Goal: Task Accomplishment & Management: Manage account settings

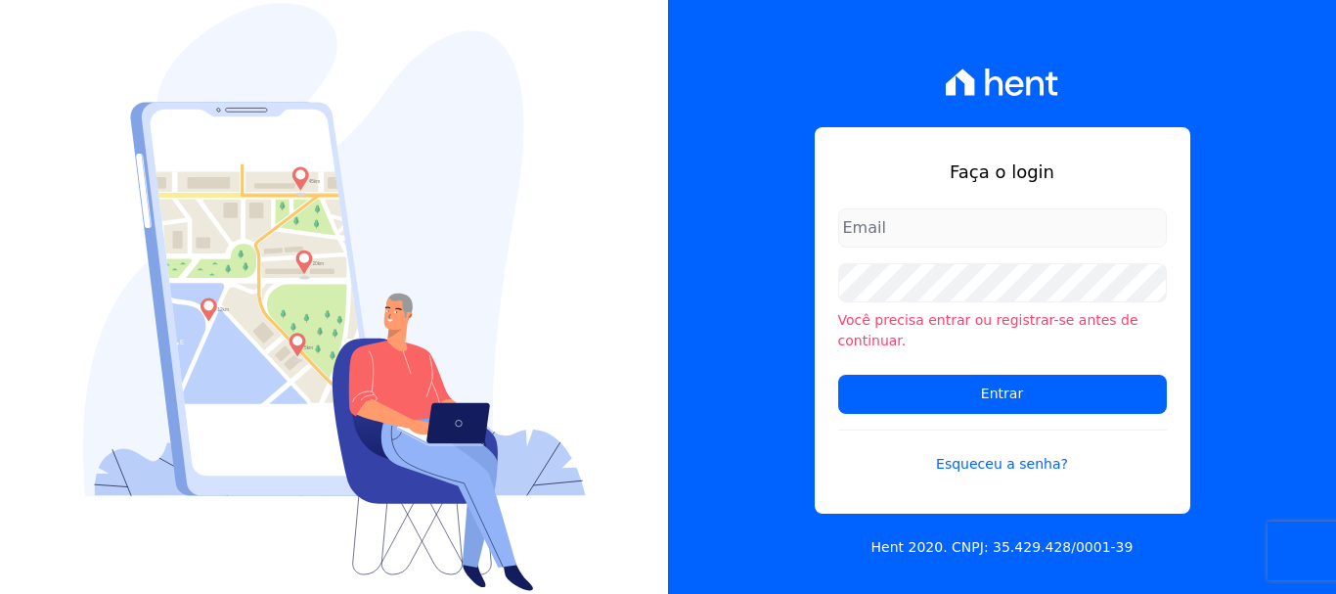
type input "[EMAIL_ADDRESS][DOMAIN_NAME]"
click at [962, 224] on input "[EMAIL_ADDRESS][DOMAIN_NAME]" at bounding box center [1002, 227] width 329 height 39
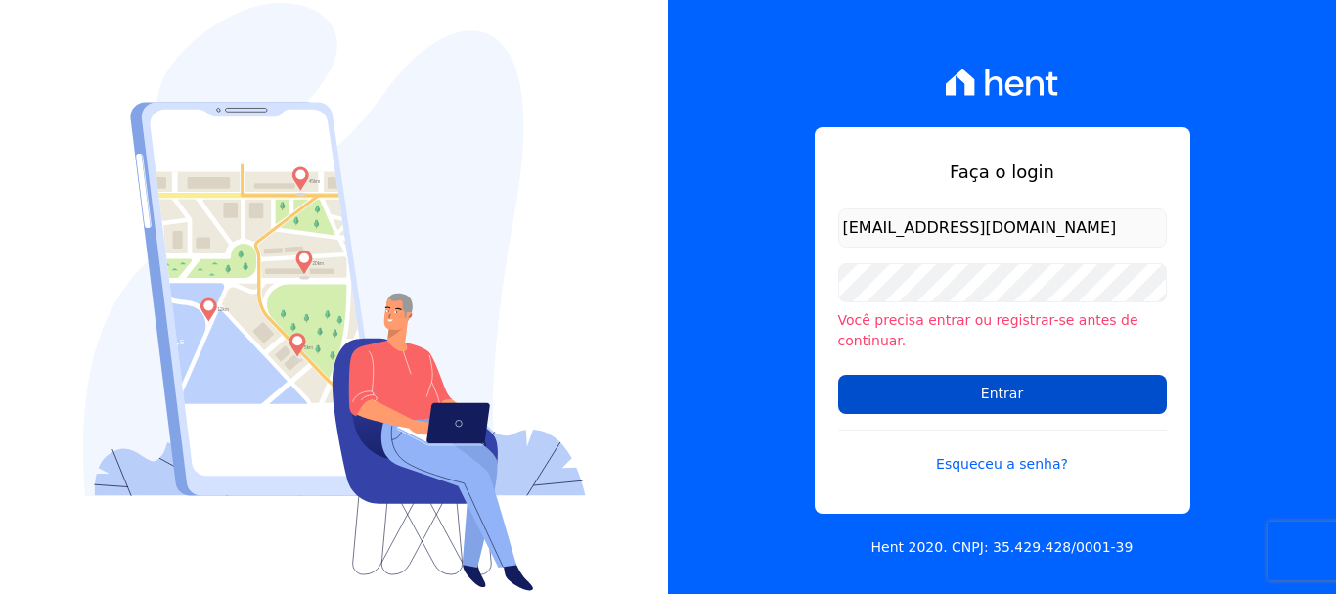
click at [959, 384] on input "Entrar" at bounding box center [1002, 394] width 329 height 39
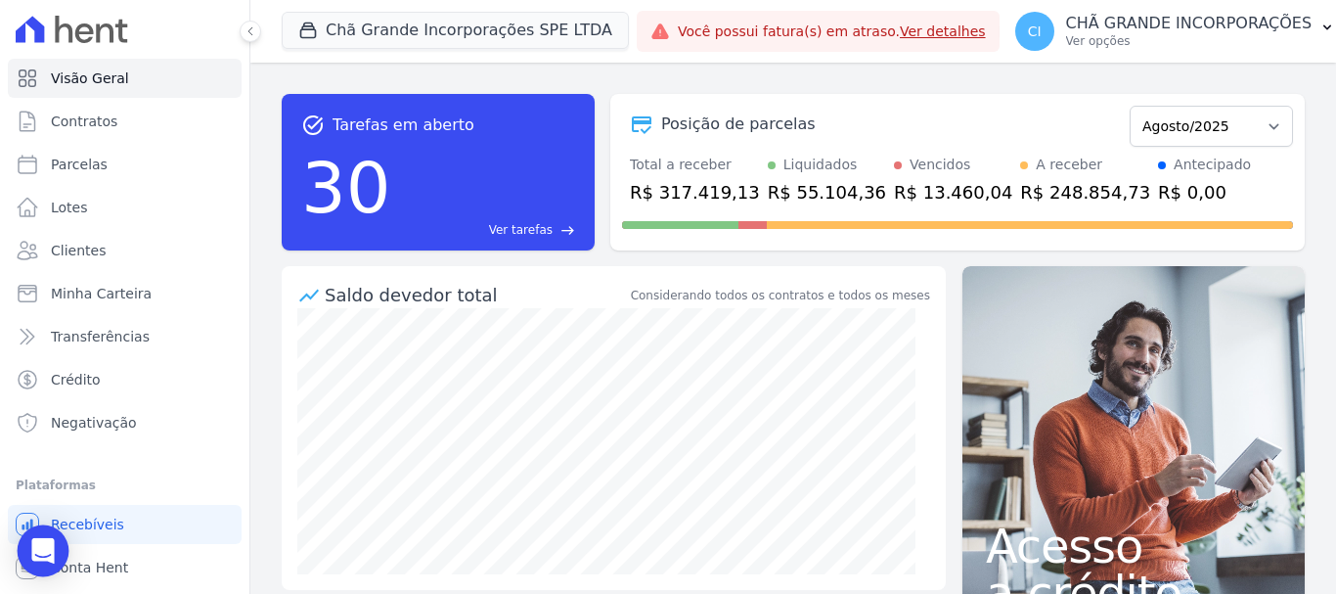
click at [38, 549] on icon "Open Intercom Messenger" at bounding box center [42, 550] width 22 height 25
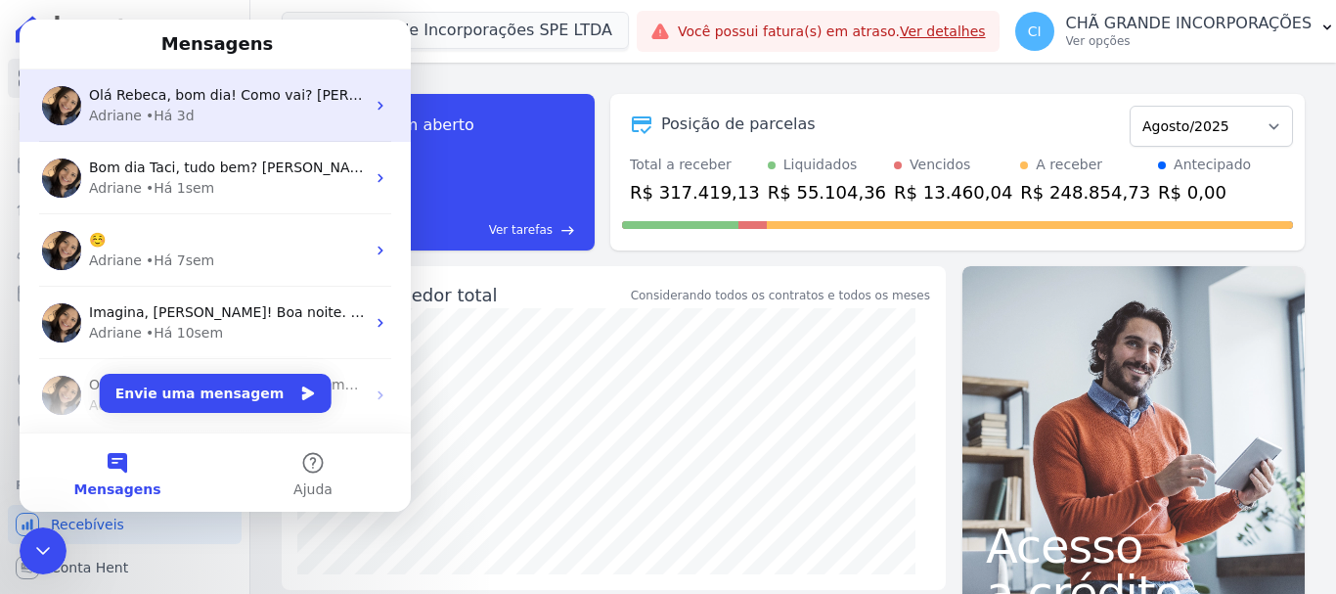
click at [251, 133] on div "Olá Rebeca, bom dia! Como vai? Rebeca, qual o erro ao tentar distratar o contra…" at bounding box center [215, 105] width 391 height 72
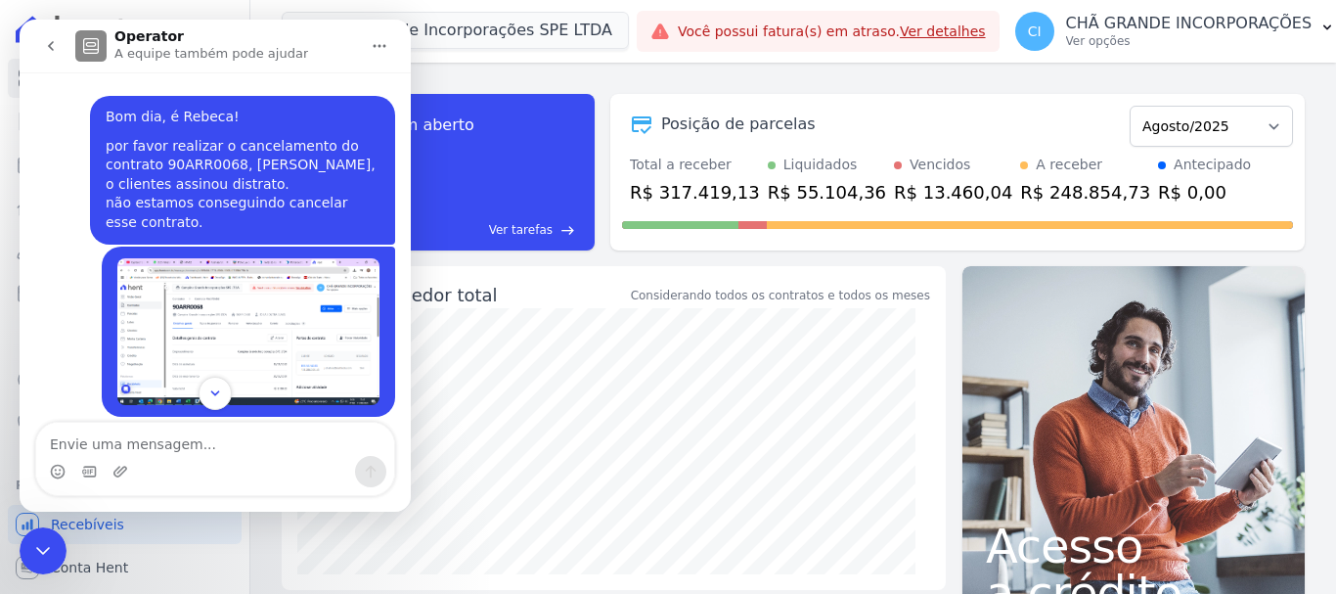
click at [46, 44] on icon "go back" at bounding box center [51, 46] width 16 height 16
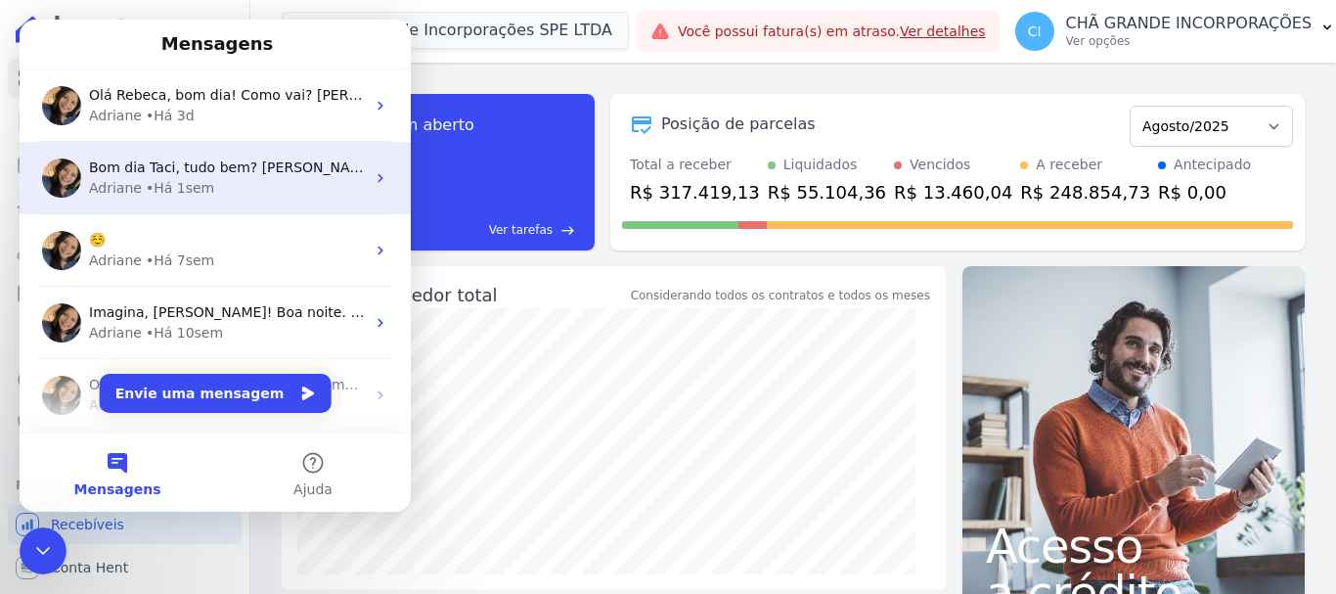
click at [238, 184] on div "Adriane • Há 1sem" at bounding box center [227, 188] width 276 height 21
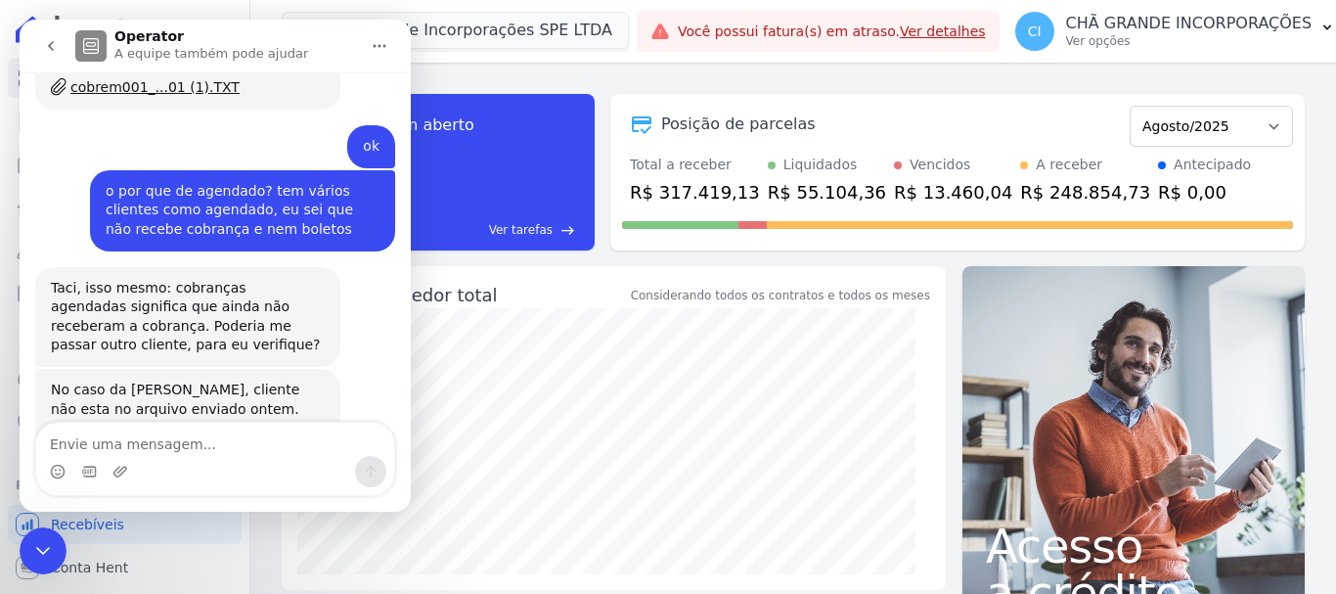
scroll to position [8717, 0]
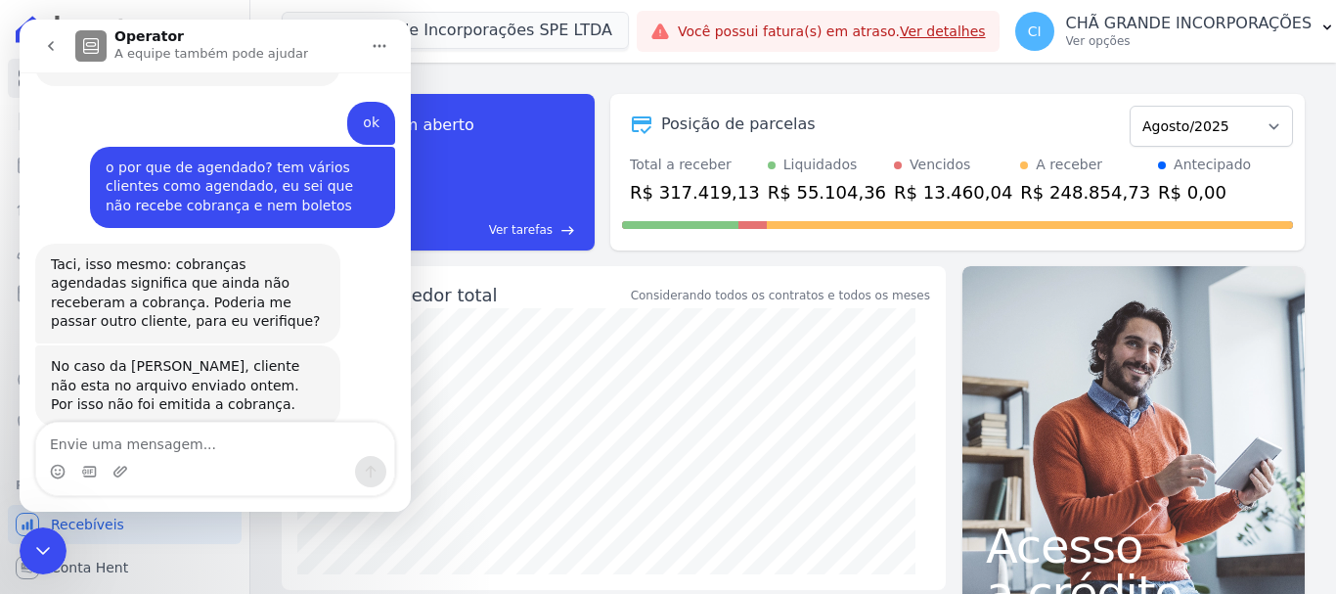
click at [36, 549] on icon "Encerramento do Messenger da Intercom" at bounding box center [42, 550] width 23 height 23
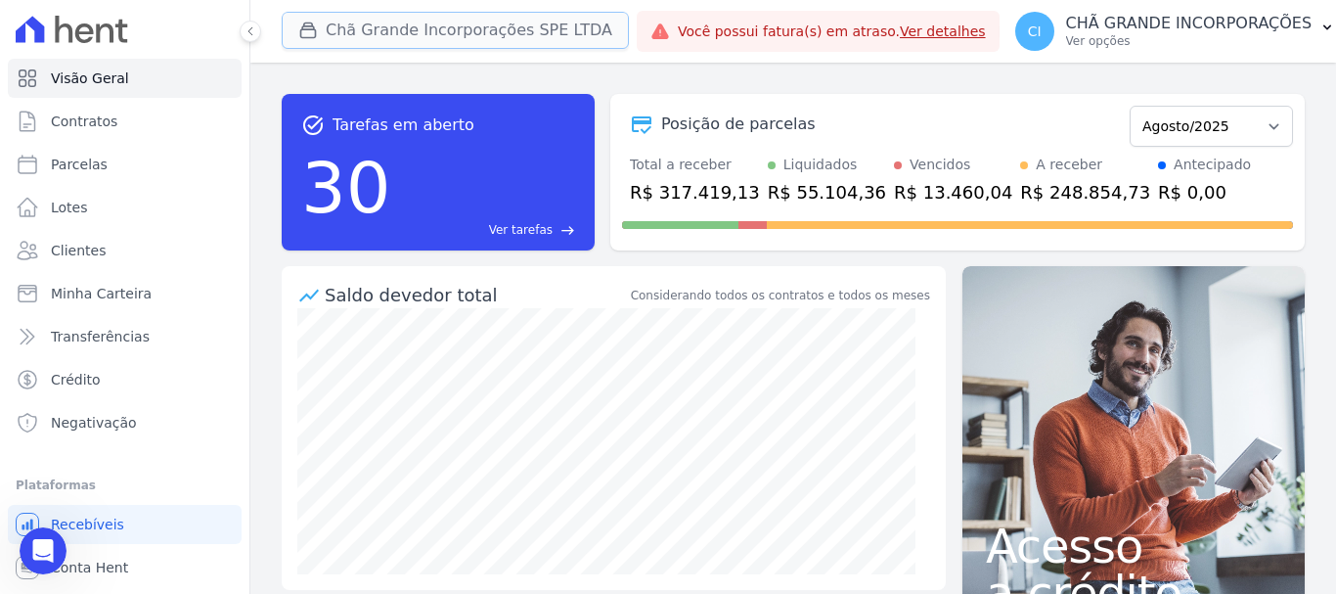
click at [342, 29] on button "Chã Grande Incorporações SPE LTDA" at bounding box center [455, 30] width 347 height 37
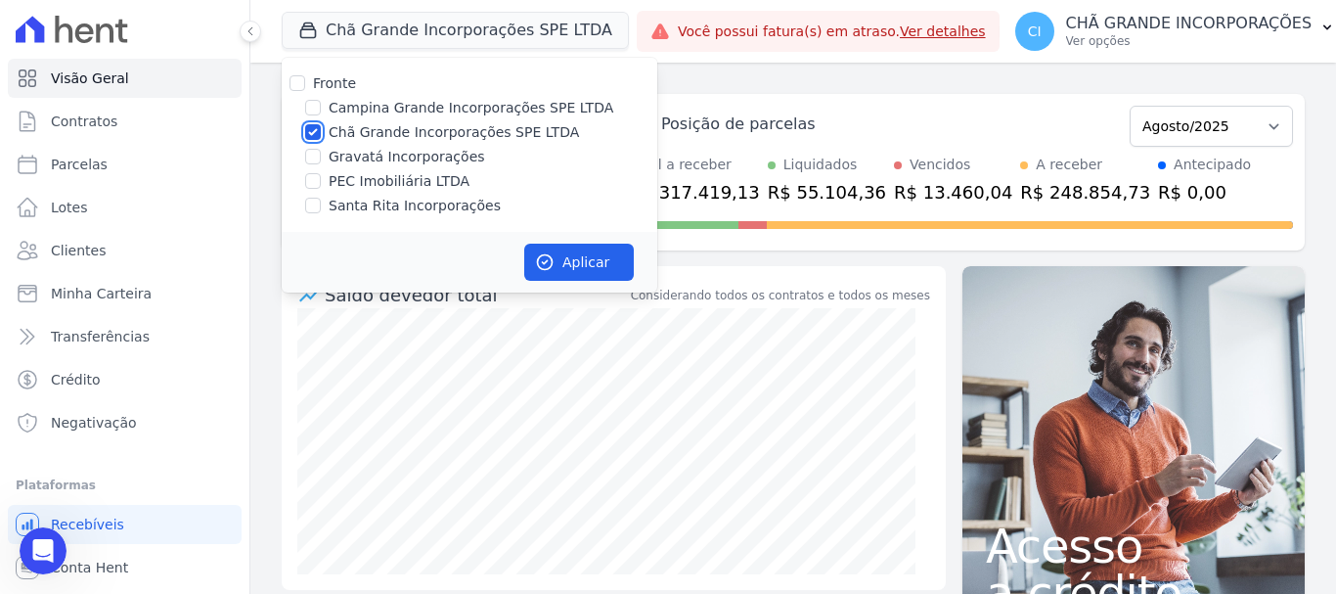
click at [310, 128] on input "Chã Grande Incorporações SPE LTDA" at bounding box center [313, 132] width 16 height 16
checkbox input "false"
click at [318, 202] on input "Santa Rita Incorporações" at bounding box center [313, 206] width 16 height 16
checkbox input "true"
click at [588, 269] on button "Aplicar" at bounding box center [579, 262] width 110 height 37
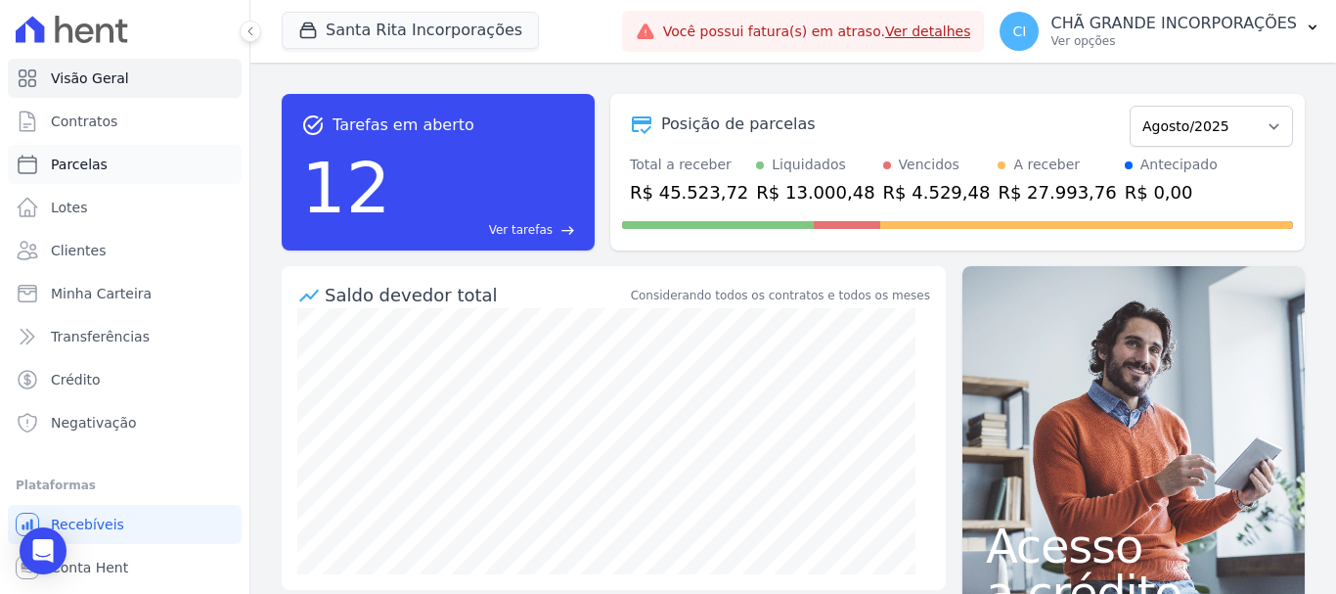
click at [76, 159] on span "Parcelas" at bounding box center [79, 165] width 57 height 20
select select
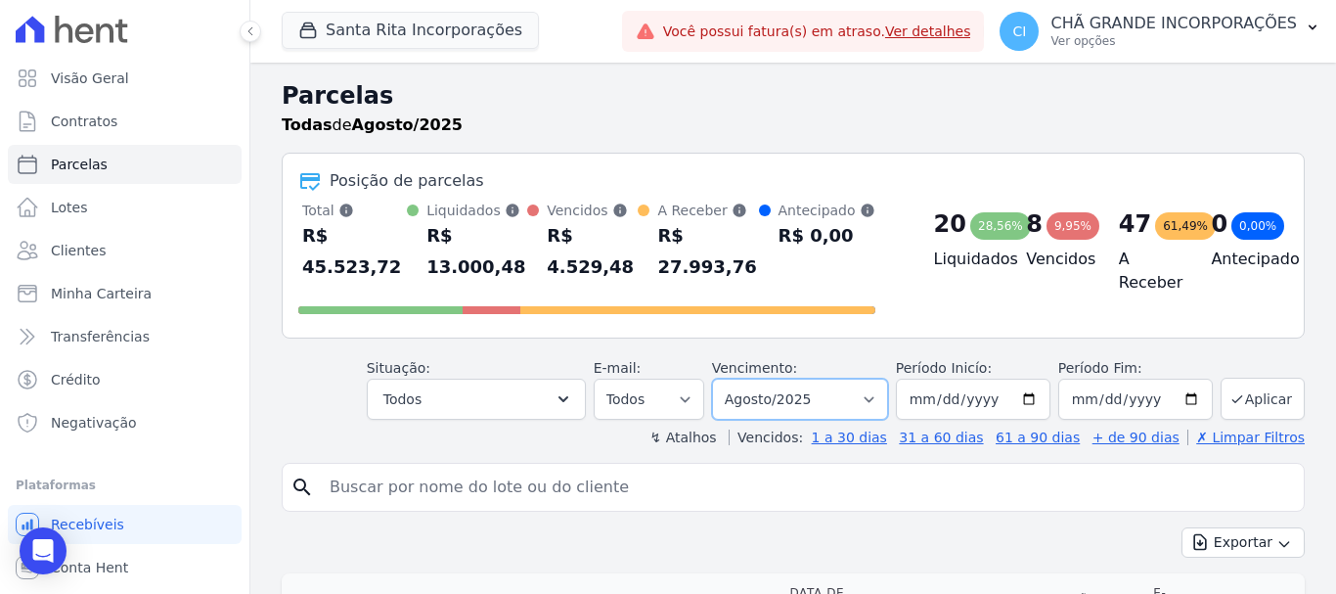
click at [808, 391] on select "Filtrar por período ──────── Todos os meses Novembro/2020 Dezembro/2020 Janeiro…" at bounding box center [800, 399] width 176 height 41
select select "02/2025"
click at [725, 379] on select "Filtrar por período ──────── Todos os meses Novembro/2020 Dezembro/2020 Janeiro…" at bounding box center [800, 399] width 176 height 41
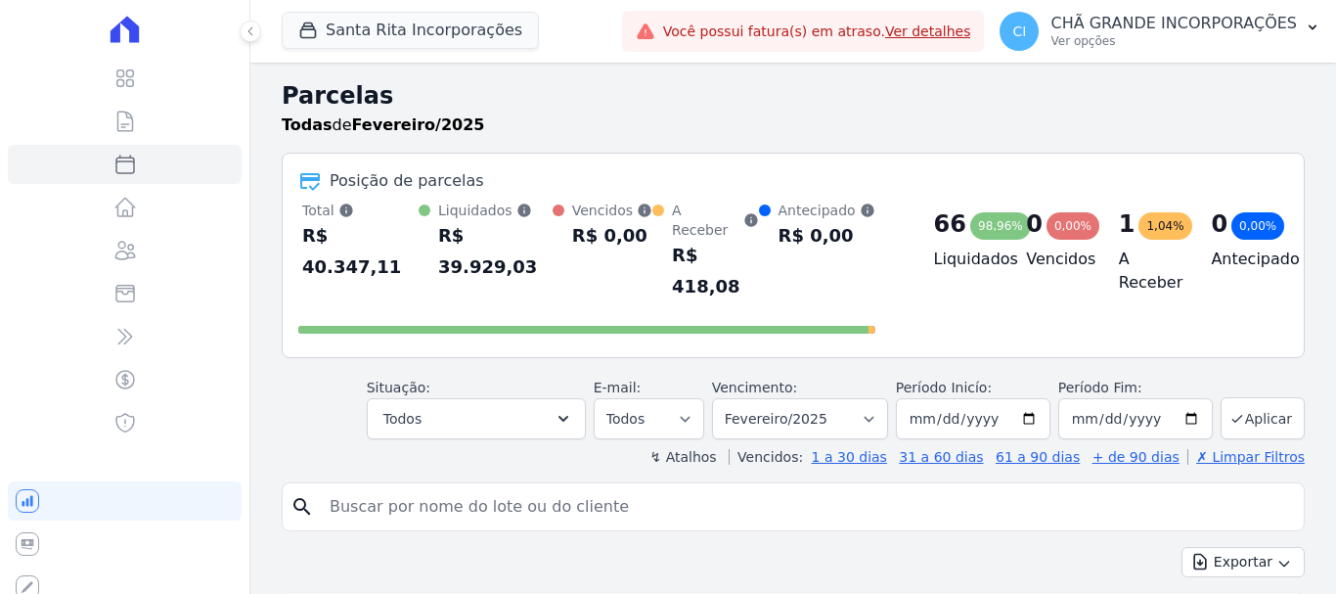
select select
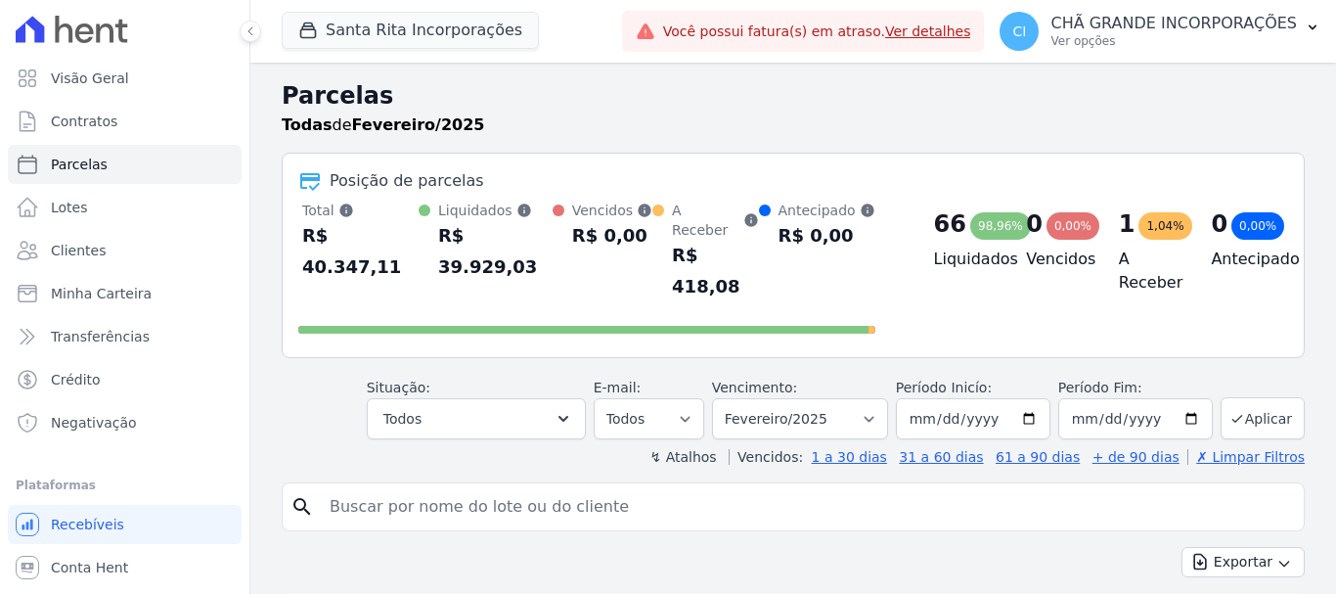
drag, startPoint x: 0, startPoint y: 0, endPoint x: 711, endPoint y: 475, distance: 855.3
click at [711, 487] on input "search" at bounding box center [807, 506] width 978 height 39
type input "luciana dos santos"
select select
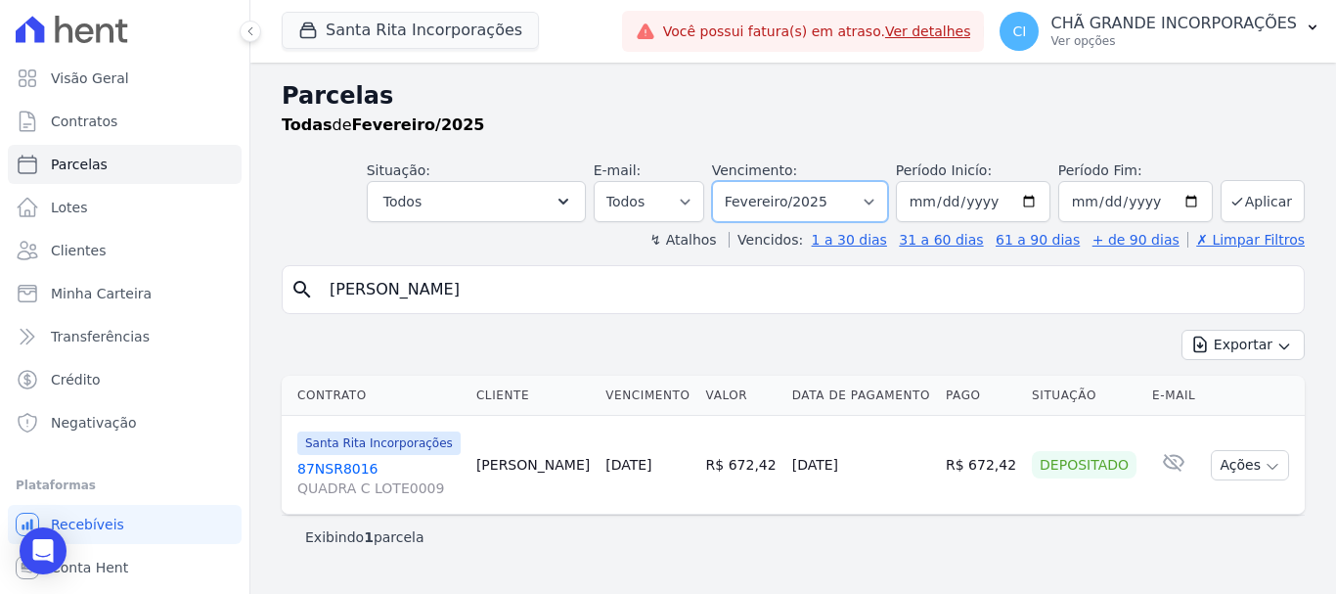
click at [827, 201] on select "Filtrar por período ──────── Todos os meses Novembro/2020 Dezembro/2020 Janeiro…" at bounding box center [800, 201] width 176 height 41
select select "03/2025"
click at [739, 181] on select "Filtrar por período ──────── Todos os meses Novembro/2020 Dezembro/2020 Janeiro…" at bounding box center [800, 201] width 176 height 41
select select
click at [820, 198] on select "Filtrar por período ──────── Todos os meses Novembro/2020 Dezembro/2020 Janeiro…" at bounding box center [800, 201] width 176 height 41
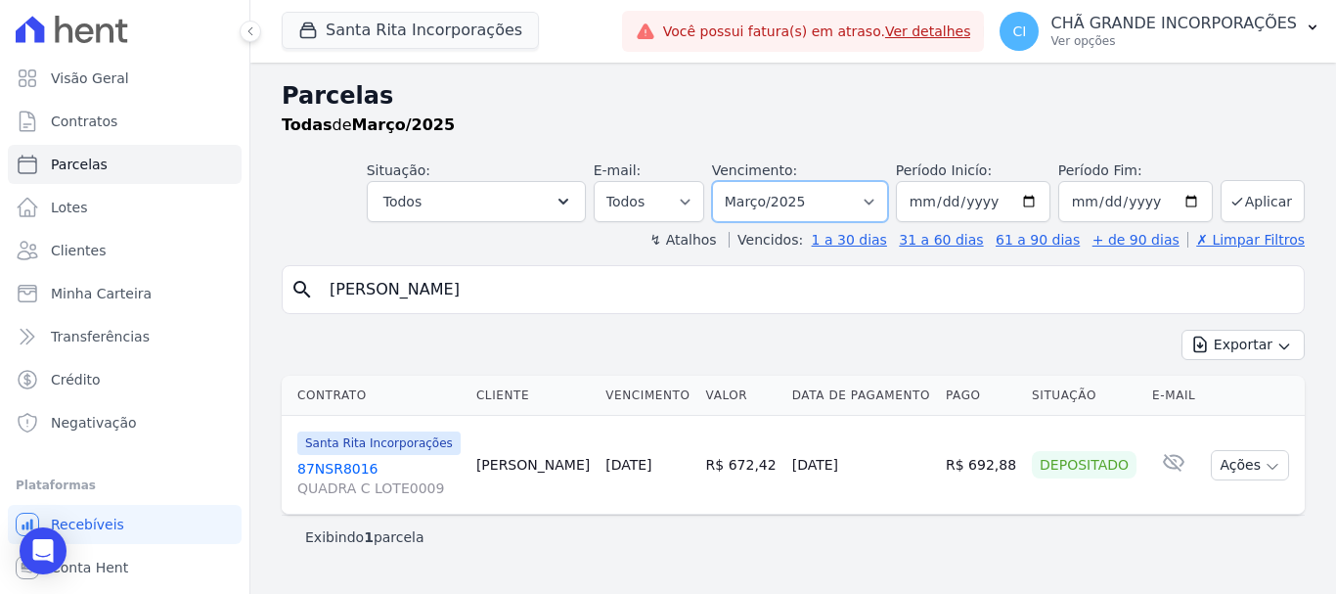
select select "04/2025"
click at [739, 181] on select "Filtrar por período ──────── Todos os meses Novembro/2020 Dezembro/2020 Janeiro…" at bounding box center [800, 201] width 176 height 41
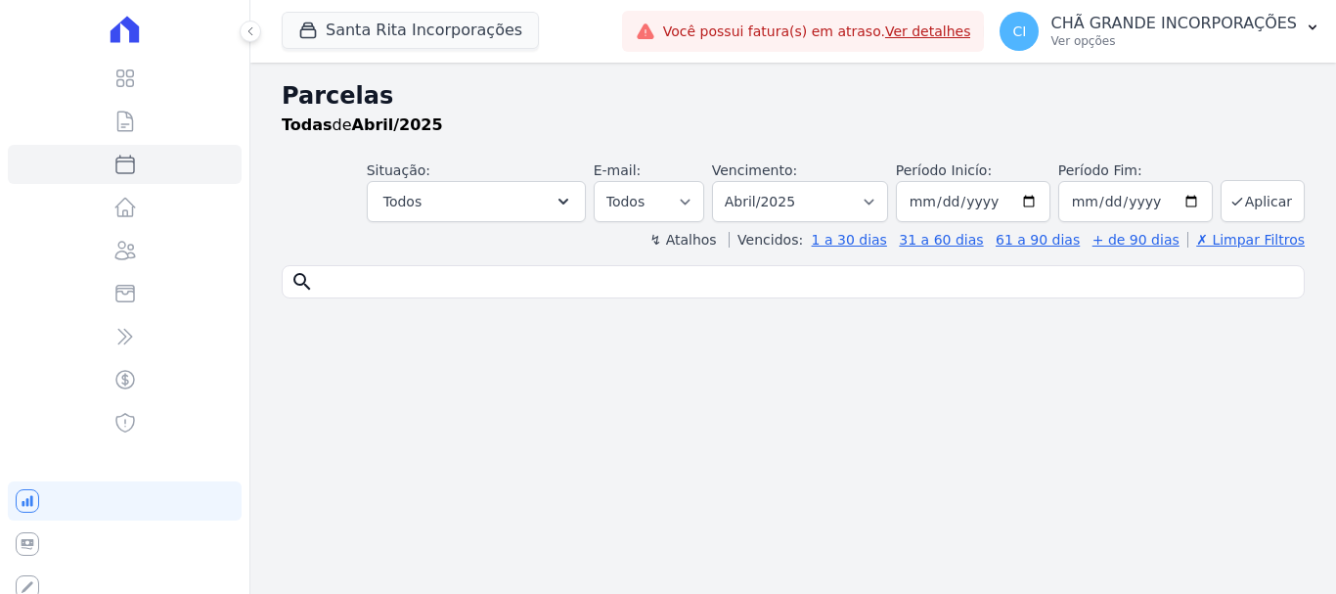
select select
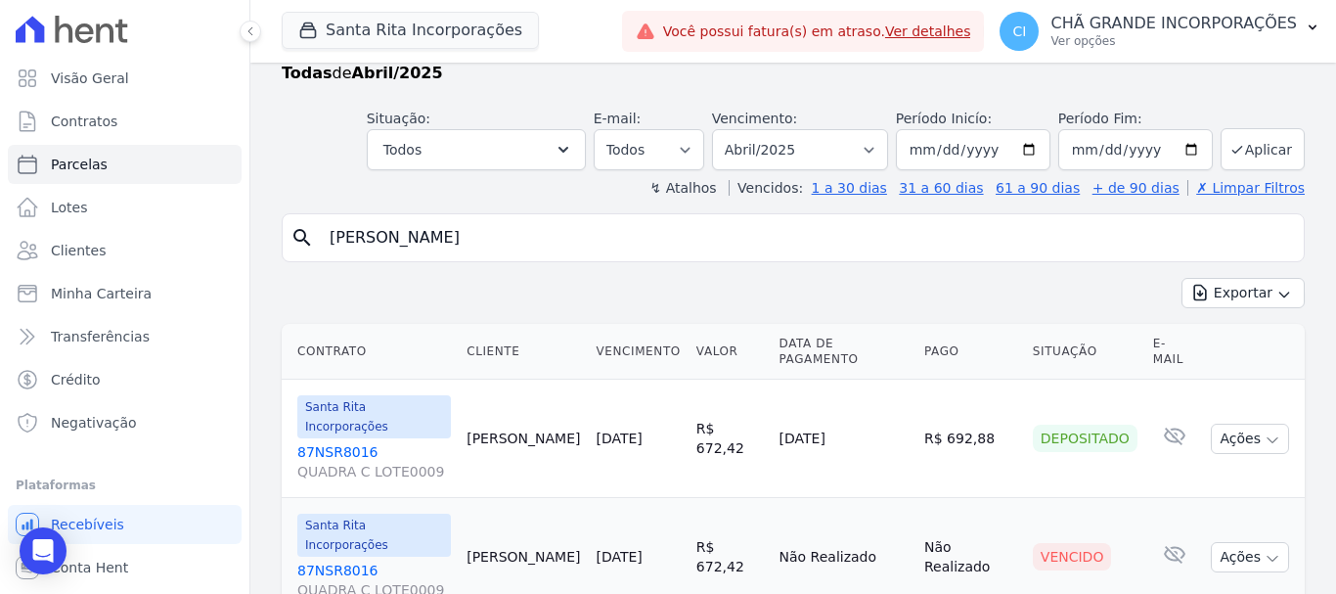
scroll to position [79, 0]
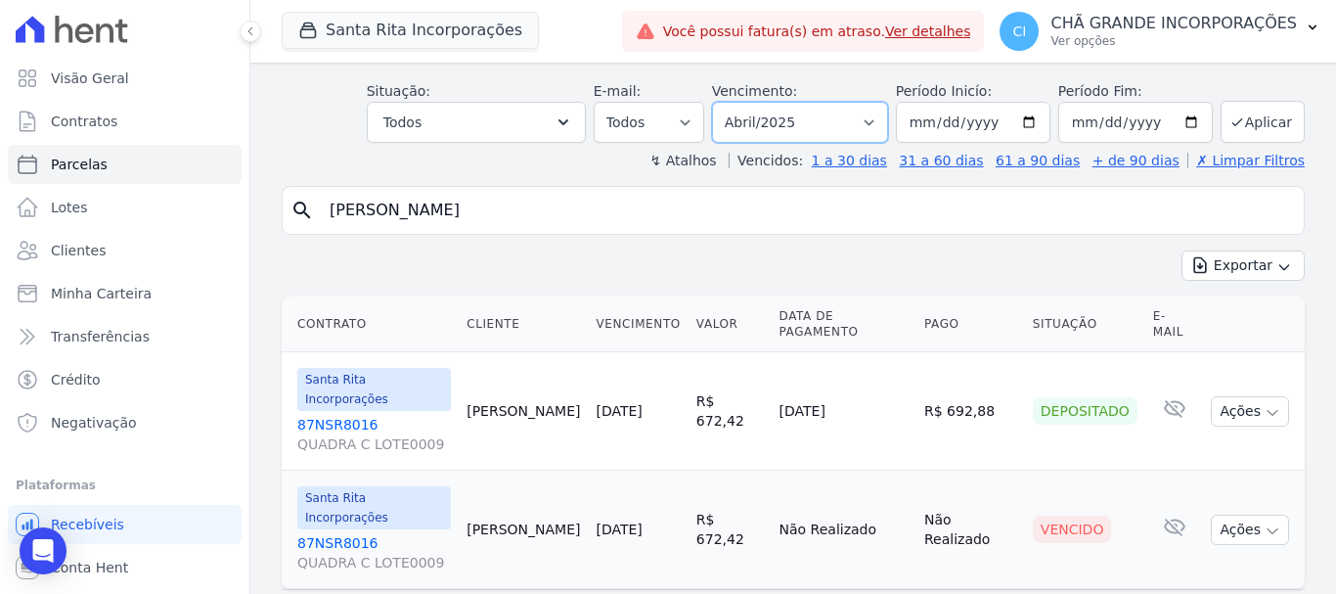
click at [798, 122] on select "Filtrar por período ──────── Todos os meses Novembro/2020 Dezembro/2020 Janeiro…" at bounding box center [800, 122] width 176 height 41
click at [972, 270] on div "Exportar Exportar PDF Exportar CSV" at bounding box center [793, 273] width 1023 height 46
click at [831, 128] on select "Filtrar por período ──────── Todos os meses Novembro/2020 Dezembro/2020 Janeiro…" at bounding box center [800, 122] width 176 height 41
select select "05/2025"
click at [725, 102] on select "Filtrar por período ──────── Todos os meses Novembro/2020 Dezembro/2020 Janeiro…" at bounding box center [800, 122] width 176 height 41
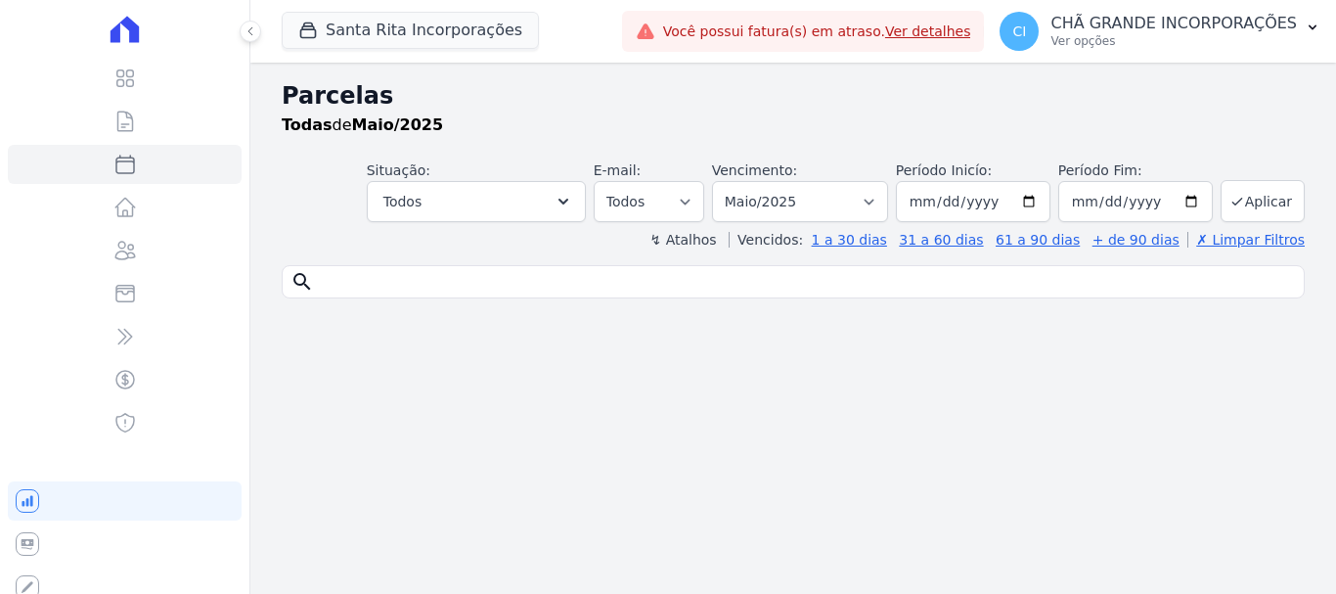
select select
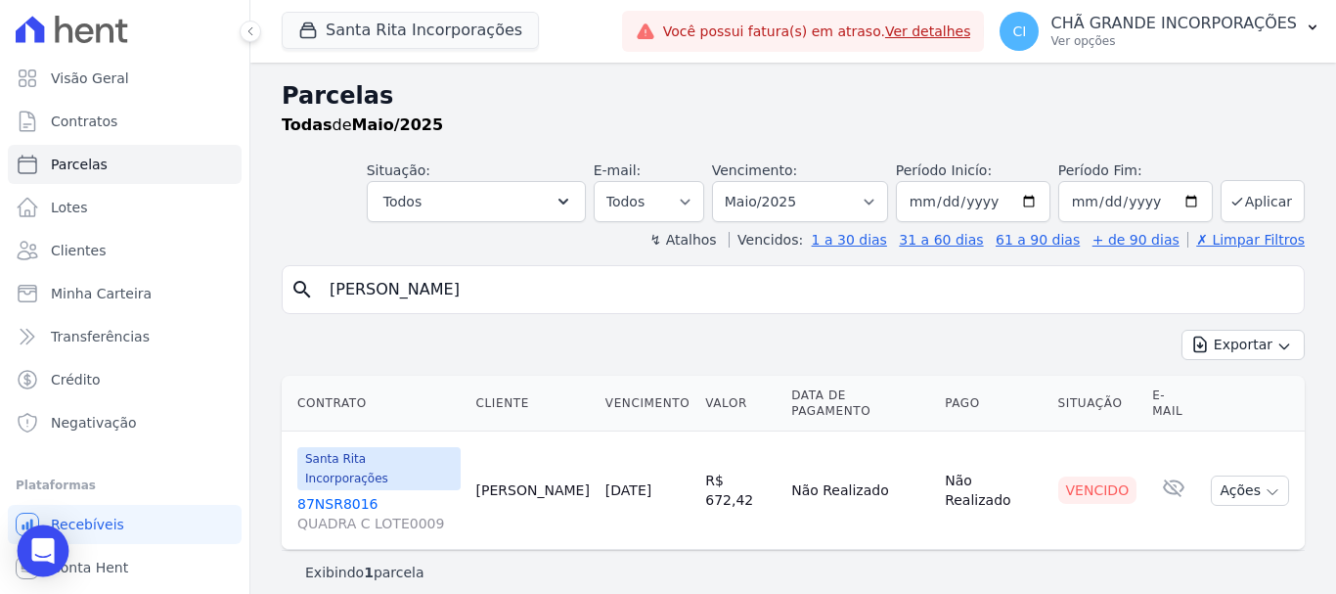
click at [53, 550] on icon "Open Intercom Messenger" at bounding box center [42, 550] width 25 height 25
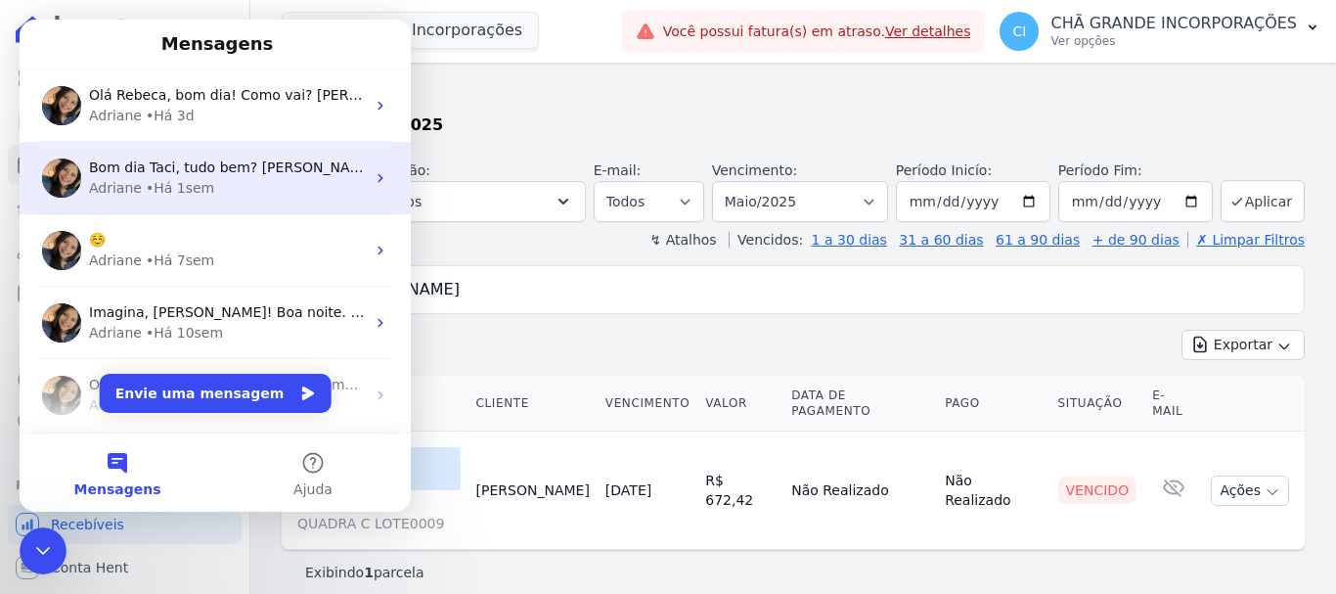
click at [187, 175] on span "Bom dia Taci, tudo bem? Taci, pagamento da cliente Luciana foi atualizado na He…" at bounding box center [680, 167] width 1182 height 16
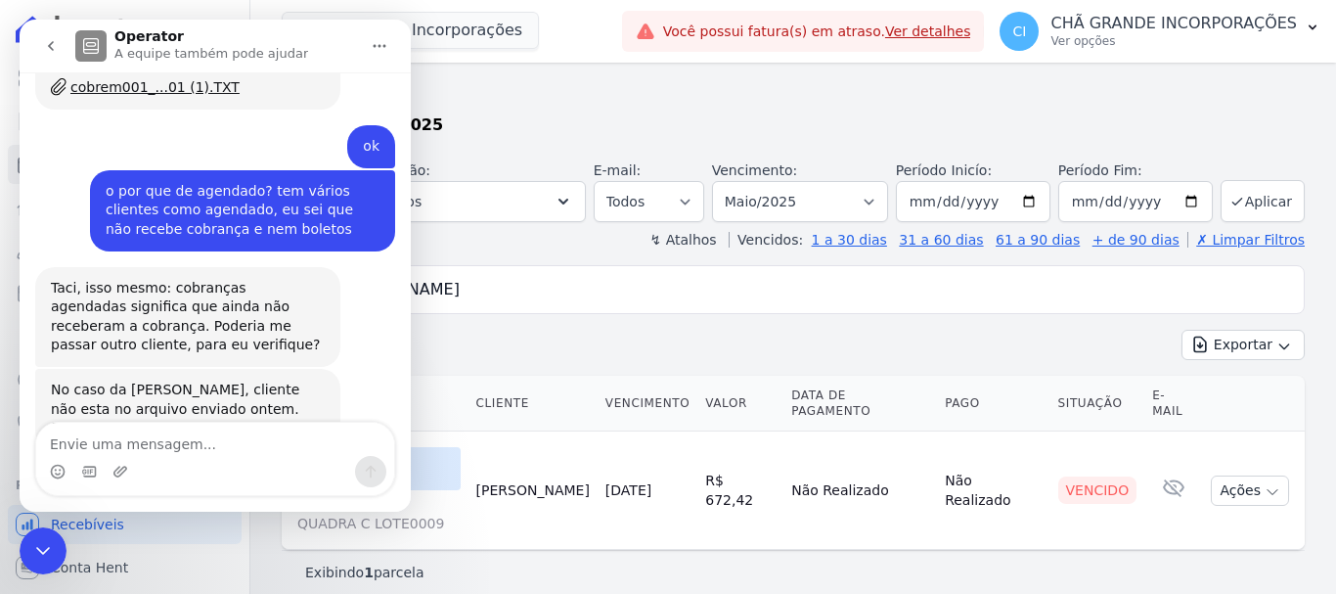
scroll to position [8717, 0]
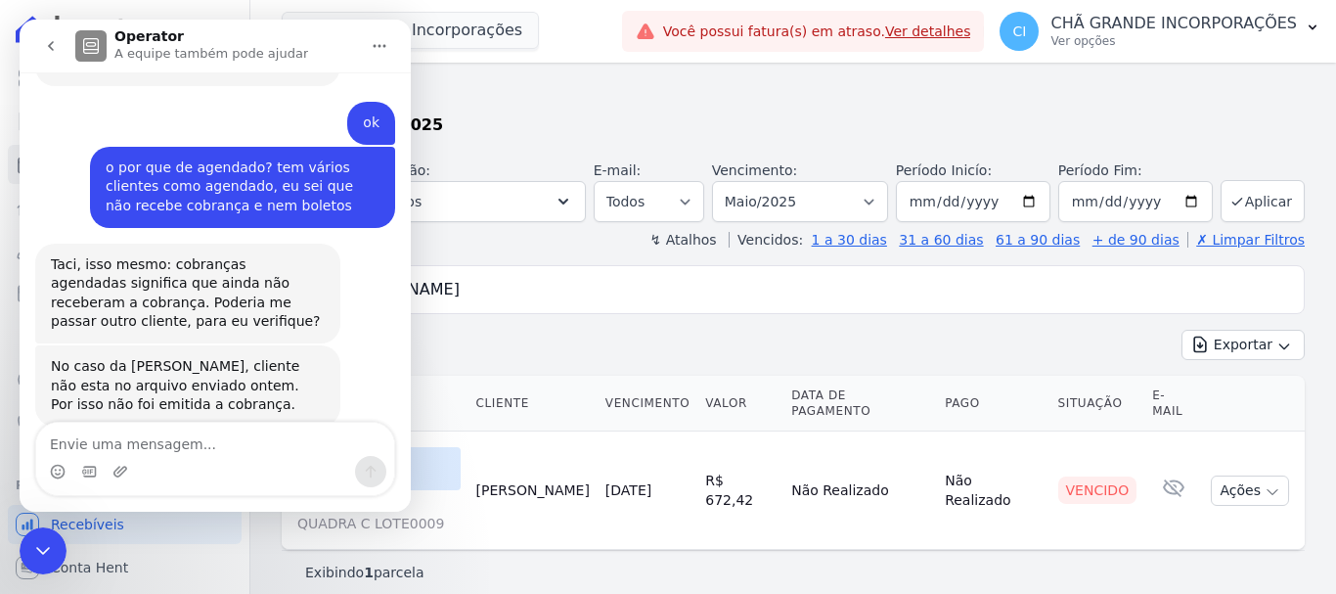
click at [156, 445] on textarea "Envie uma mensagem..." at bounding box center [215, 439] width 358 height 33
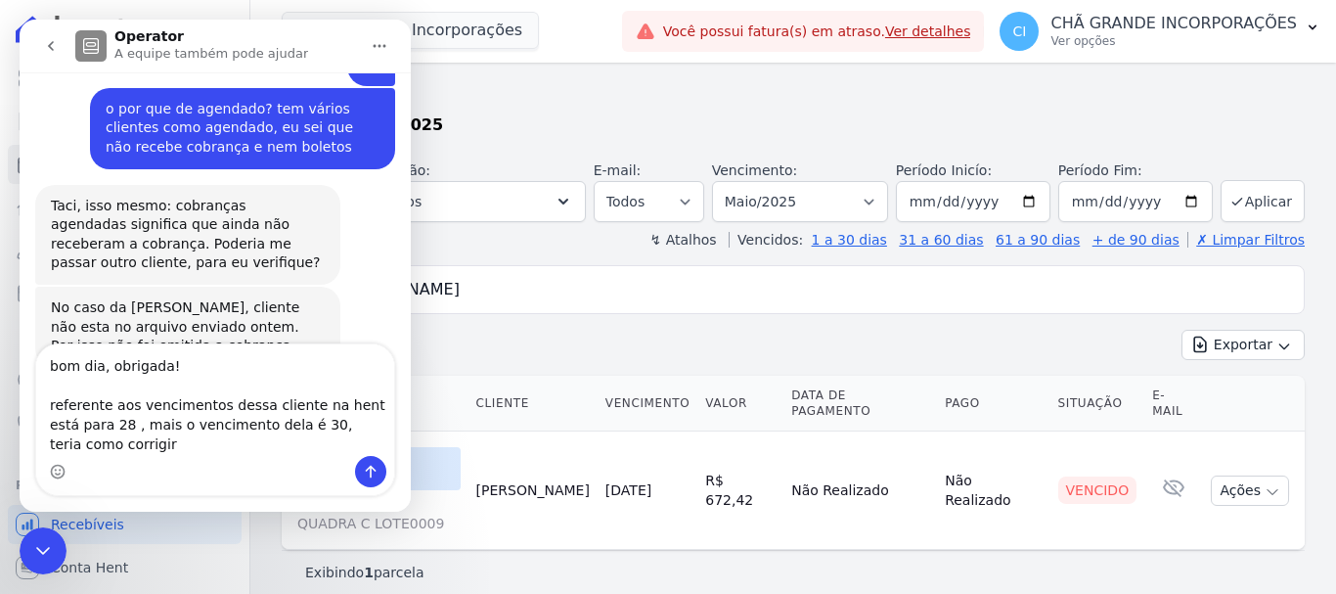
scroll to position [8795, 0]
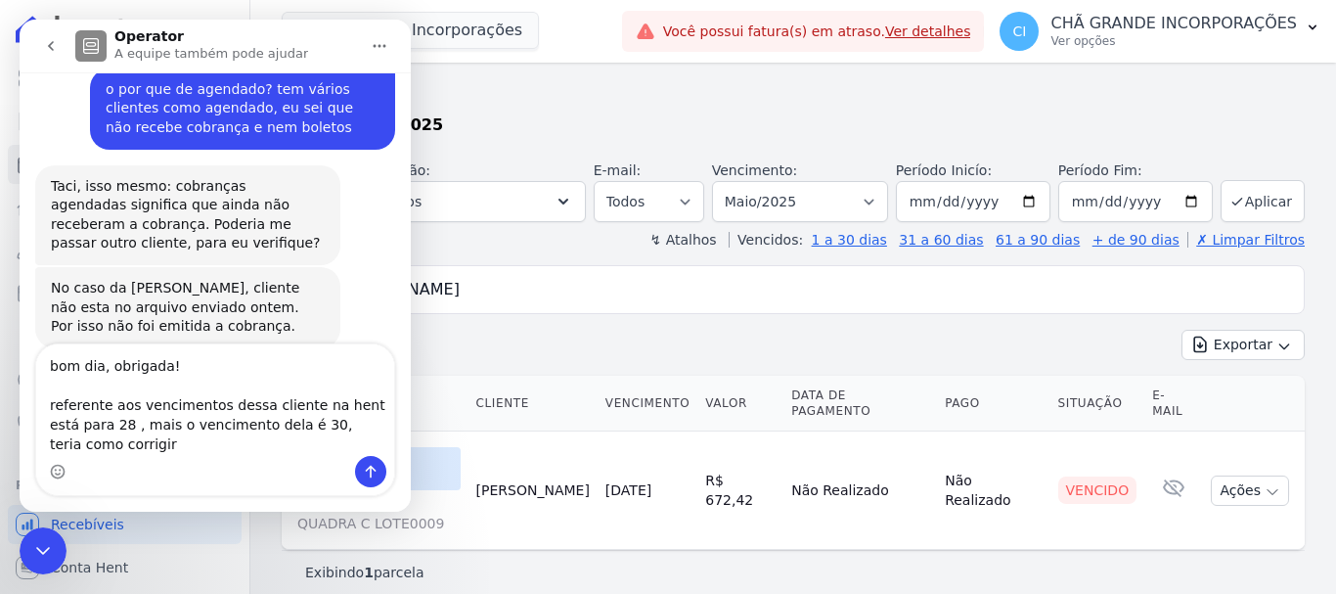
type textarea "bom dia, obrigada! referente aos vencimentos dessa cliente na hent está para 28…"
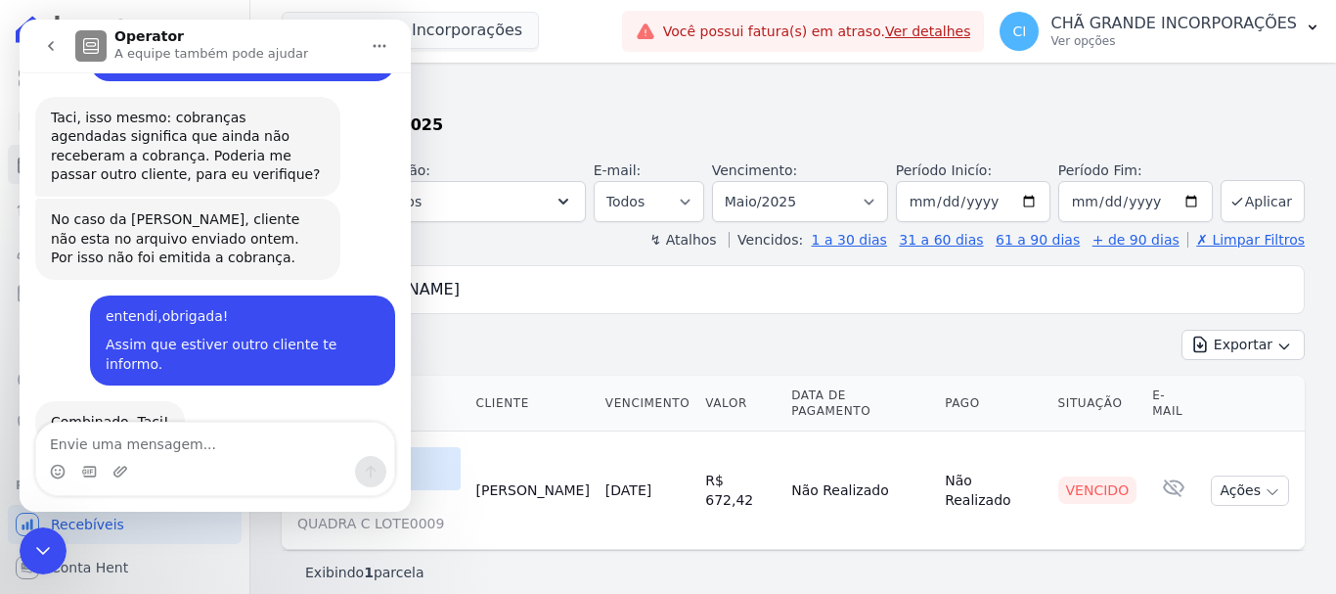
scroll to position [8868, 0]
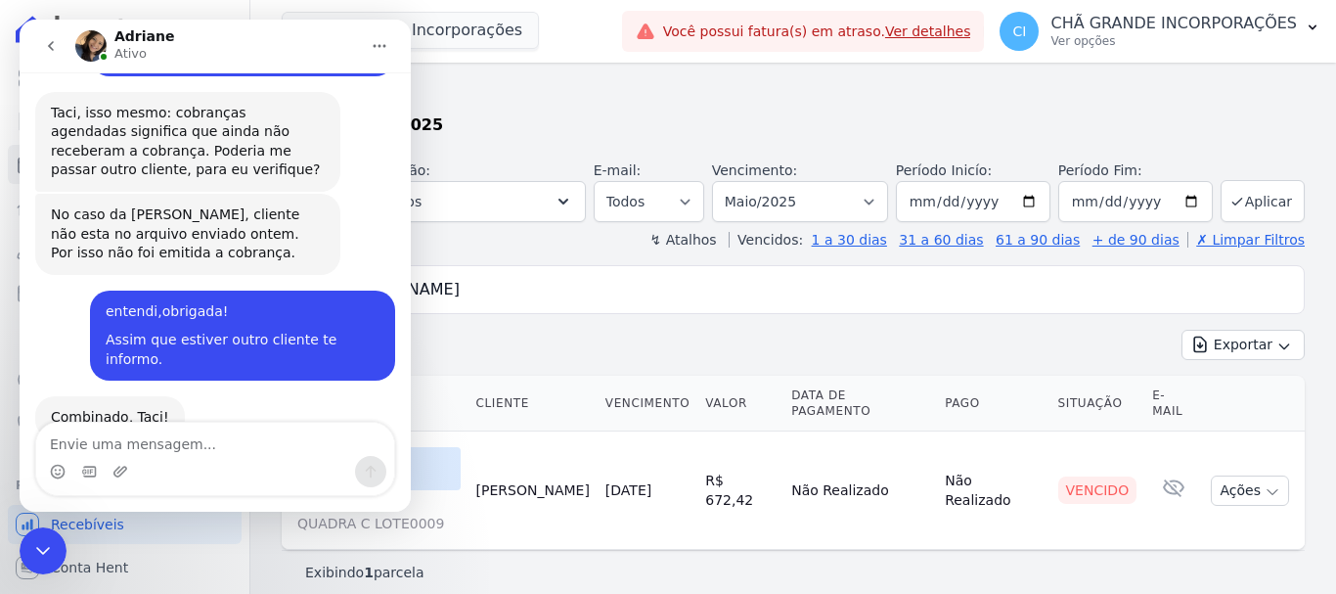
click at [245, 454] on textarea "Envie uma mensagem..." at bounding box center [215, 439] width 358 height 33
click at [38, 546] on icon "Encerramento do Messenger da Intercom" at bounding box center [42, 550] width 23 height 23
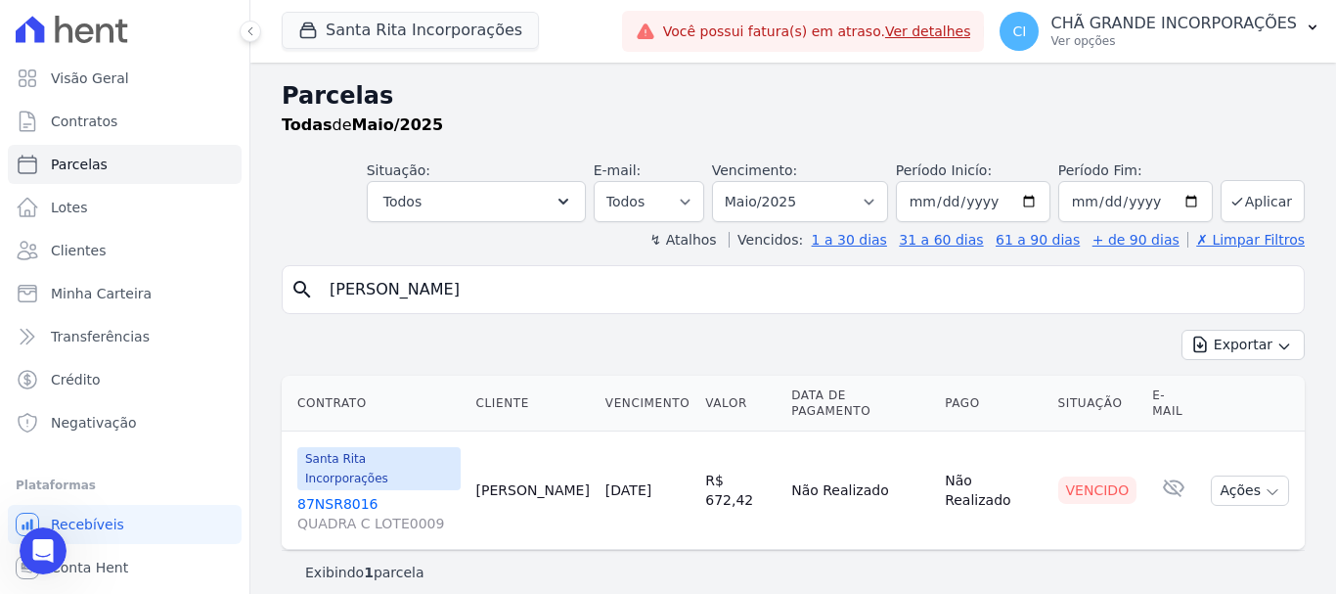
scroll to position [8943, 0]
click at [46, 552] on icon "Abertura do Messenger da Intercom" at bounding box center [43, 551] width 14 height 16
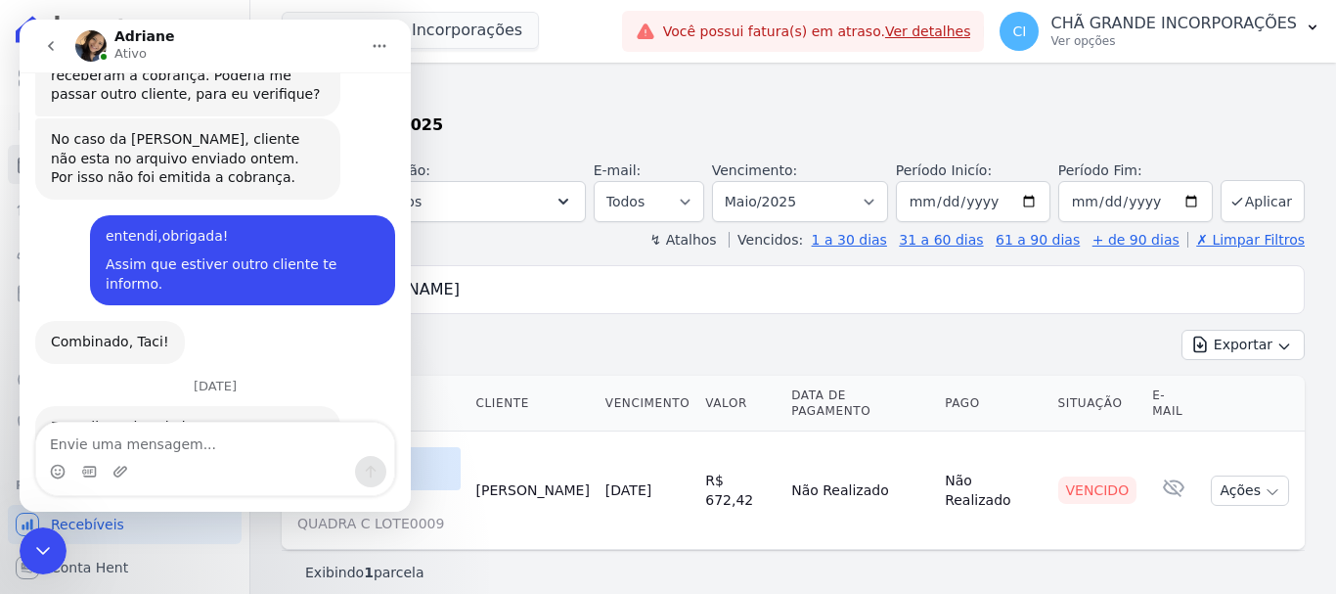
click at [163, 453] on textarea "Envie uma mensagem..." at bounding box center [215, 439] width 358 height 33
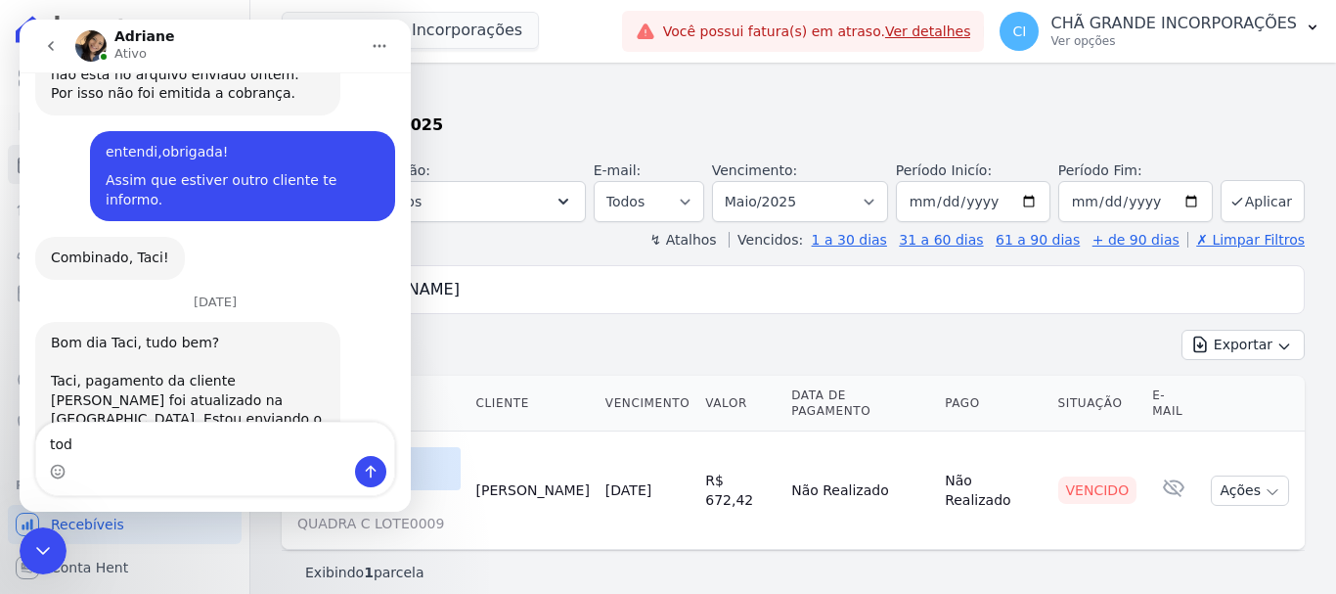
scroll to position [9039, 0]
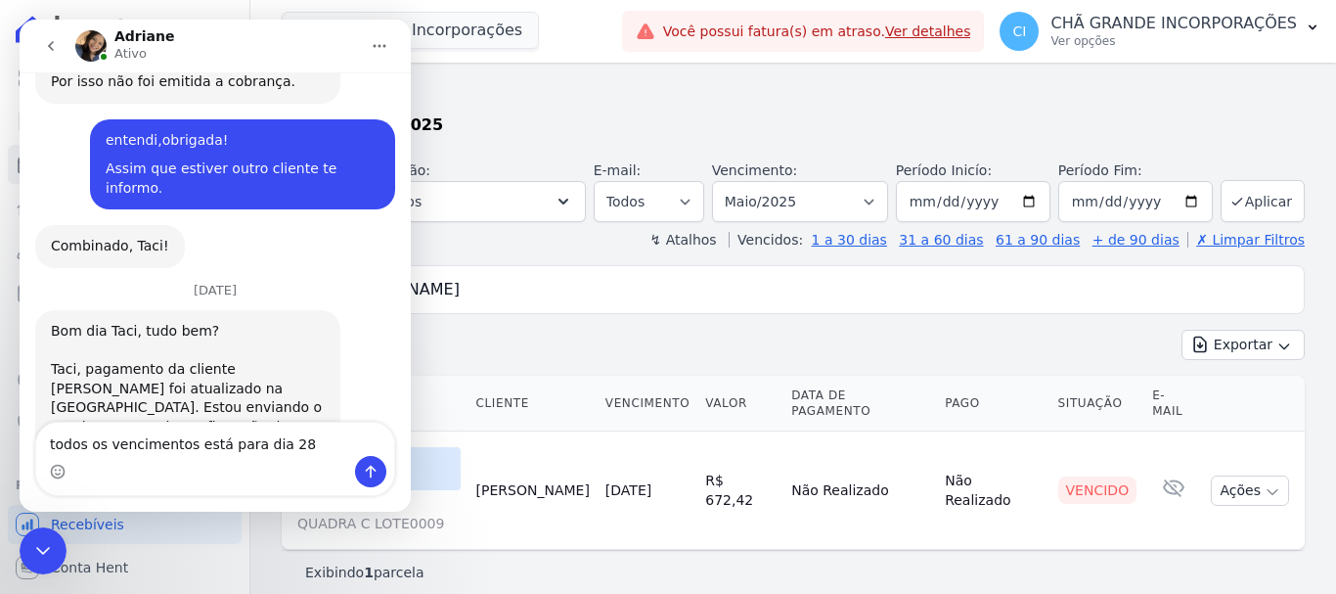
type textarea "todos os vencimentos está para dia 28."
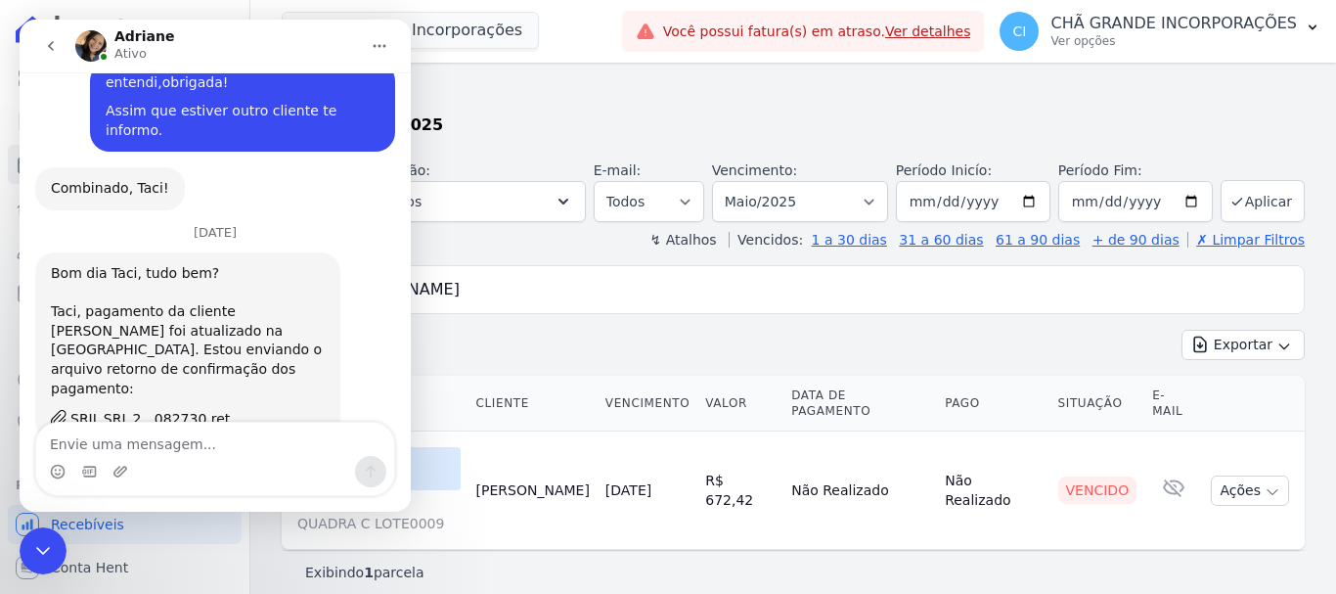
scroll to position [9098, 0]
click at [223, 441] on textarea "Envie uma mensagem..." at bounding box center [215, 439] width 358 height 33
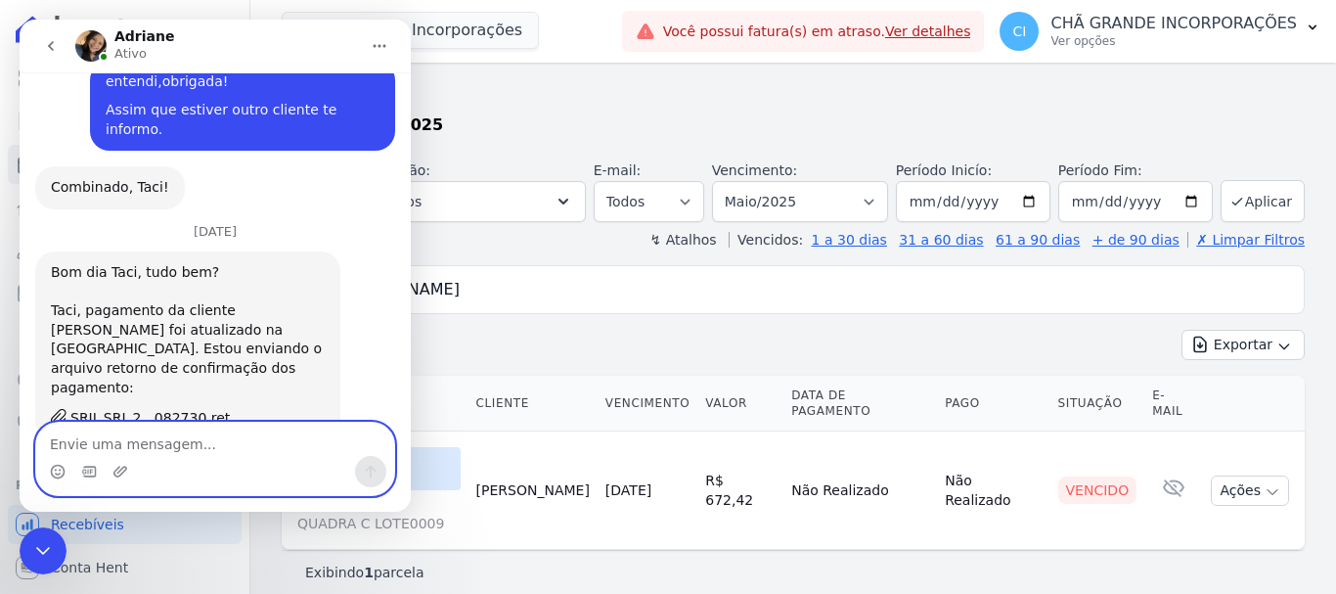
click at [234, 452] on textarea "Envie uma mensagem..." at bounding box center [215, 439] width 358 height 33
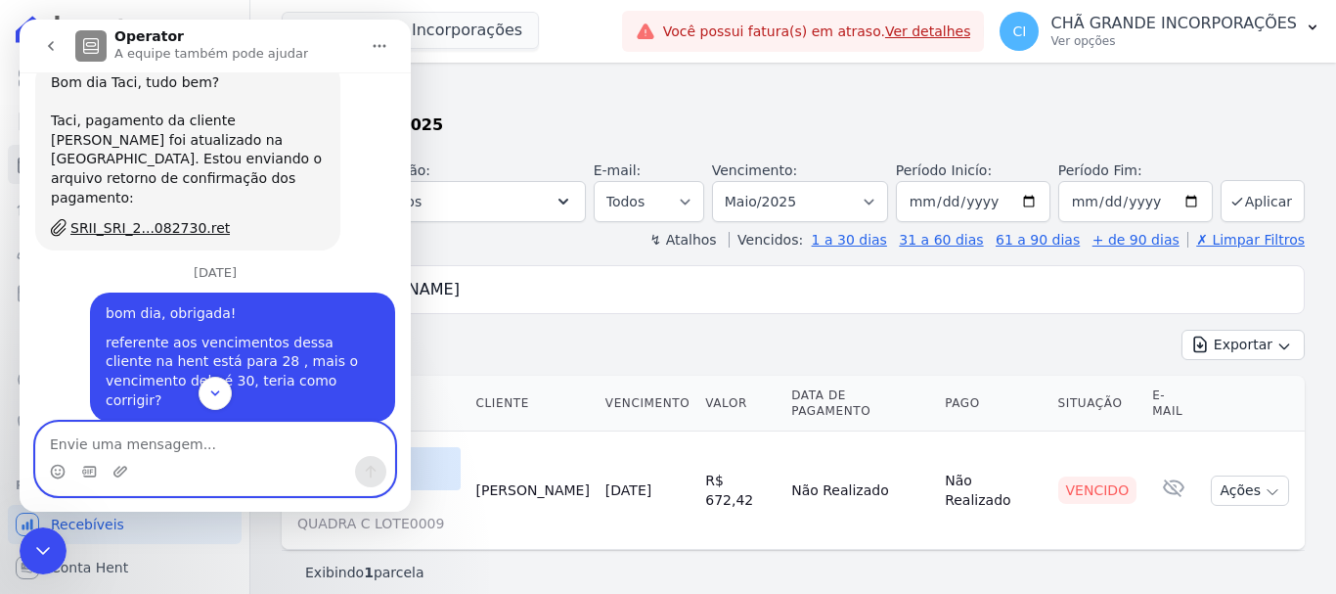
scroll to position [9308, 0]
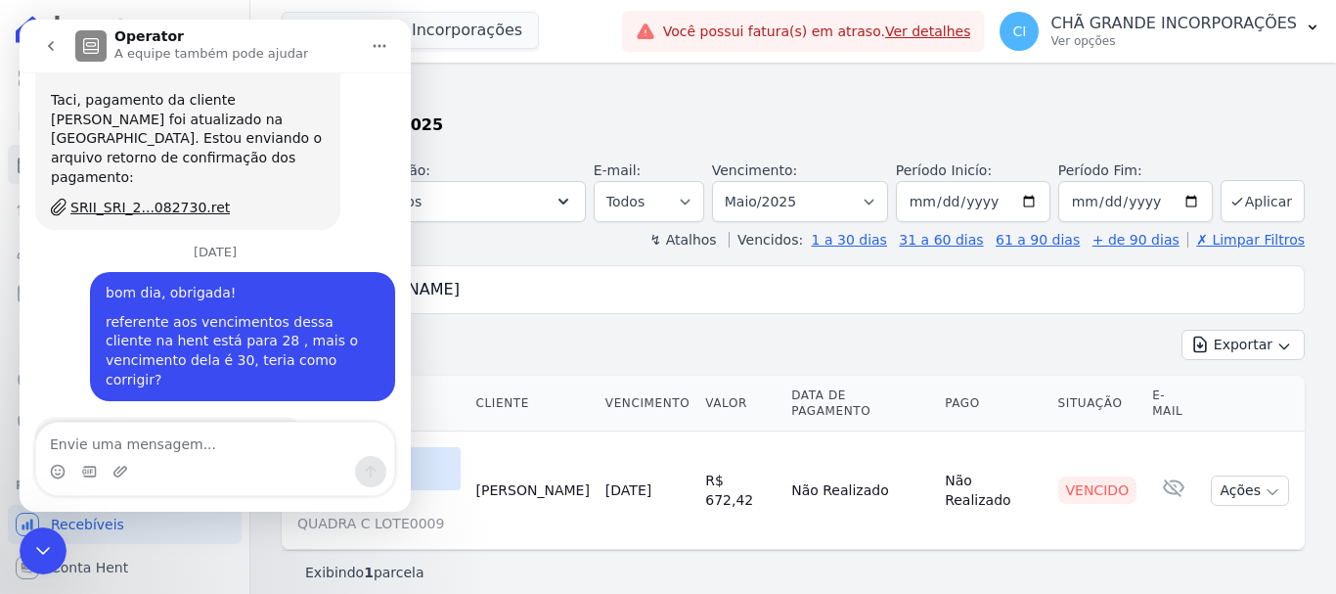
drag, startPoint x: 41, startPoint y: 550, endPoint x: 55, endPoint y: 544, distance: 14.9
click at [55, 544] on div "Encerramento do Messenger da Intercom" at bounding box center [43, 550] width 47 height 47
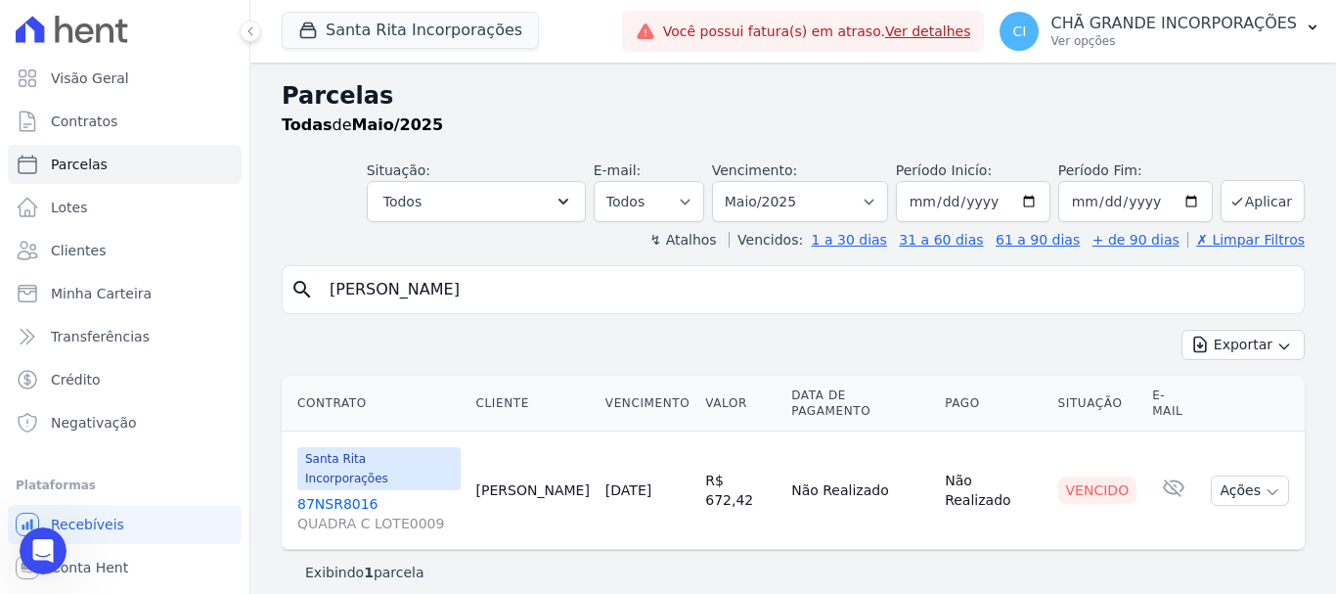
click at [522, 263] on div "Parcelas Todas de Maio/2025 Situação: Agendado Em Aberto Pago Processando Cance…" at bounding box center [793, 336] width 1086 height 547
click at [507, 282] on input "[PERSON_NAME]" at bounding box center [807, 289] width 978 height 39
select select
click at [846, 191] on select "Filtrar por período ──────── Todos os meses Novembro/2020 Dezembro/2020 Janeiro…" at bounding box center [800, 201] width 176 height 41
select select "07/2025"
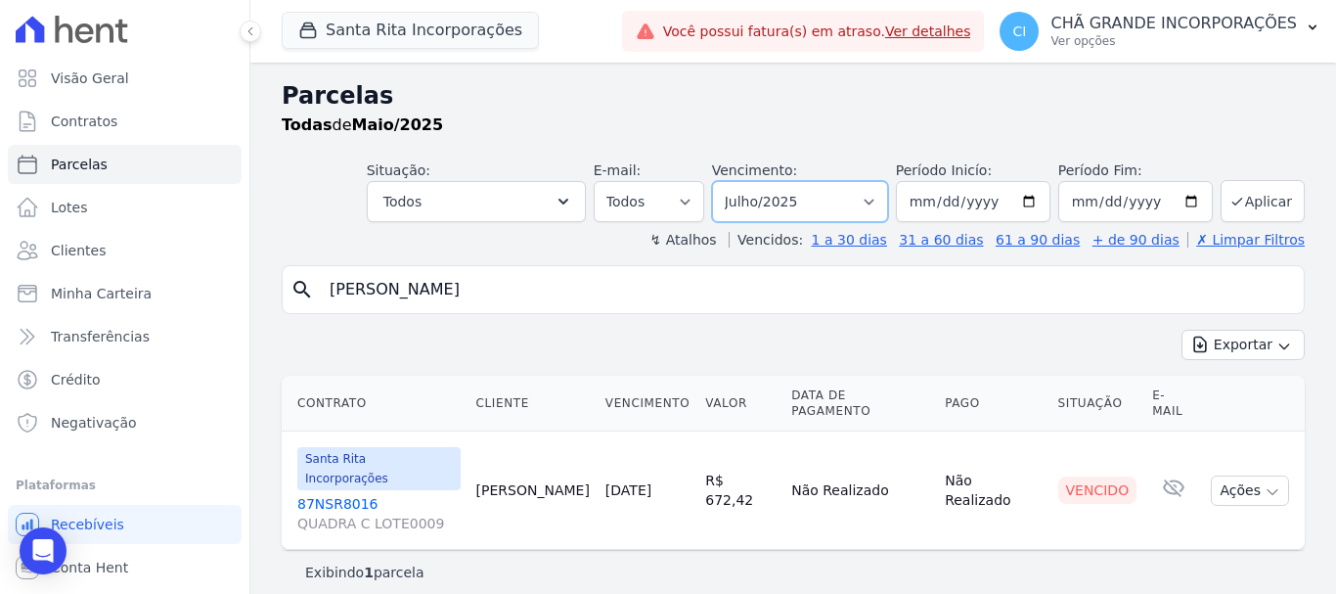
click at [739, 181] on select "Filtrar por período ──────── Todos os meses Novembro/2020 Dezembro/2020 Janeiro…" at bounding box center [800, 201] width 176 height 41
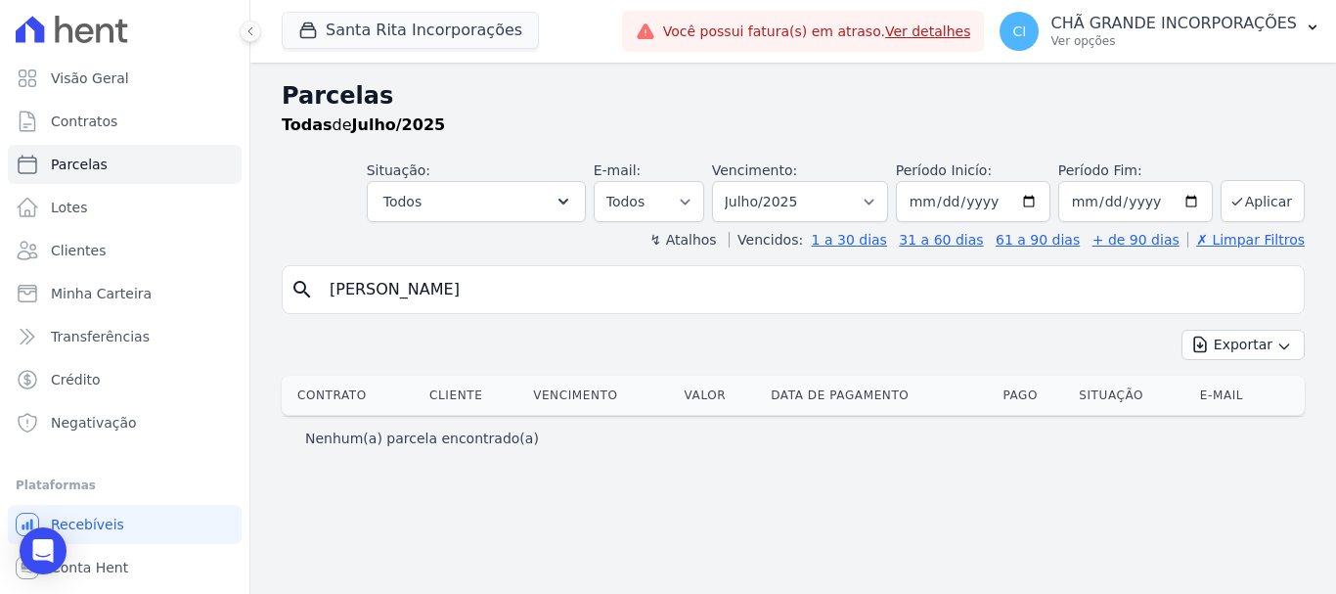
select select
click at [826, 201] on select "Filtrar por período ──────── Todos os meses Novembro/2020 Dezembro/2020 Janeiro…" at bounding box center [800, 201] width 176 height 41
select select "06/2025"
click at [739, 181] on select "Filtrar por período ──────── Todos os meses Novembro/2020 Dezembro/2020 Janeiro…" at bounding box center [800, 201] width 176 height 41
select select
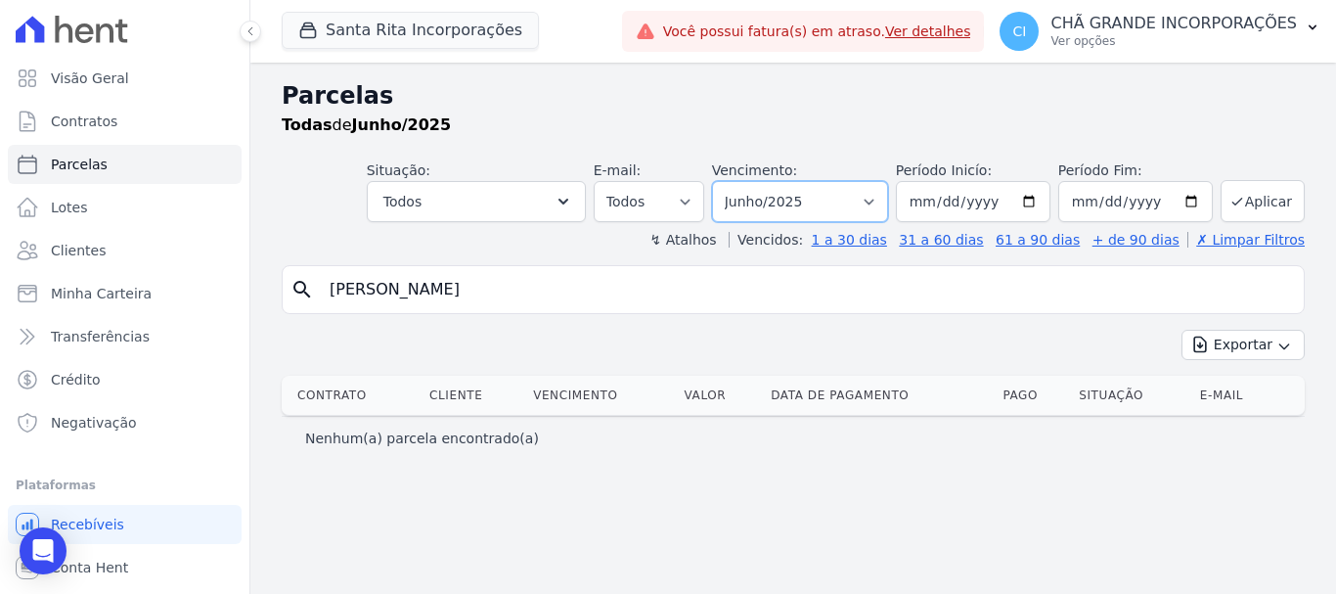
click at [784, 196] on select "Filtrar por período ──────── Todos os meses Novembro/2020 Dezembro/2020 Janeiro…" at bounding box center [800, 201] width 176 height 41
select select "03/2025"
click at [739, 181] on select "Filtrar por período ──────── Todos os meses Novembro/2020 Dezembro/2020 Janeiro…" at bounding box center [800, 201] width 176 height 41
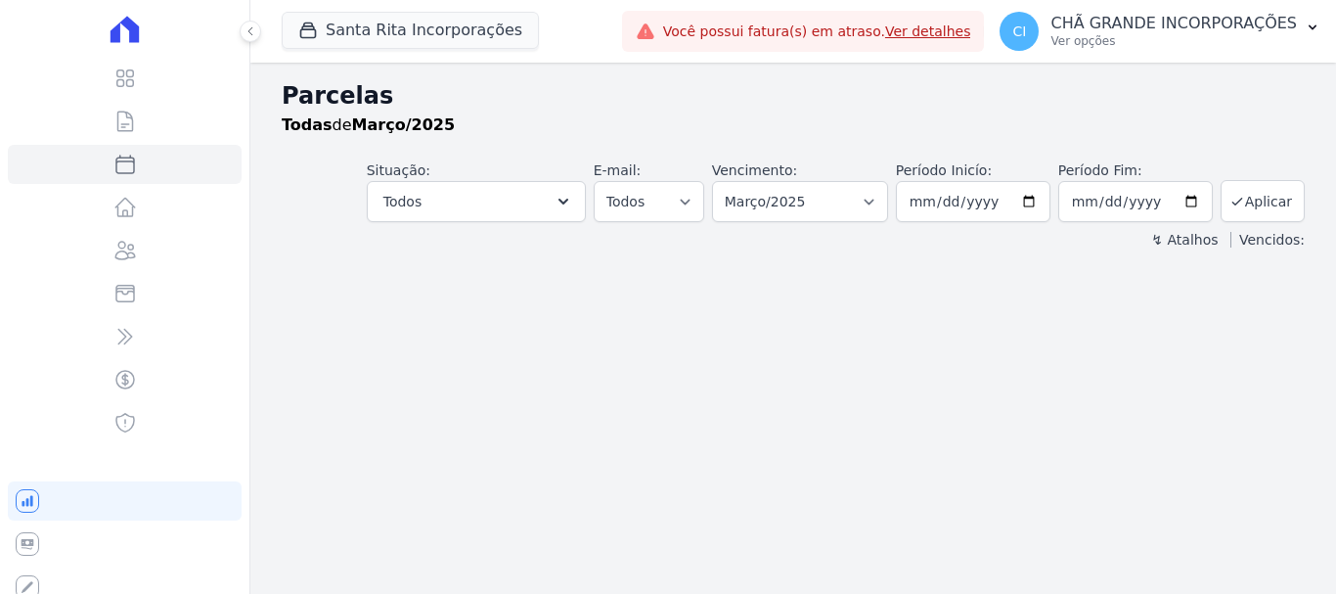
select select
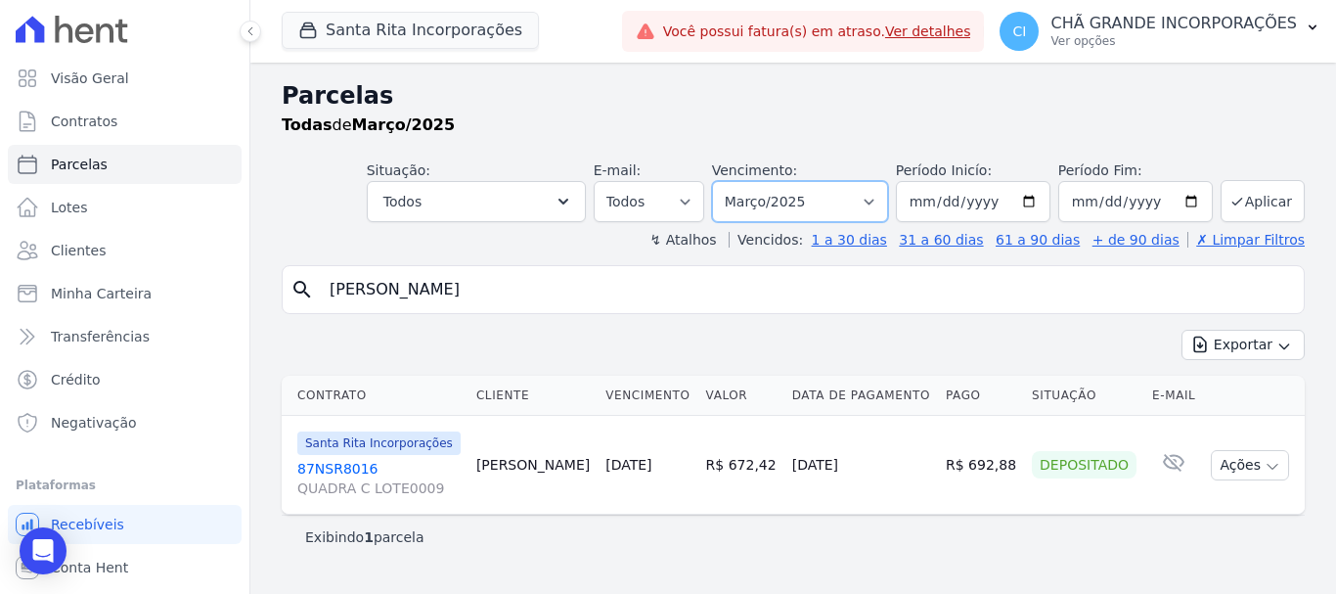
click at [794, 183] on select "Filtrar por período ──────── Todos os meses Novembro/2020 Dezembro/2020 Janeiro…" at bounding box center [800, 201] width 176 height 41
select select "04/2025"
click at [739, 181] on select "Filtrar por período ──────── Todos os meses Novembro/2020 Dezembro/2020 Janeiro…" at bounding box center [800, 201] width 176 height 41
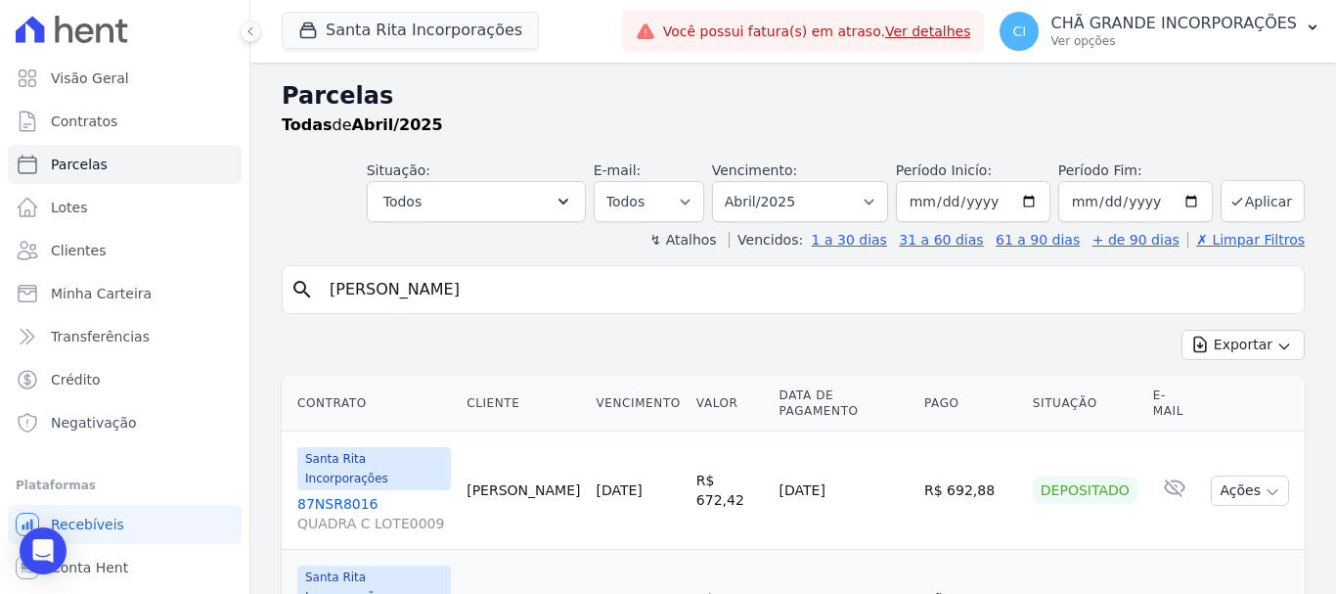
select select
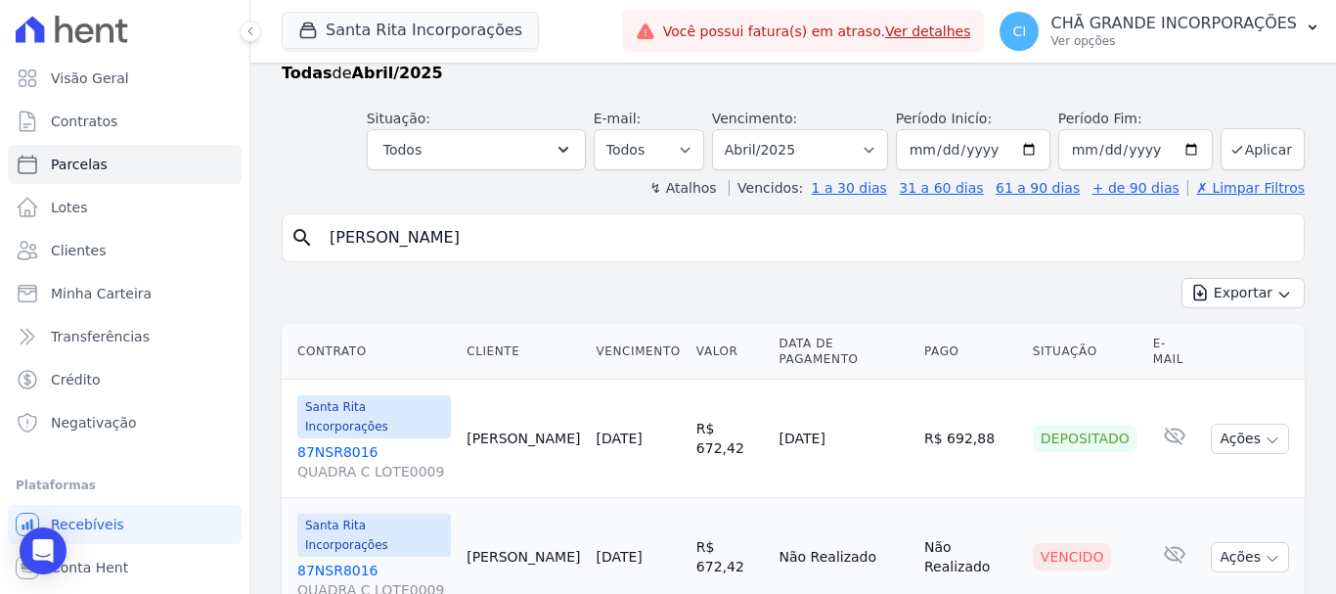
scroll to position [79, 0]
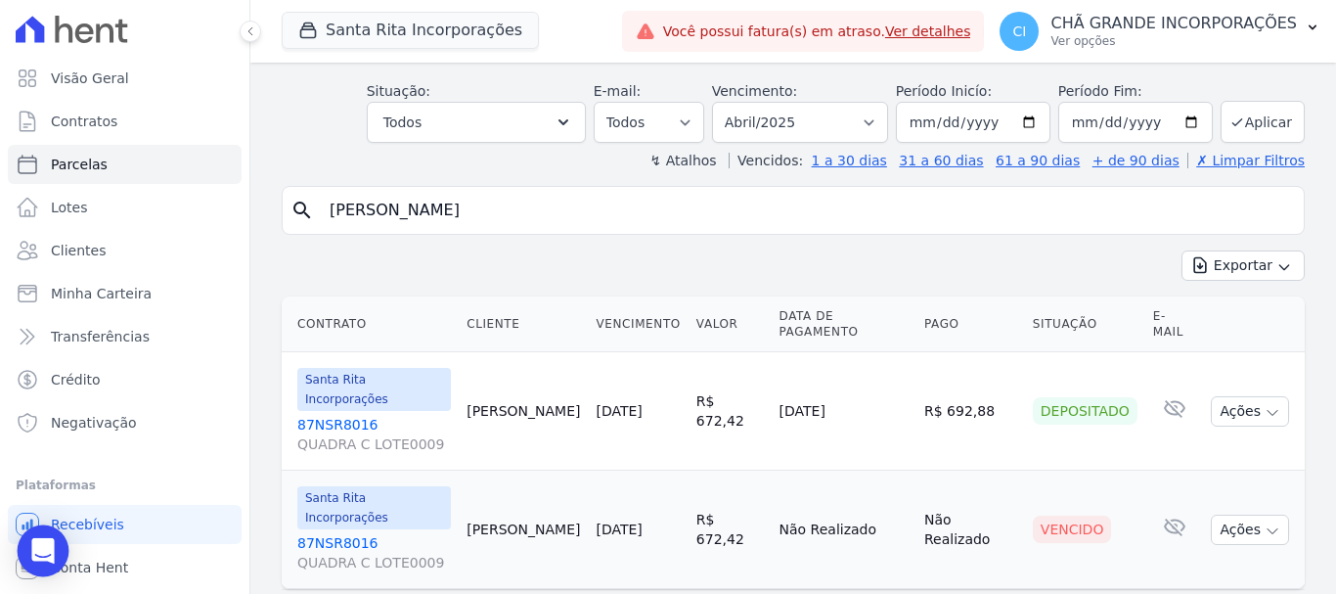
click at [54, 551] on div "Open Intercom Messenger" at bounding box center [44, 551] width 52 height 52
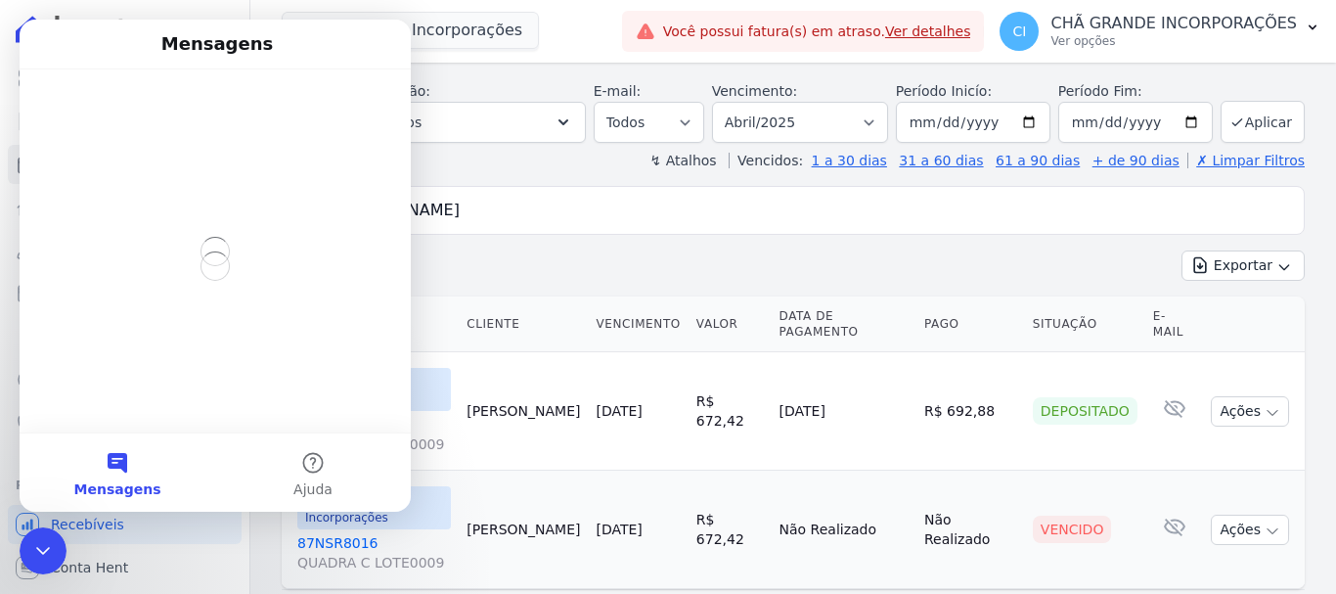
scroll to position [0, 0]
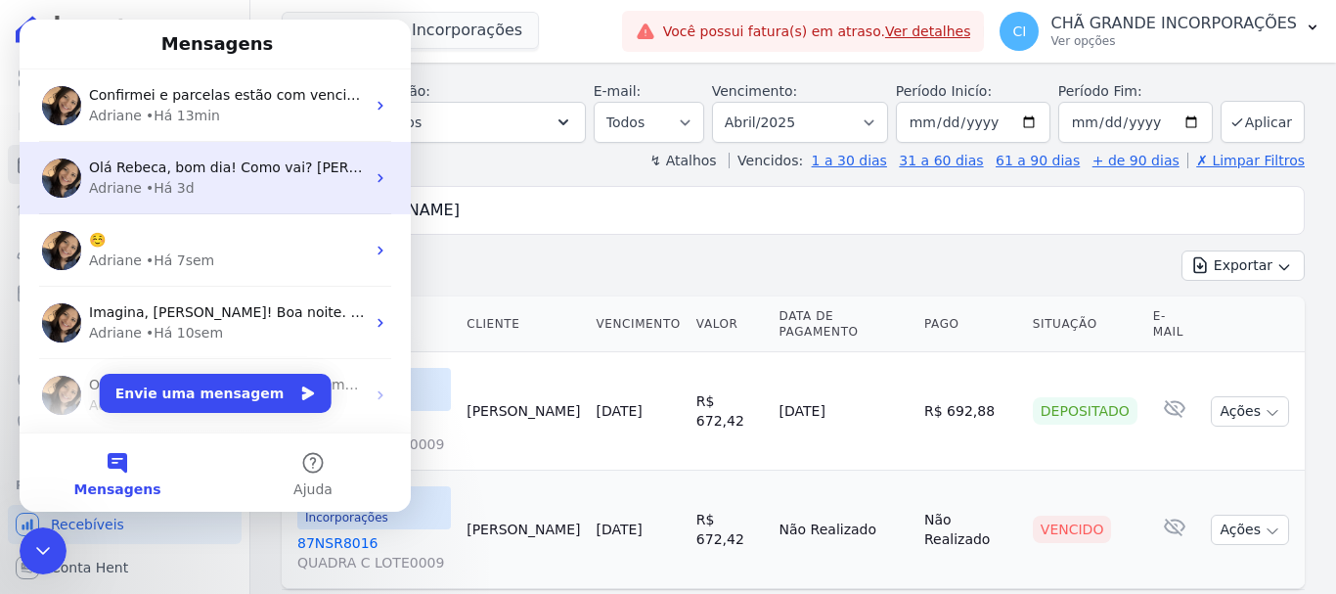
click at [201, 164] on span "Olá Rebeca, bom dia! Como vai? [PERSON_NAME], qual o erro ao tentar distratar o…" at bounding box center [407, 167] width 637 height 16
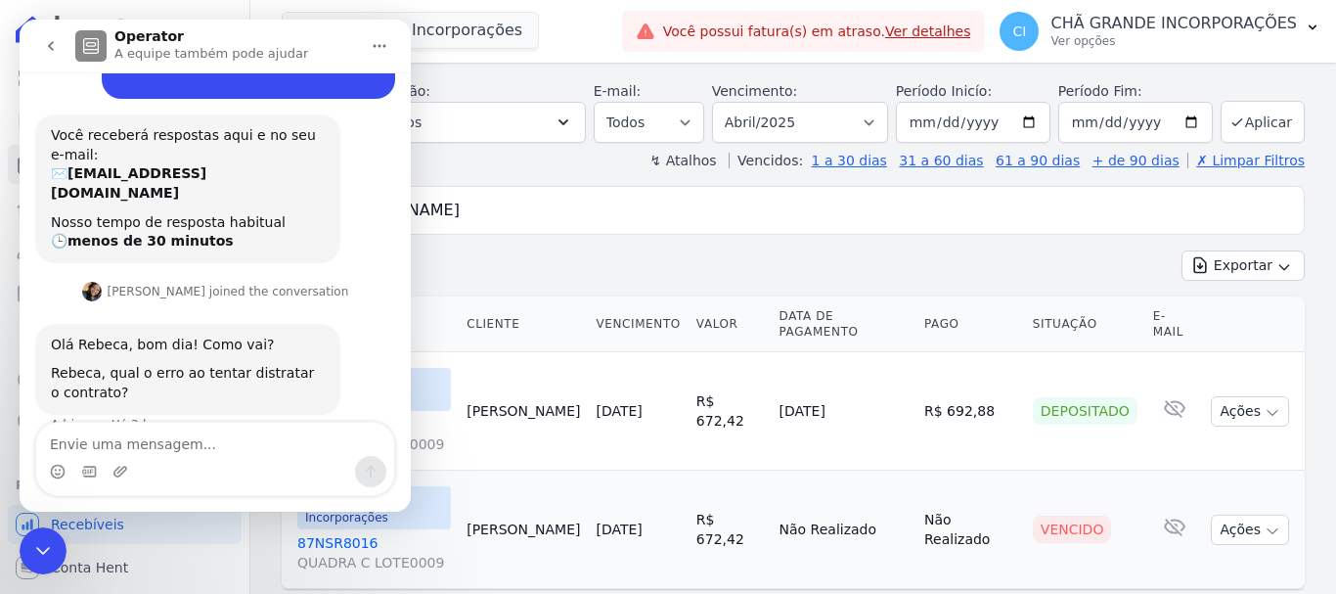
scroll to position [332, 0]
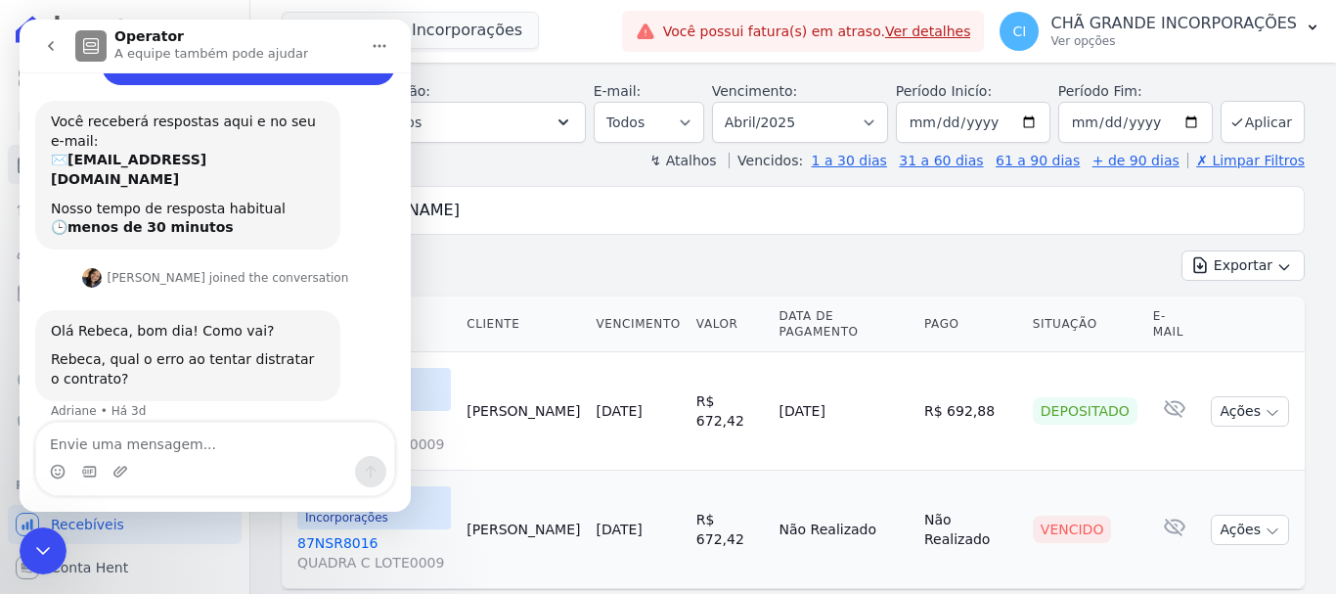
click at [44, 44] on icon "go back" at bounding box center [51, 46] width 16 height 16
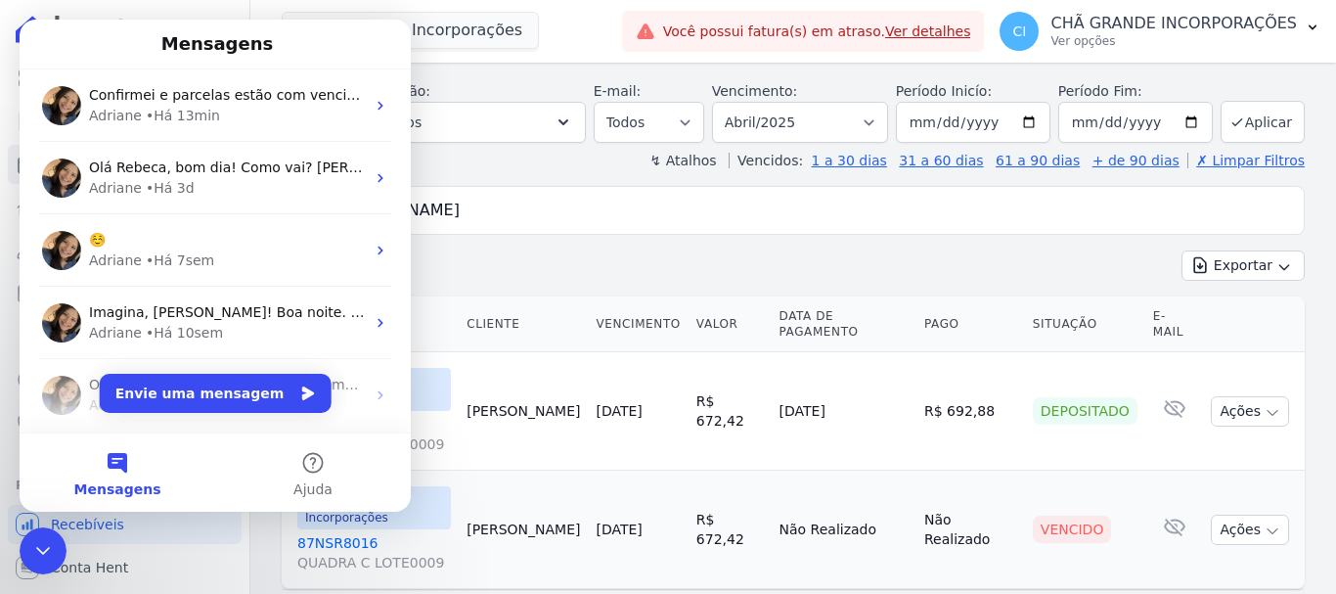
scroll to position [0, 0]
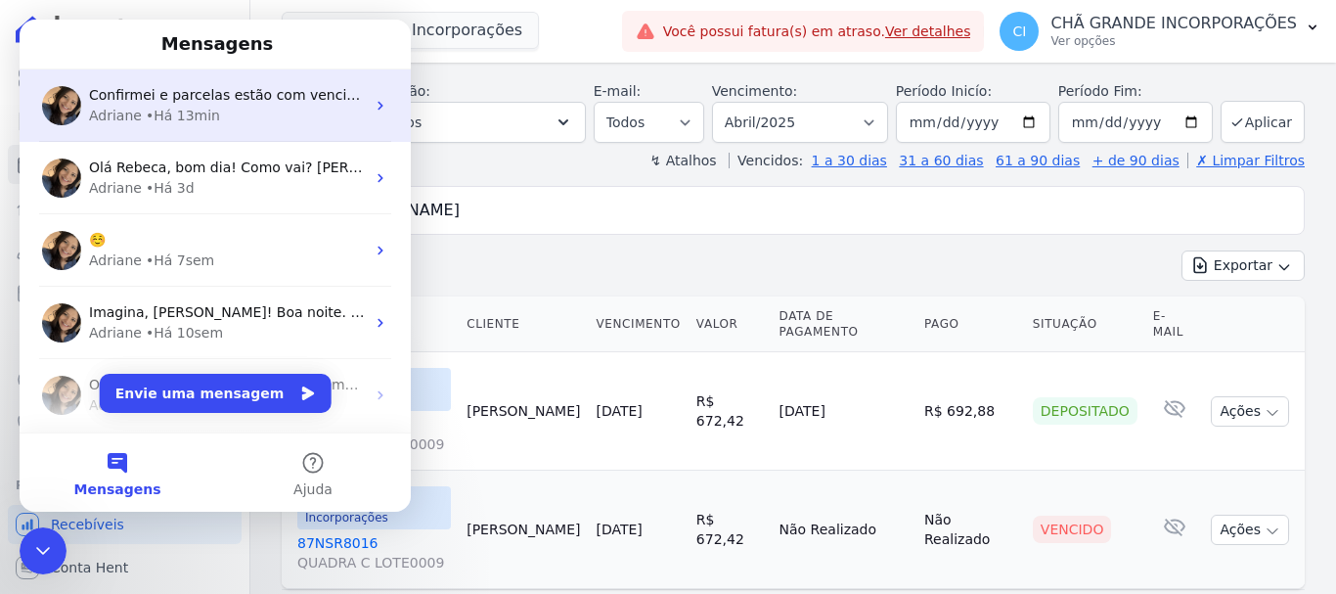
click at [190, 105] on div "Confirmei e parcelas estão com vencimento para dia 30:" at bounding box center [227, 95] width 276 height 21
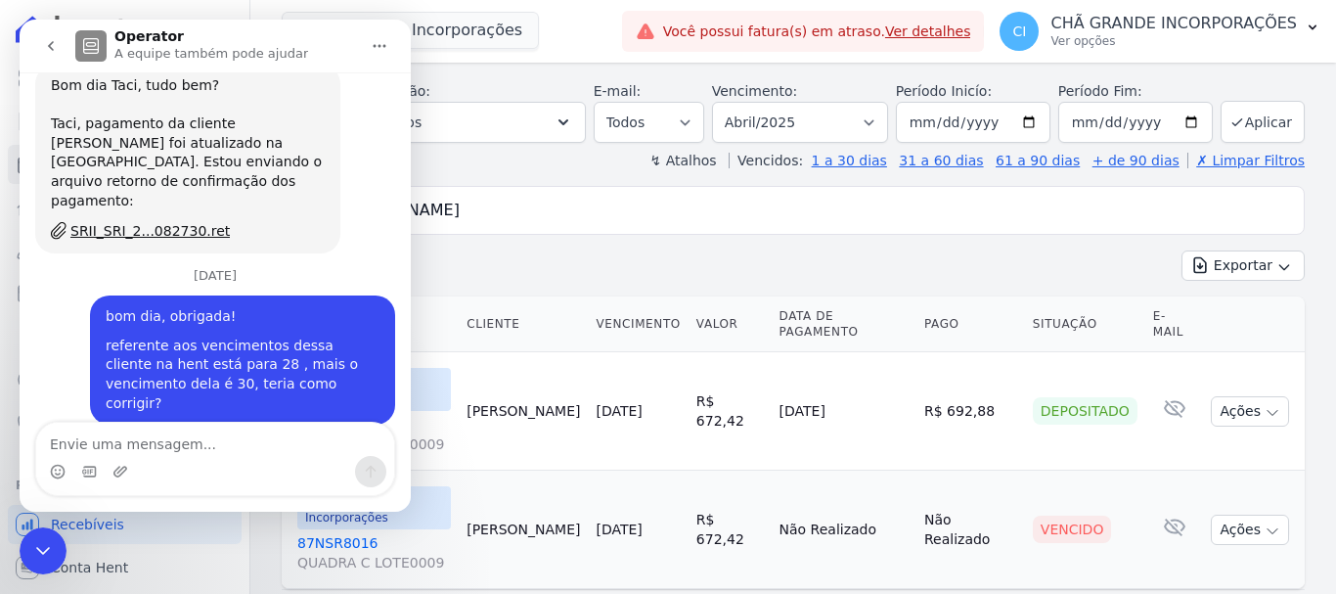
scroll to position [9308, 0]
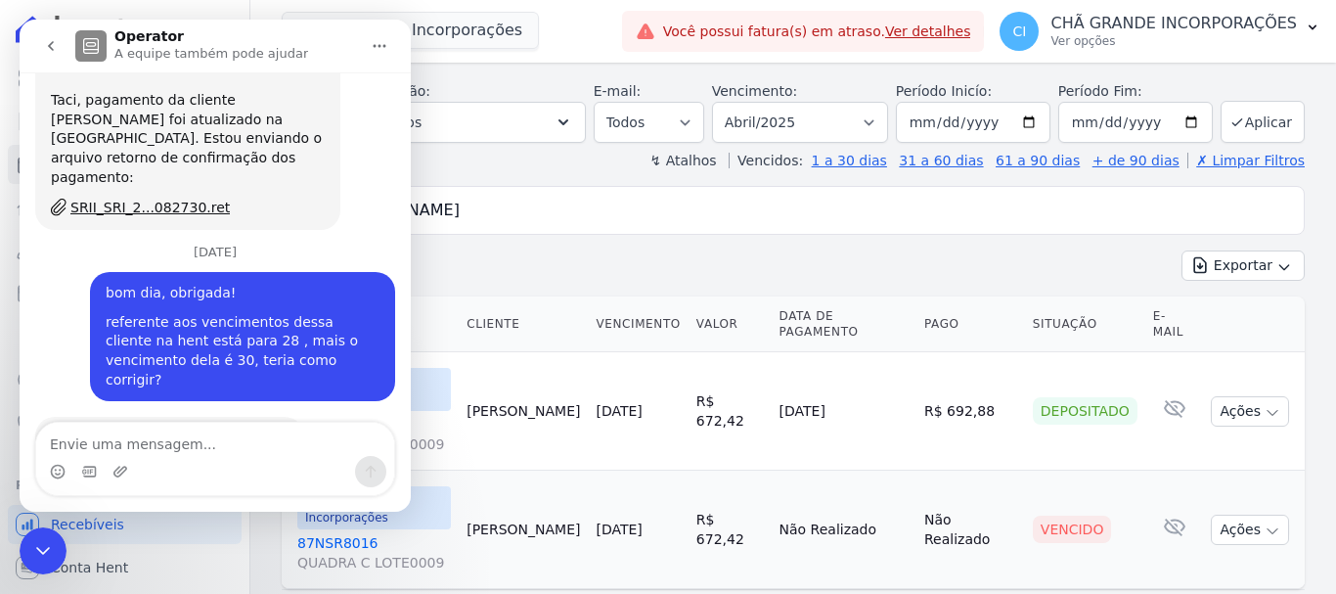
click at [254, 435] on textarea "Envie uma mensagem..." at bounding box center [215, 439] width 358 height 33
click at [253, 441] on textarea "Envie uma mensagem..." at bounding box center [215, 439] width 358 height 33
type textarea "pra mim aparece dia 28"
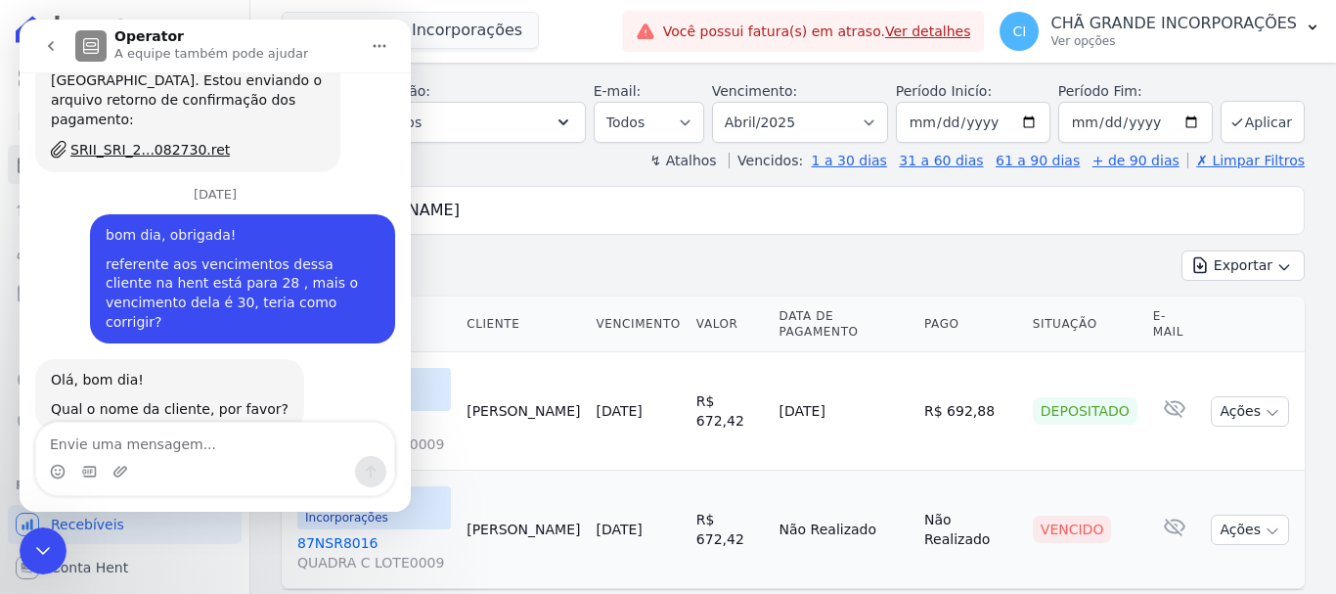
scroll to position [9367, 0]
click at [28, 545] on div "Encerramento do Messenger da Intercom" at bounding box center [43, 550] width 47 height 47
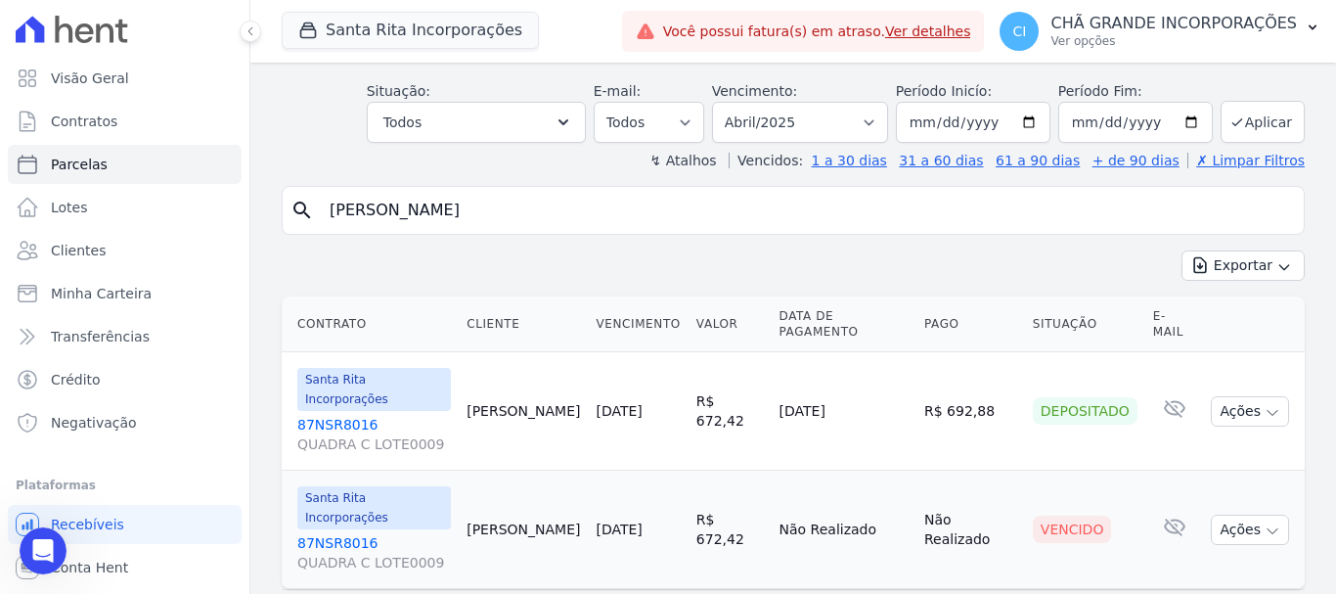
click at [41, 555] on icon "Abertura do Messenger da Intercom" at bounding box center [43, 551] width 32 height 32
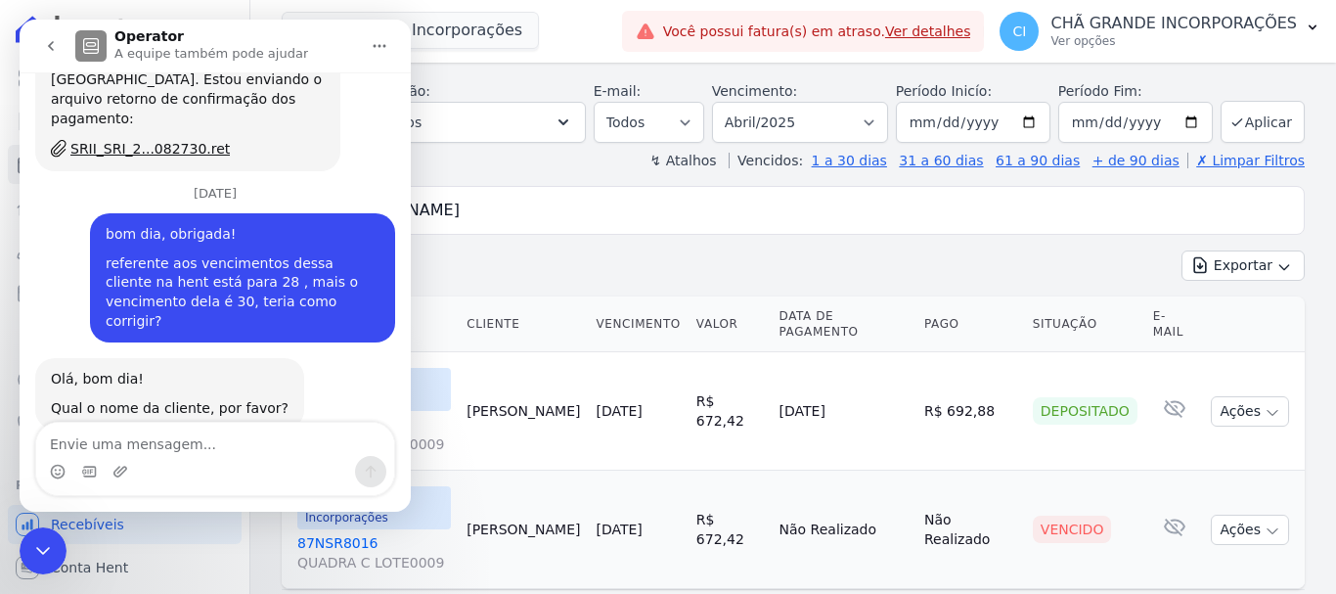
click at [172, 438] on textarea "Envie uma mensagem..." at bounding box center [215, 439] width 358 height 33
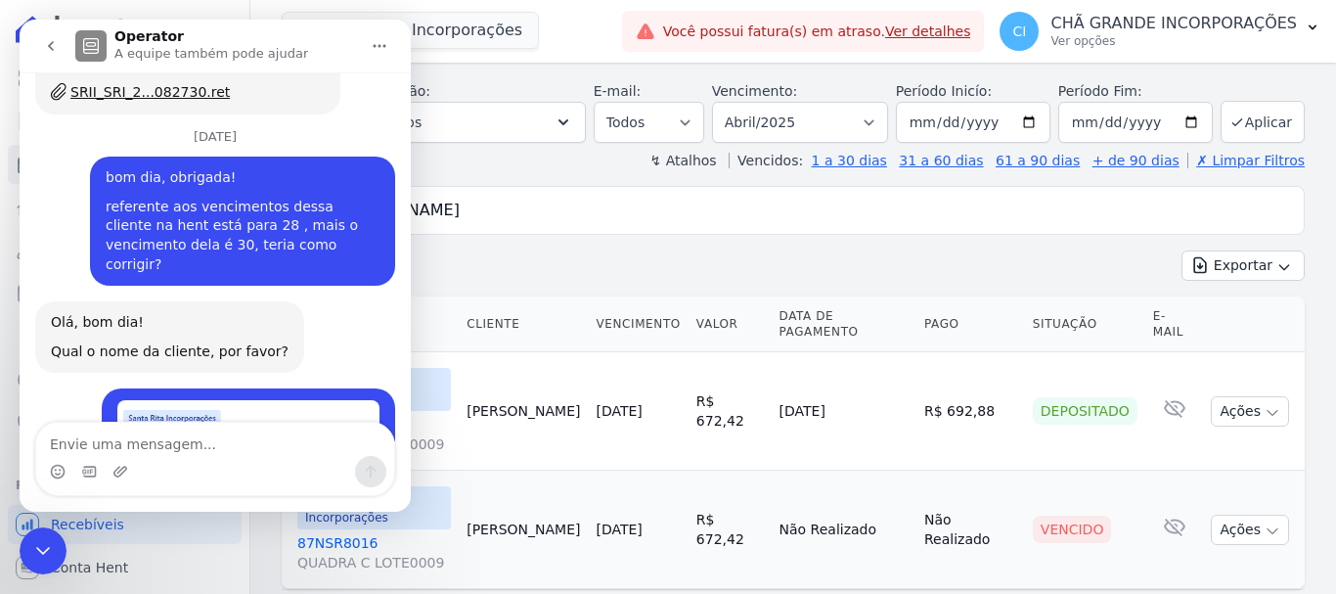
click at [179, 439] on textarea "Envie uma mensagem..." at bounding box center [215, 439] width 358 height 33
type textarea "todos os vencimentos está com essa data."
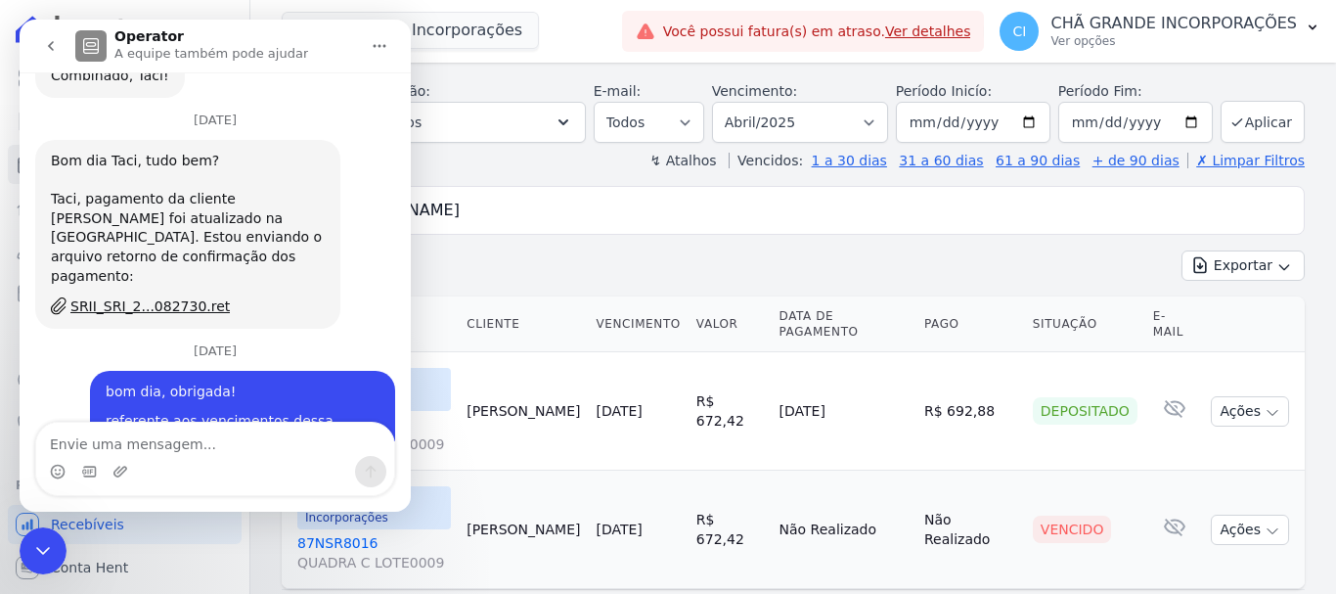
scroll to position [9468, 0]
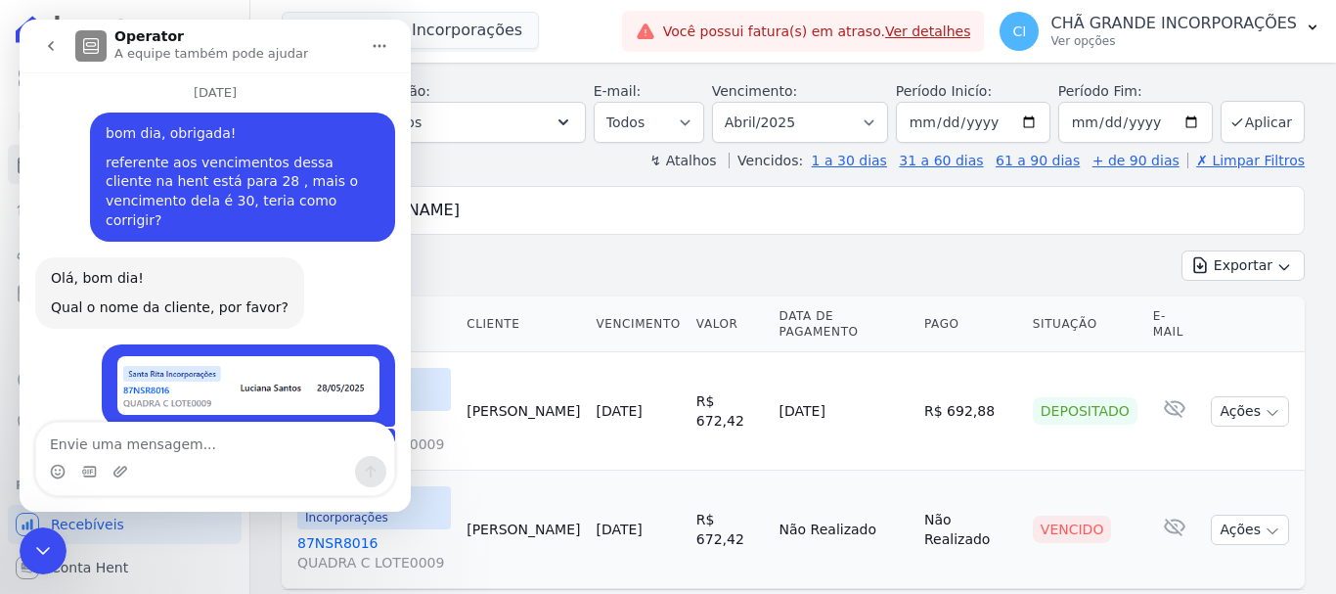
click at [47, 37] on button "go back" at bounding box center [50, 45] width 37 height 37
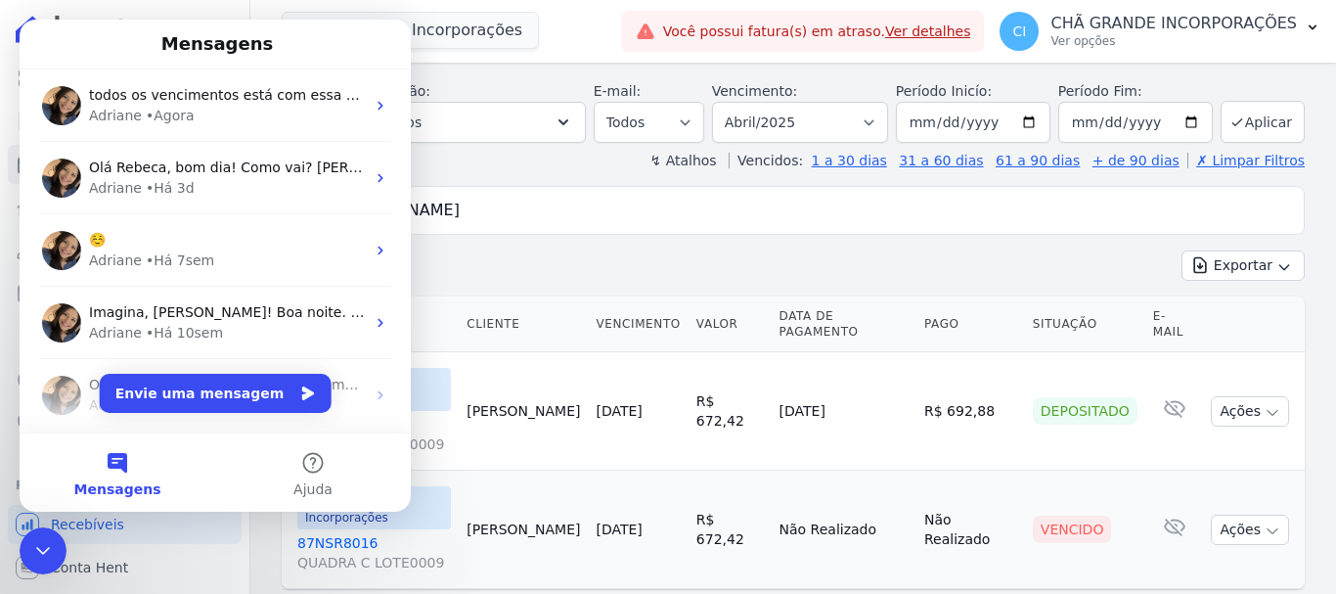
scroll to position [0, 0]
click at [43, 557] on icon "Encerramento do Messenger da Intercom" at bounding box center [42, 550] width 23 height 23
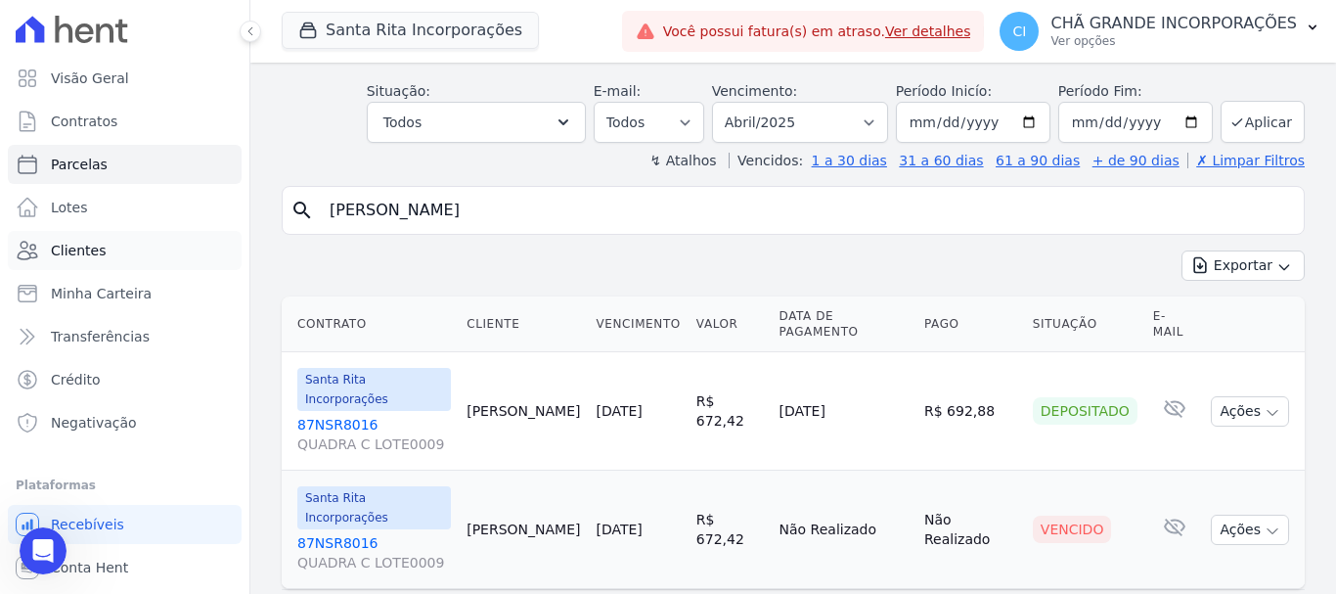
click at [79, 266] on link "Clientes" at bounding box center [125, 250] width 234 height 39
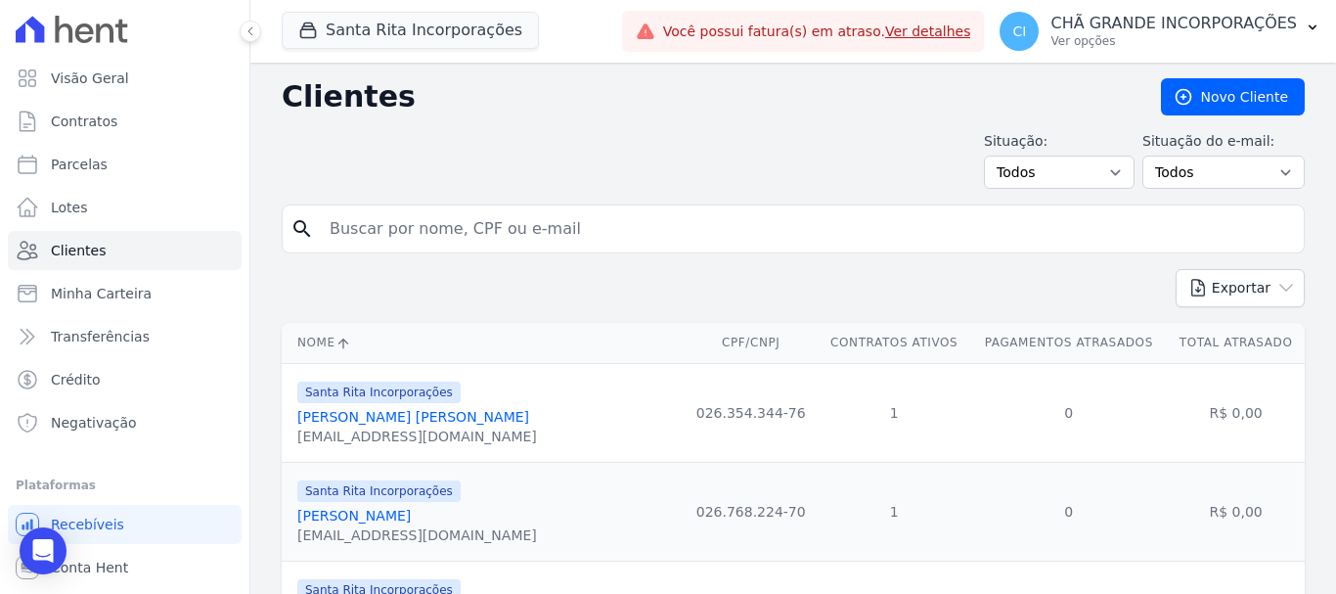
click at [575, 221] on input "search" at bounding box center [807, 228] width 978 height 39
type input "gracyelle"
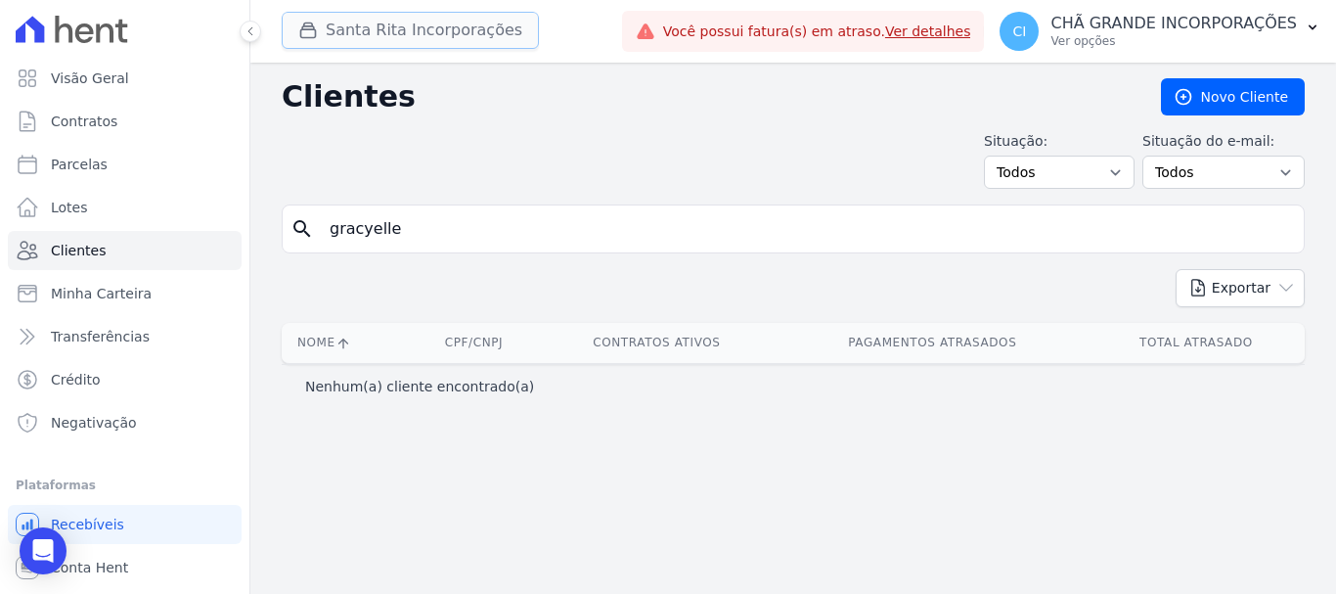
click at [335, 34] on button "Santa Rita Incorporações" at bounding box center [410, 30] width 257 height 37
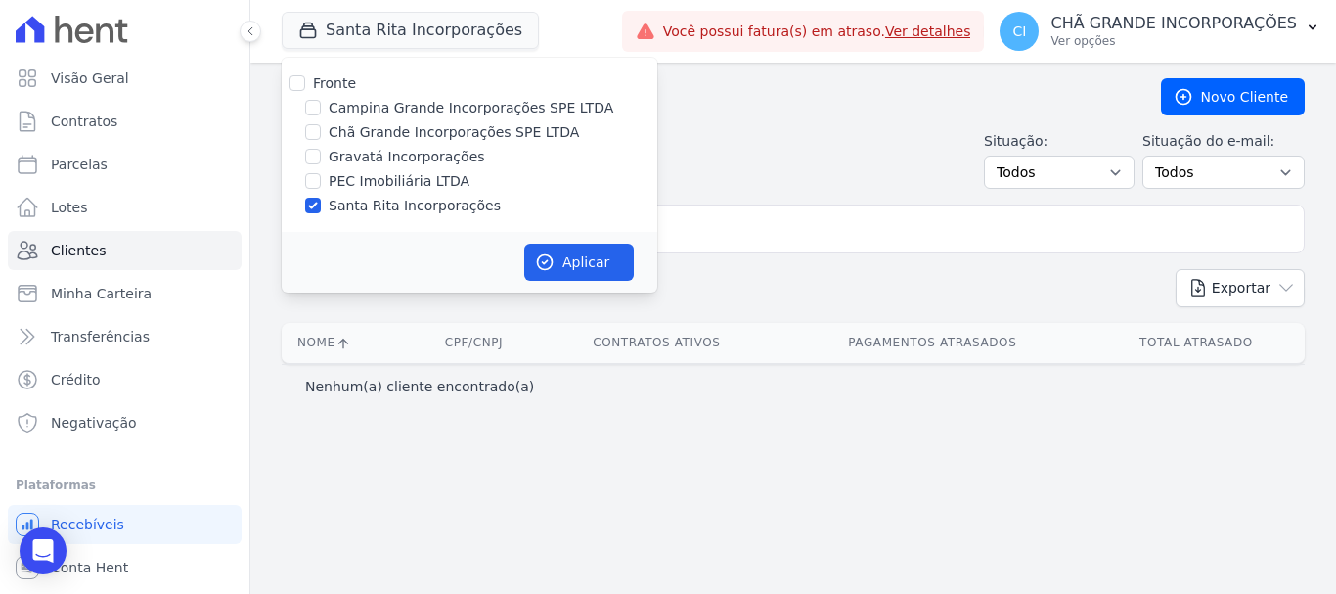
click at [315, 218] on div "Fronte Campina Grande Incorporações SPE LTDA Chã Grande Incorporações SPE LTDA …" at bounding box center [470, 145] width 376 height 174
click at [313, 211] on input "Santa Rita Incorporações" at bounding box center [313, 206] width 16 height 16
checkbox input "false"
click at [314, 147] on div at bounding box center [313, 157] width 16 height 20
click at [310, 155] on input "Gravatá Incorporações" at bounding box center [313, 157] width 16 height 16
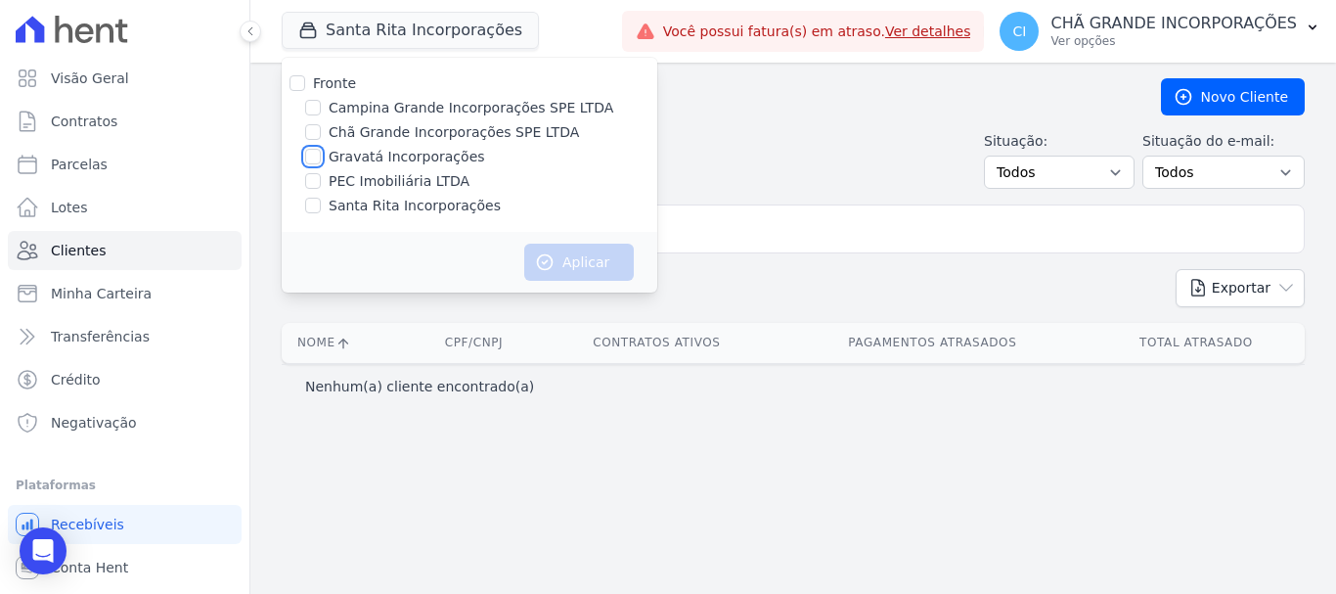
checkbox input "true"
click at [583, 266] on button "Aplicar" at bounding box center [579, 262] width 110 height 37
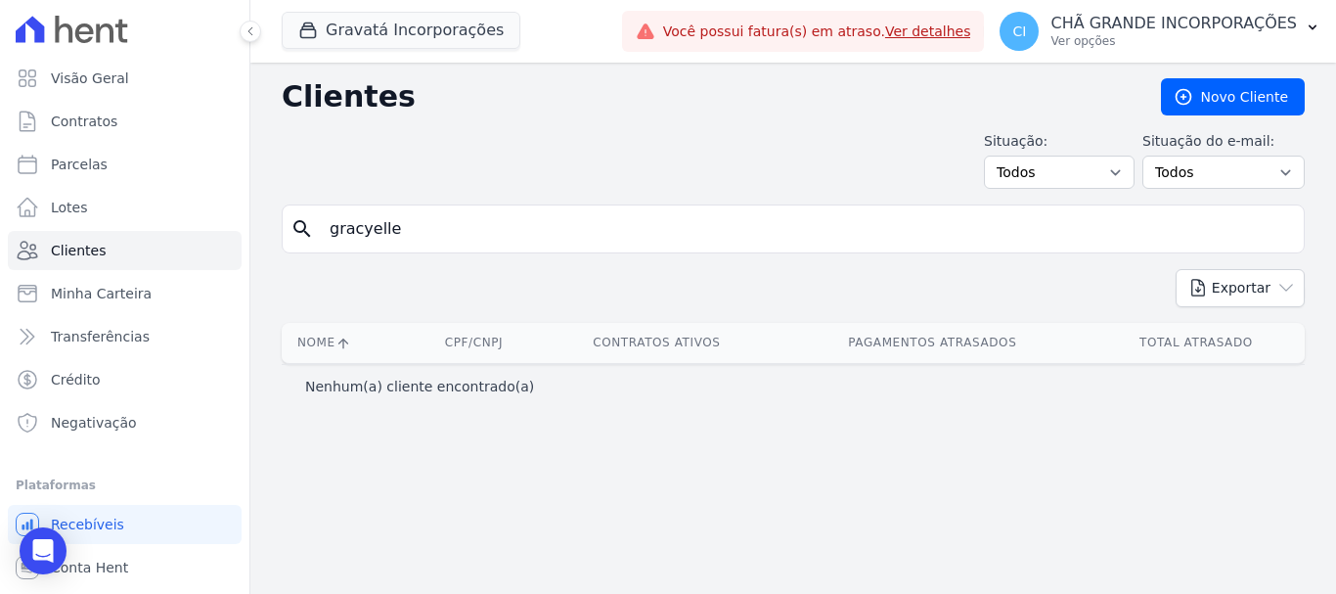
click at [492, 242] on input "gracyelle" at bounding box center [807, 228] width 978 height 39
type input "gleycielle"
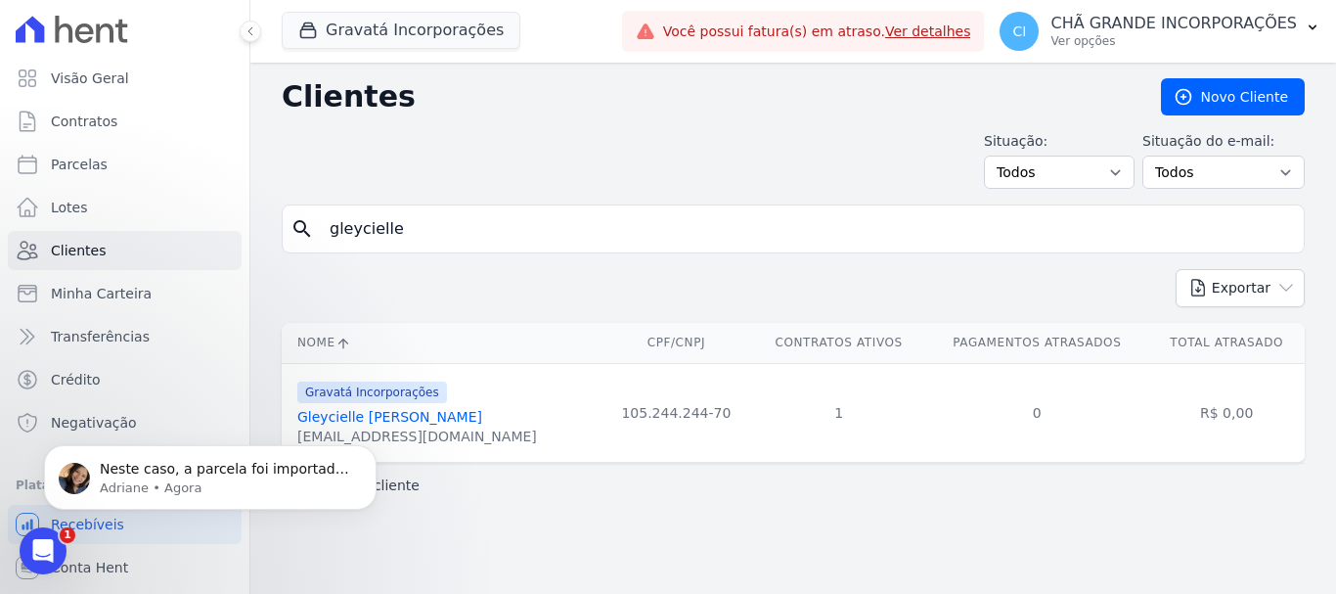
click at [39, 550] on icon "Abertura do Messenger da Intercom" at bounding box center [43, 551] width 32 height 32
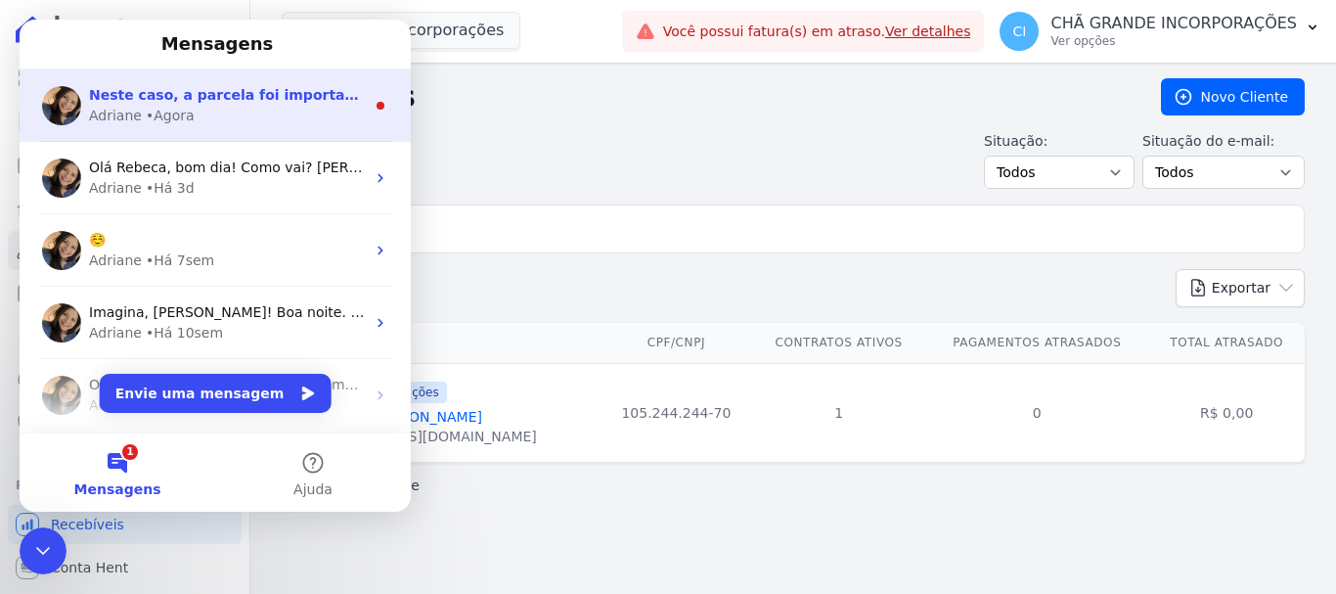
click at [253, 119] on div "Adriane • Agora" at bounding box center [227, 116] width 276 height 21
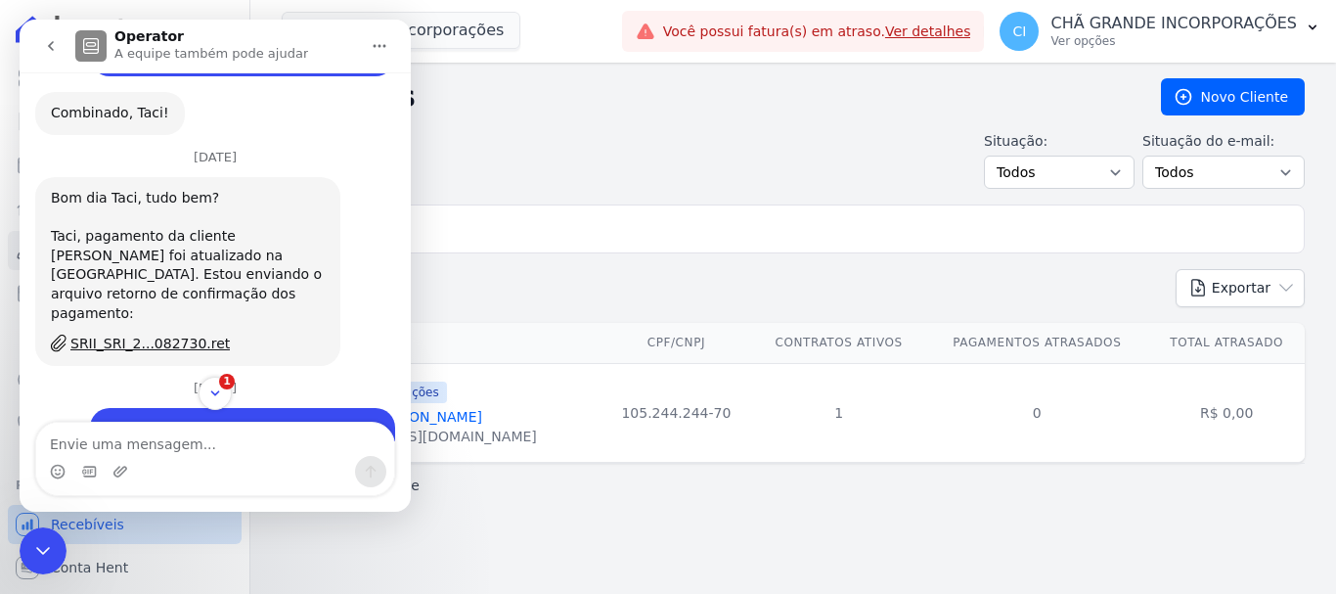
scroll to position [9693, 0]
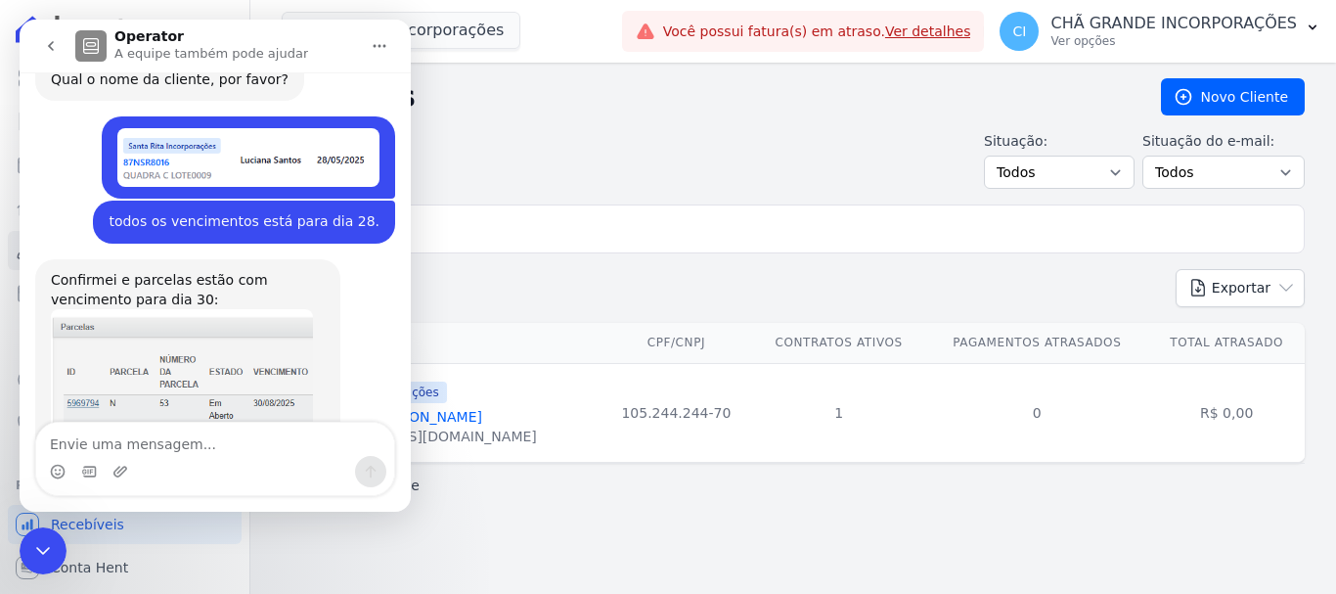
click at [234, 441] on textarea "Envie uma mensagem..." at bounding box center [215, 439] width 358 height 33
type textarea "ta certo."
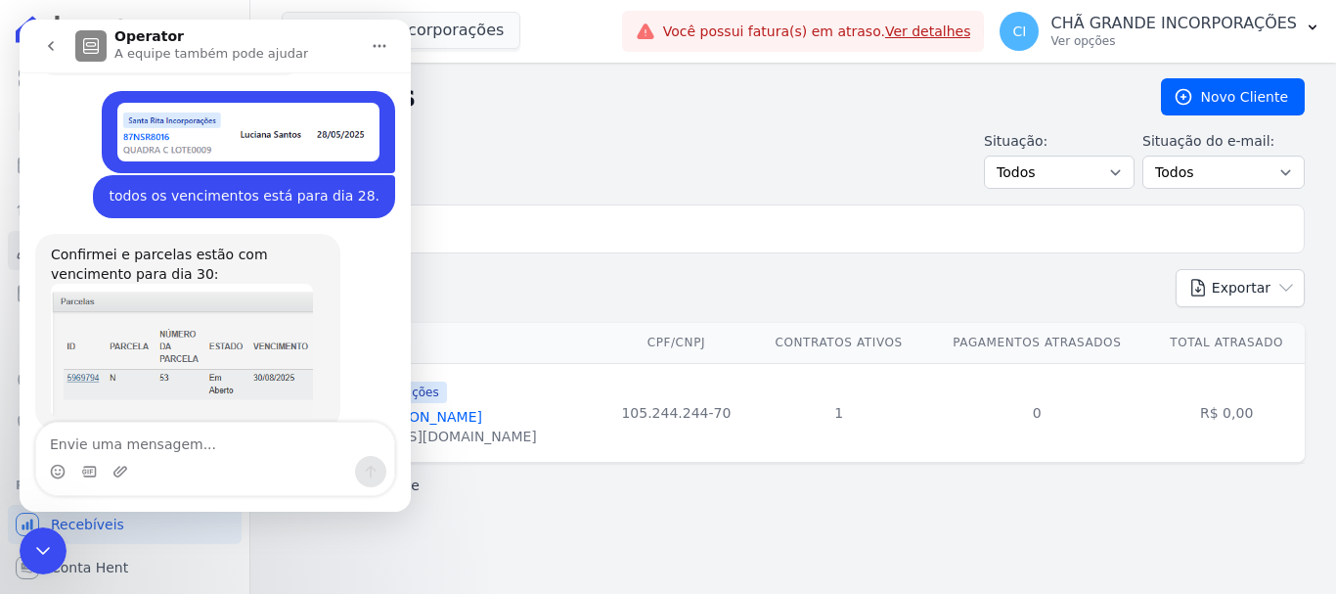
click at [217, 447] on textarea "Envie uma mensagem..." at bounding box center [215, 439] width 358 height 33
type textarea "obrigada!"
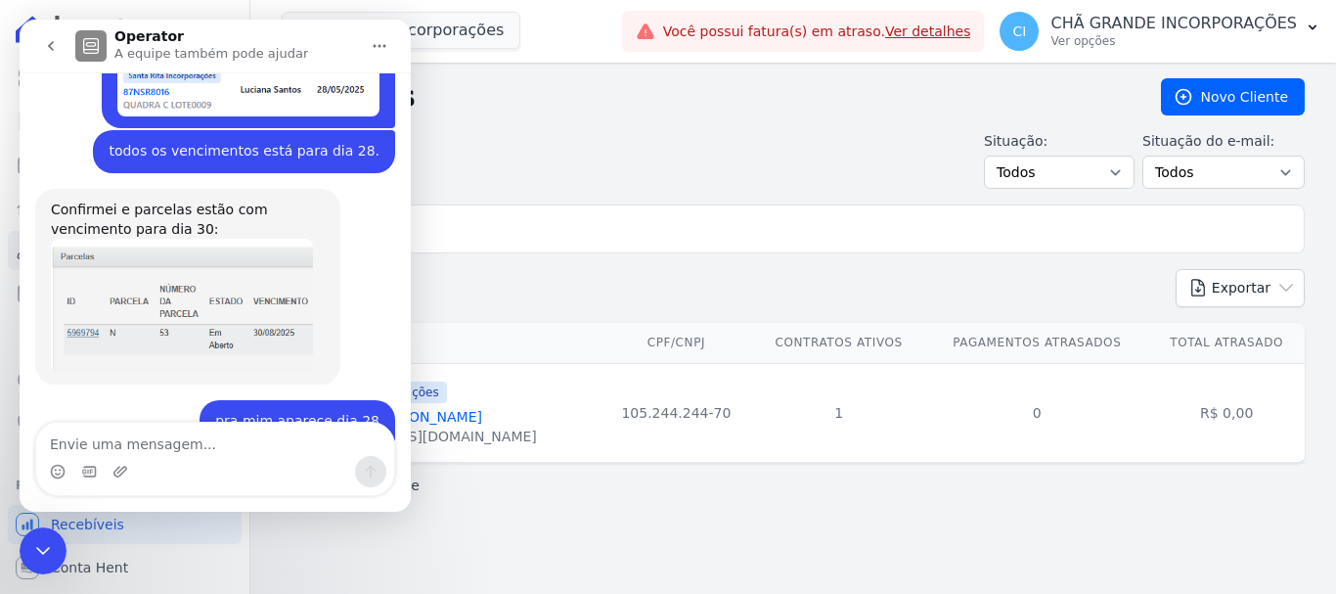
click at [46, 549] on icon "Encerramento do Messenger da Intercom" at bounding box center [42, 550] width 23 height 23
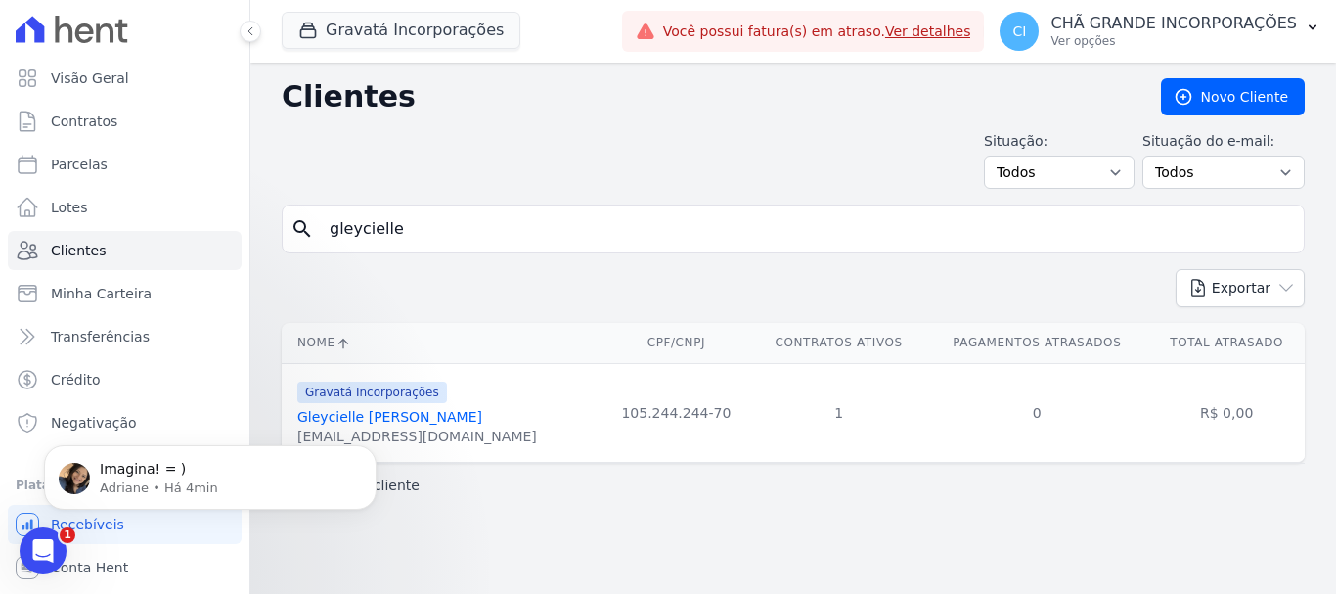
scroll to position [0, 0]
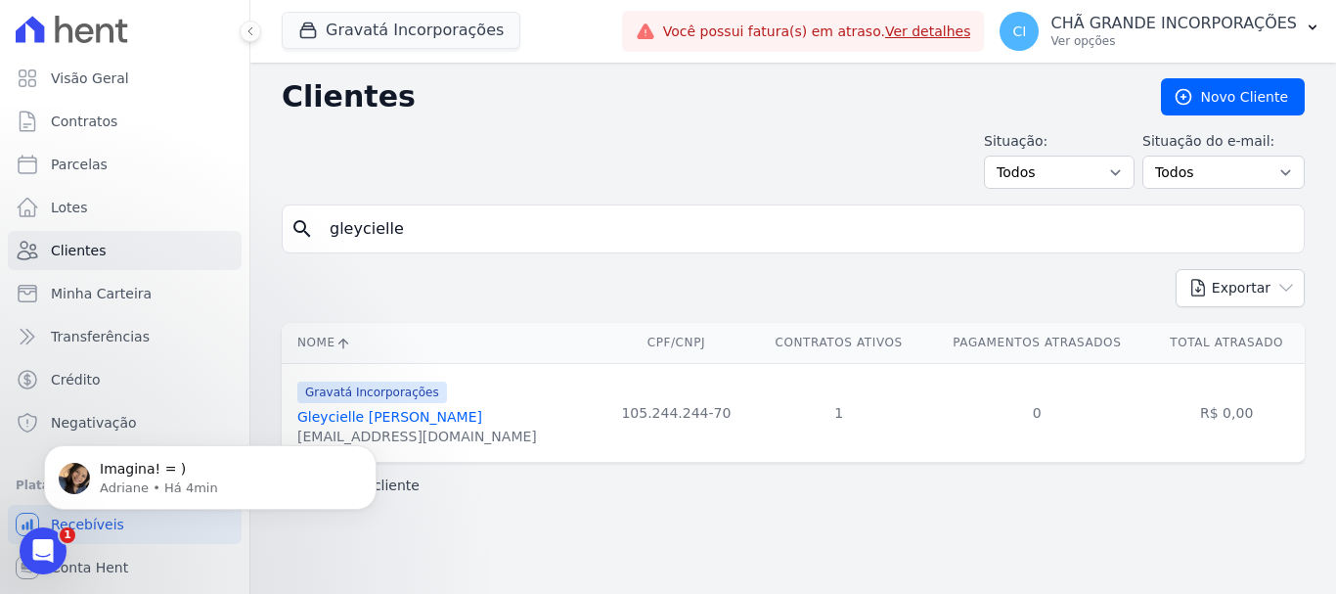
click at [56, 549] on icon "Abertura do Messenger da Intercom" at bounding box center [43, 551] width 32 height 32
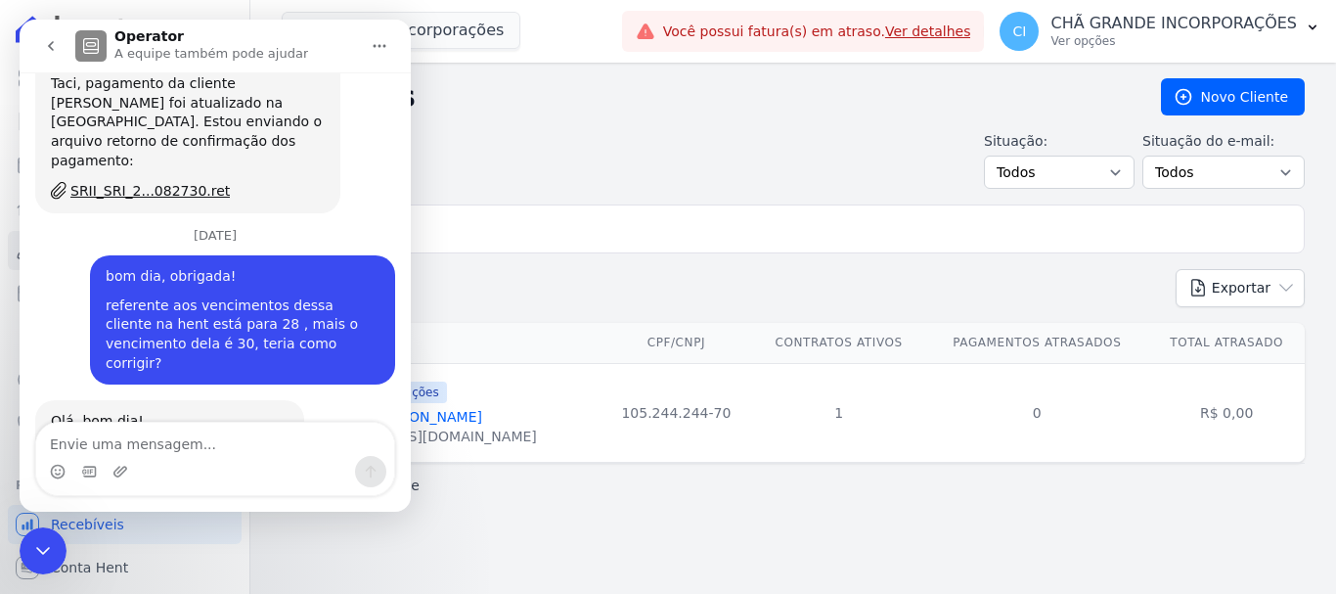
scroll to position [9854, 0]
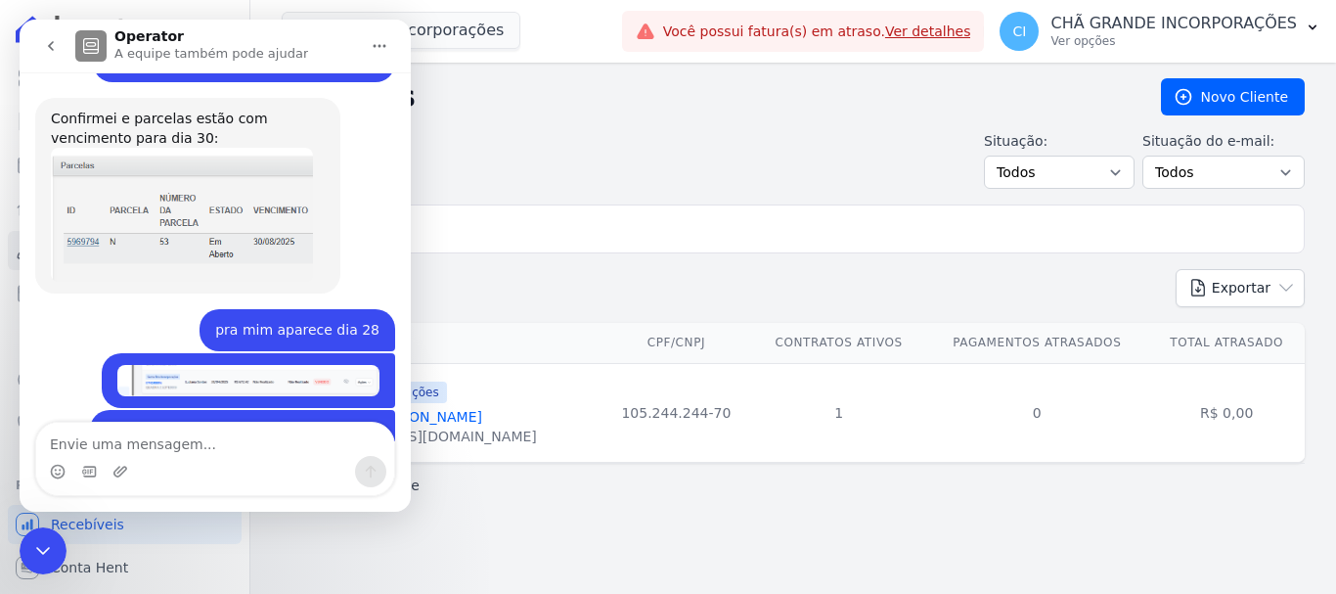
click at [239, 442] on textarea "Envie uma mensagem..." at bounding box center [215, 439] width 358 height 33
click at [42, 553] on icon "Encerramento do Messenger da Intercom" at bounding box center [43, 551] width 14 height 8
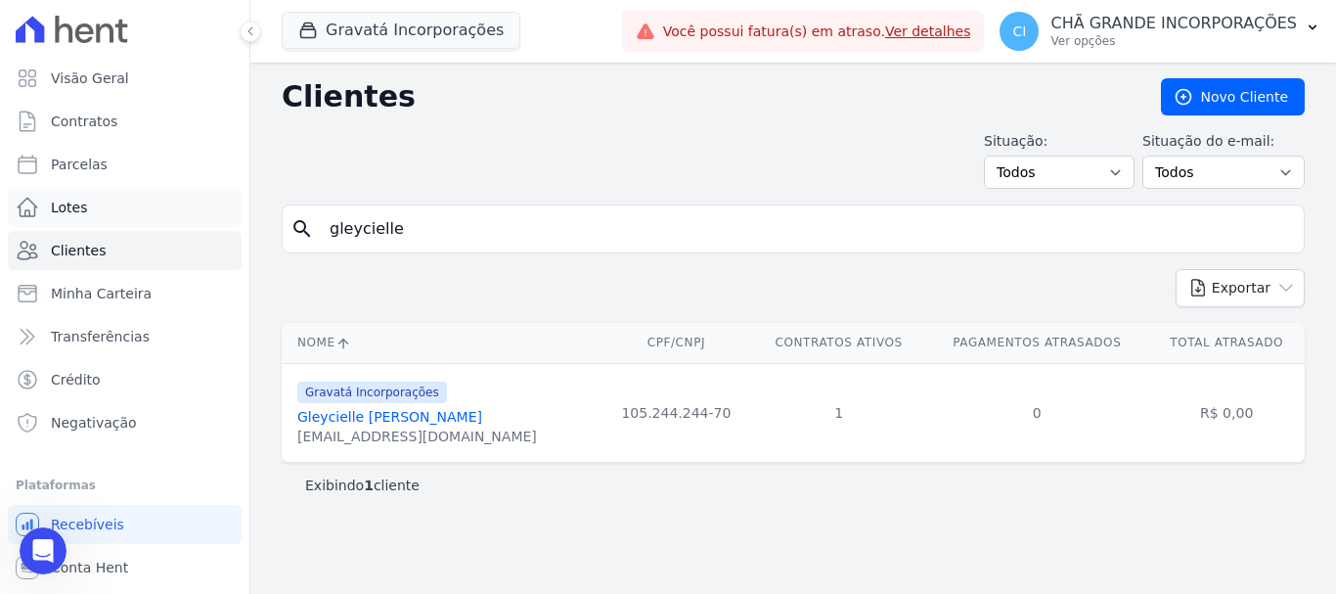
click at [65, 206] on span "Lotes" at bounding box center [69, 208] width 37 height 20
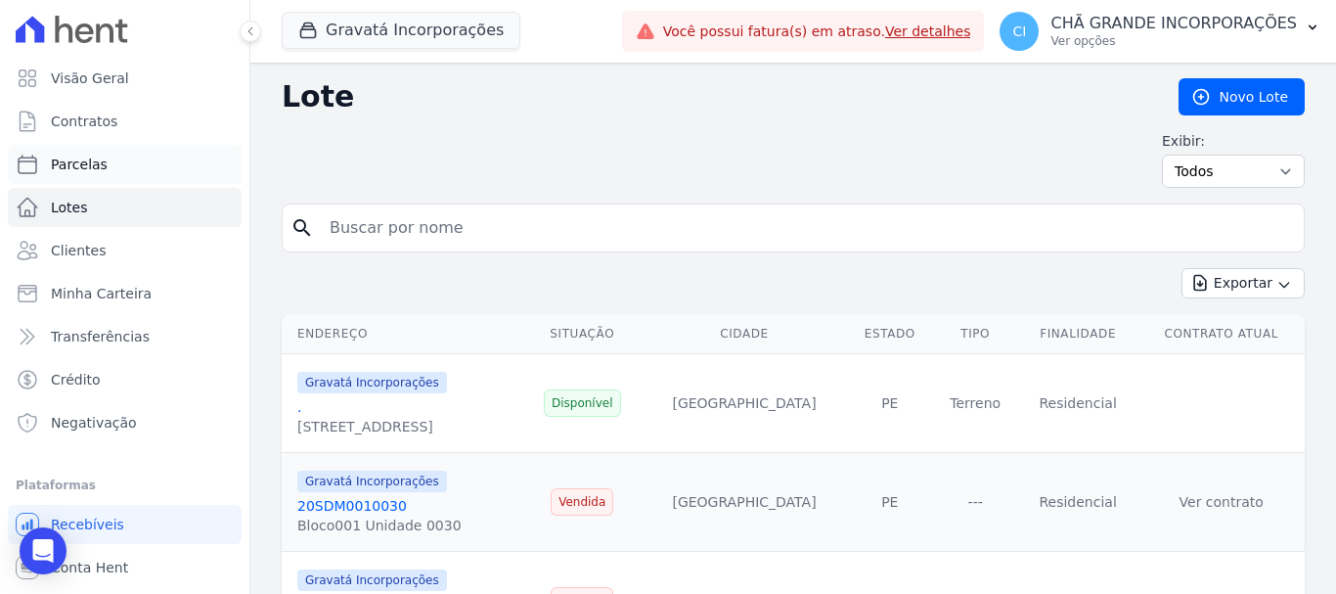
click at [104, 160] on link "Parcelas" at bounding box center [125, 164] width 234 height 39
select select
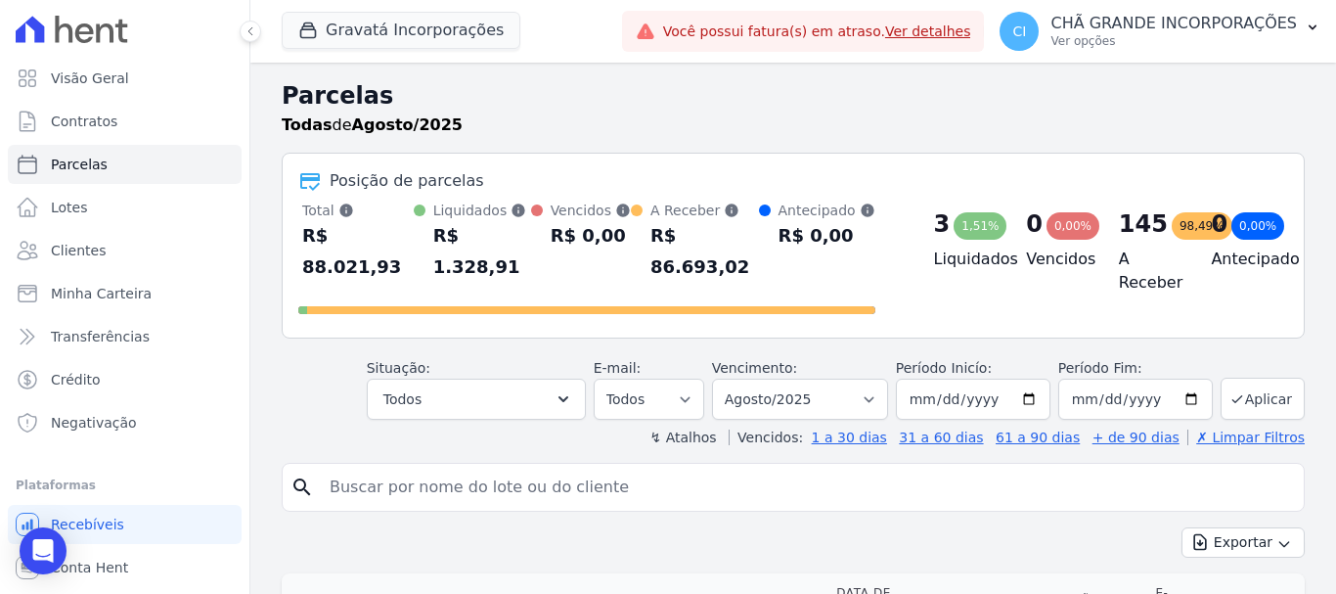
click at [611, 468] on input "search" at bounding box center [807, 487] width 978 height 39
type input "[PERSON_NAME]"
select select
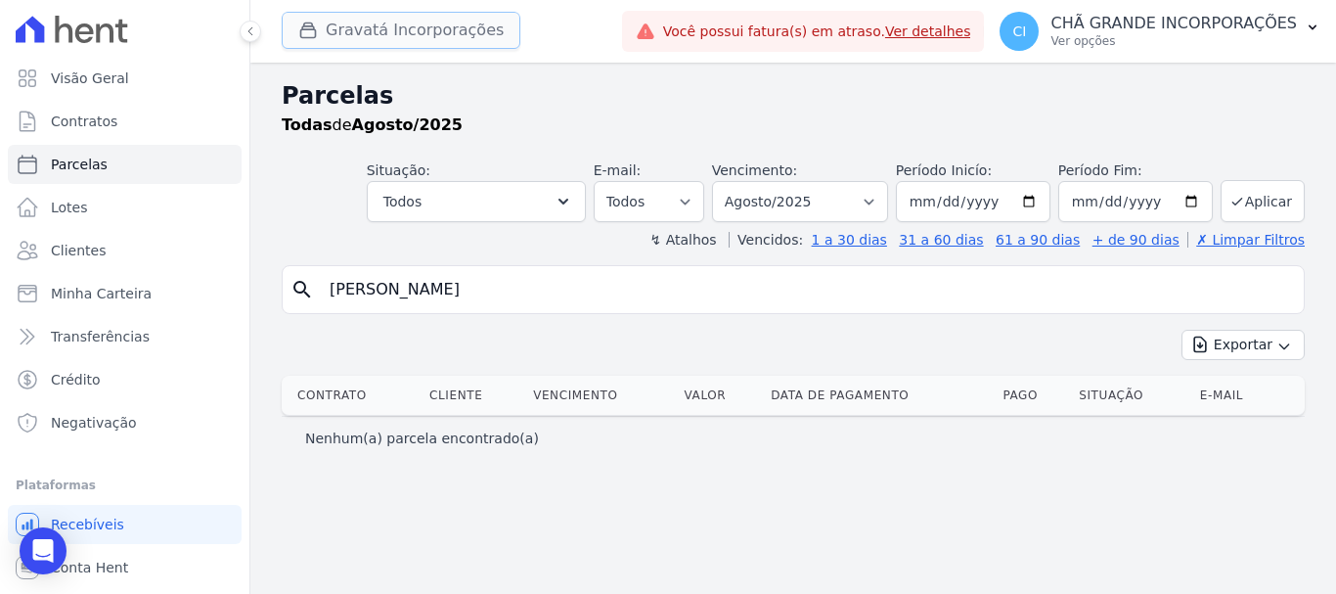
click at [351, 27] on button "Gravatá Incorporações" at bounding box center [401, 30] width 239 height 37
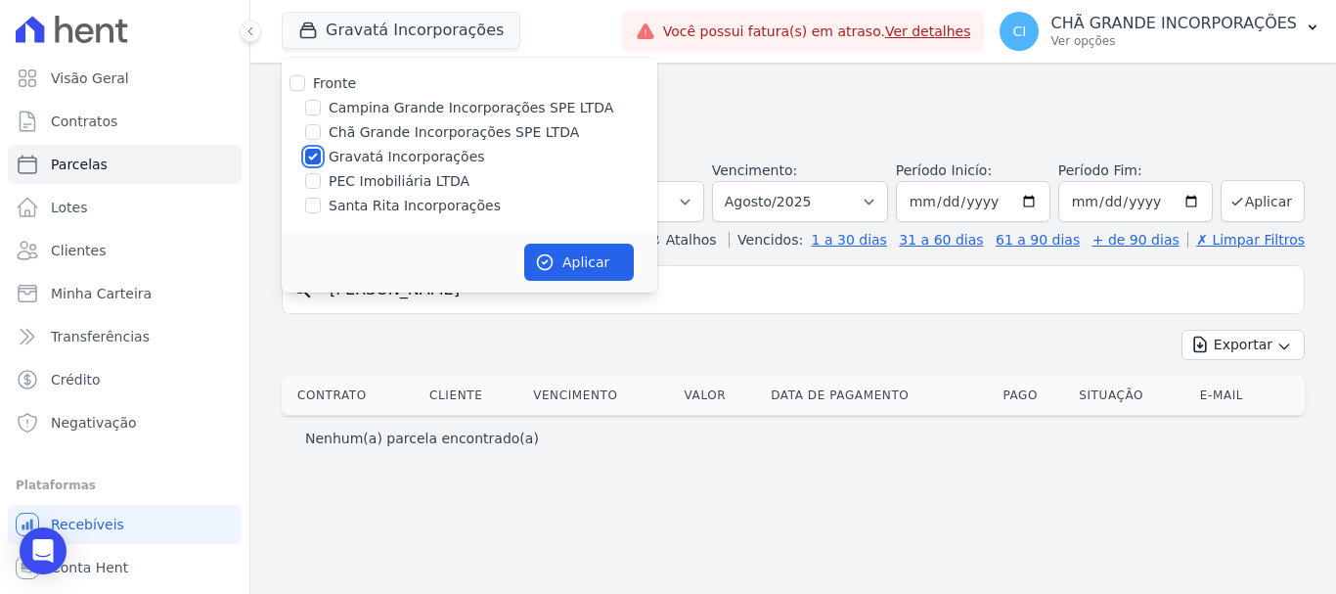
click at [313, 150] on input "Gravatá Incorporações" at bounding box center [313, 157] width 16 height 16
checkbox input "false"
click at [312, 113] on input "Campina Grande Incorporações SPE LTDA" at bounding box center [313, 108] width 16 height 16
checkbox input "true"
click at [621, 259] on button "Aplicar" at bounding box center [579, 262] width 110 height 37
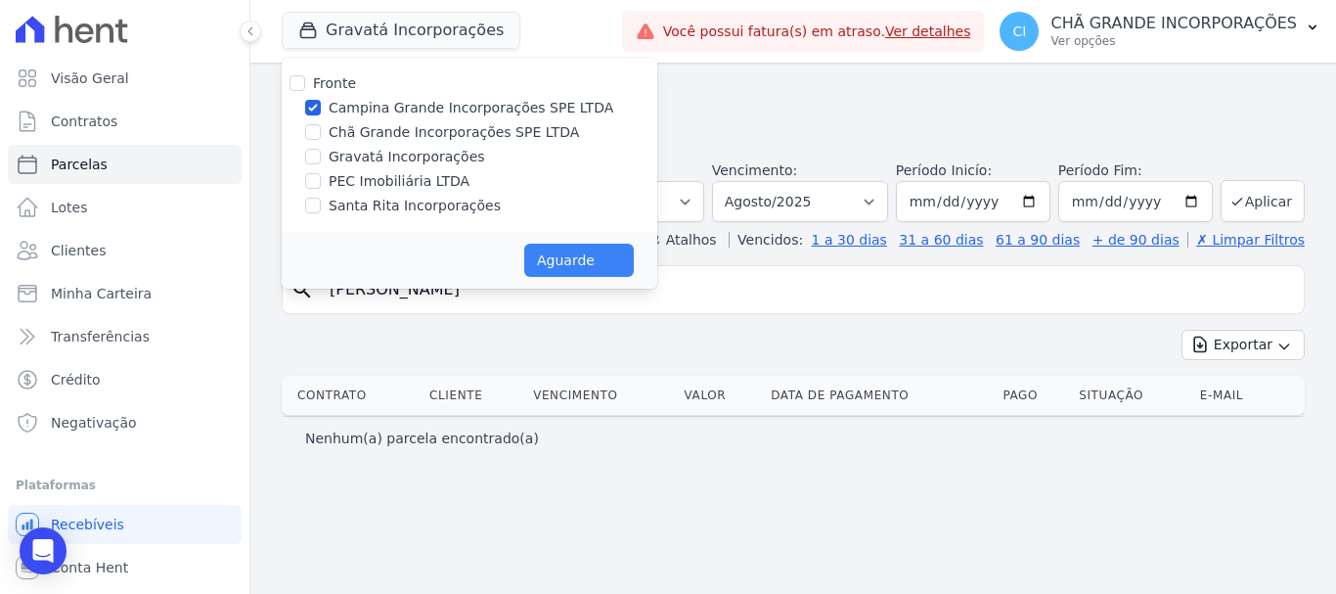
select select
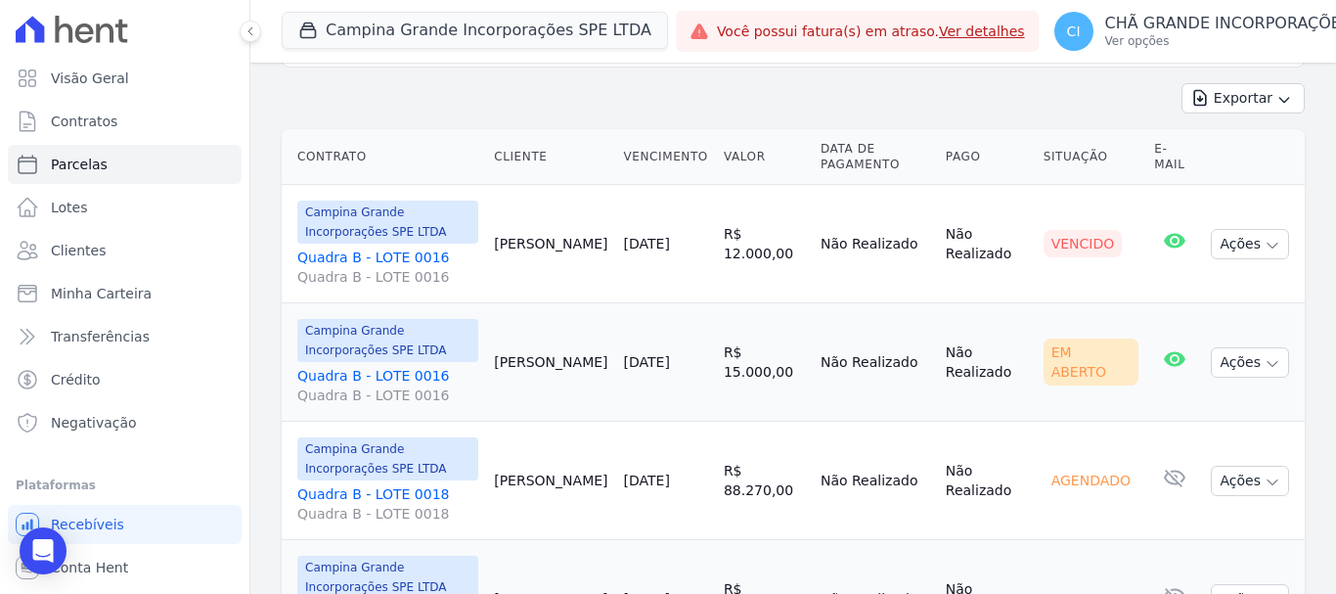
scroll to position [216, 0]
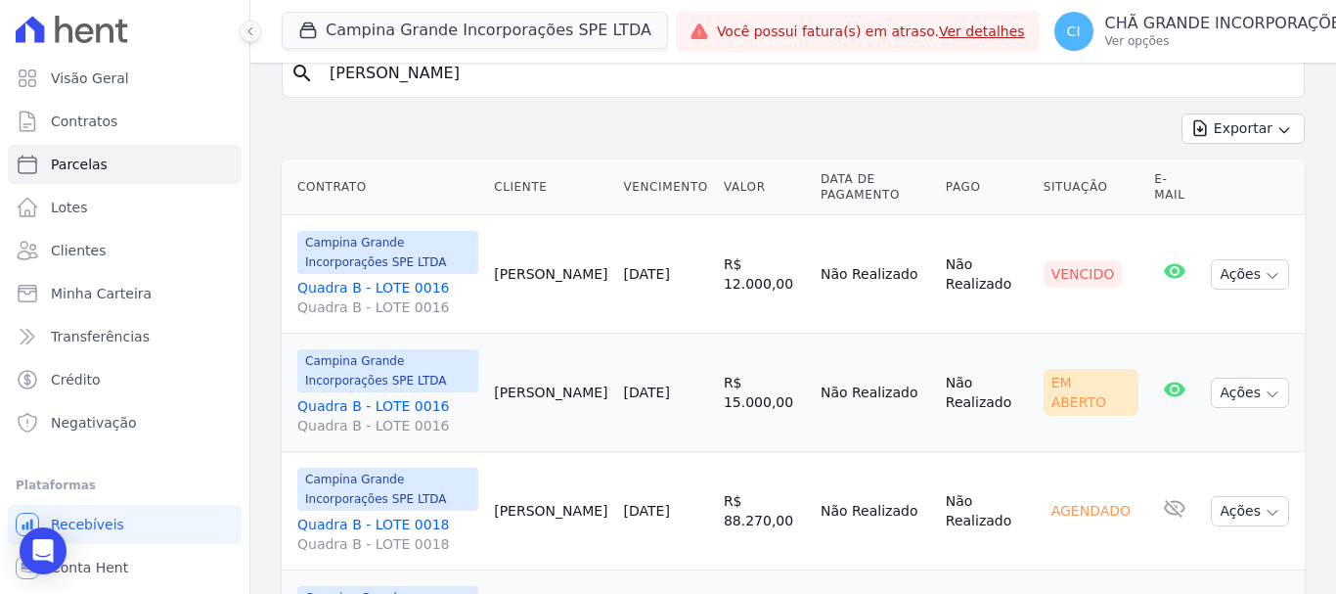
click at [382, 293] on link "Quadra B - LOTE 0016 Quadra B - LOTE 0016" at bounding box center [387, 297] width 181 height 39
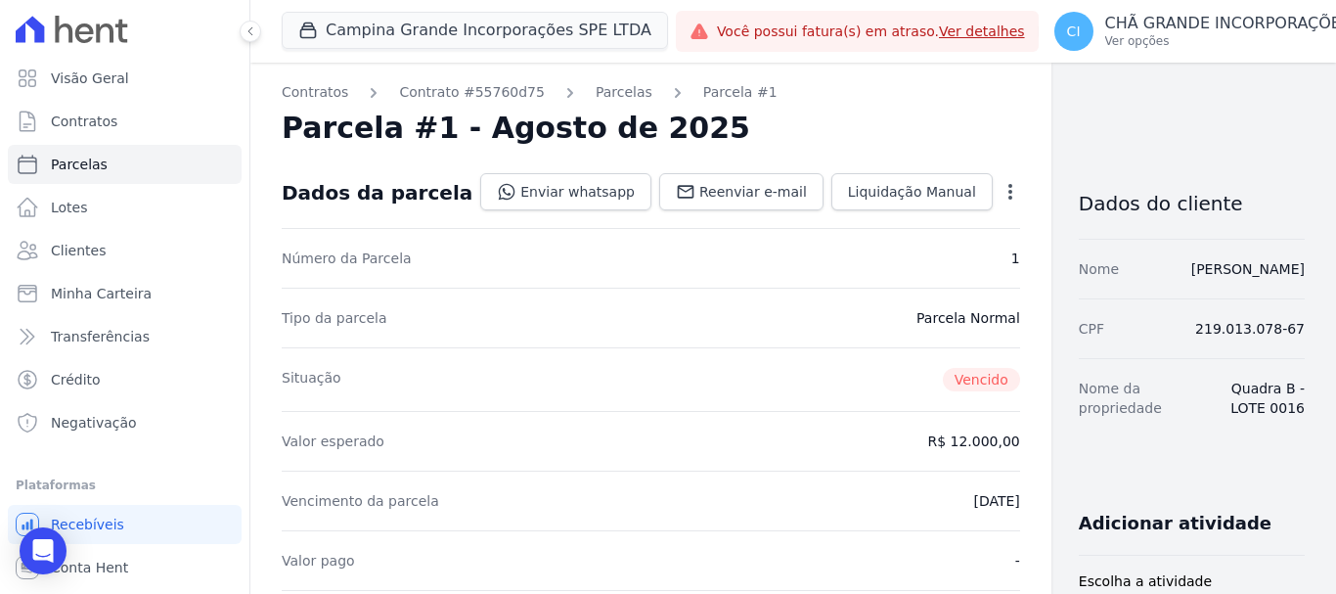
click at [1001, 186] on icon "button" at bounding box center [1011, 192] width 20 height 20
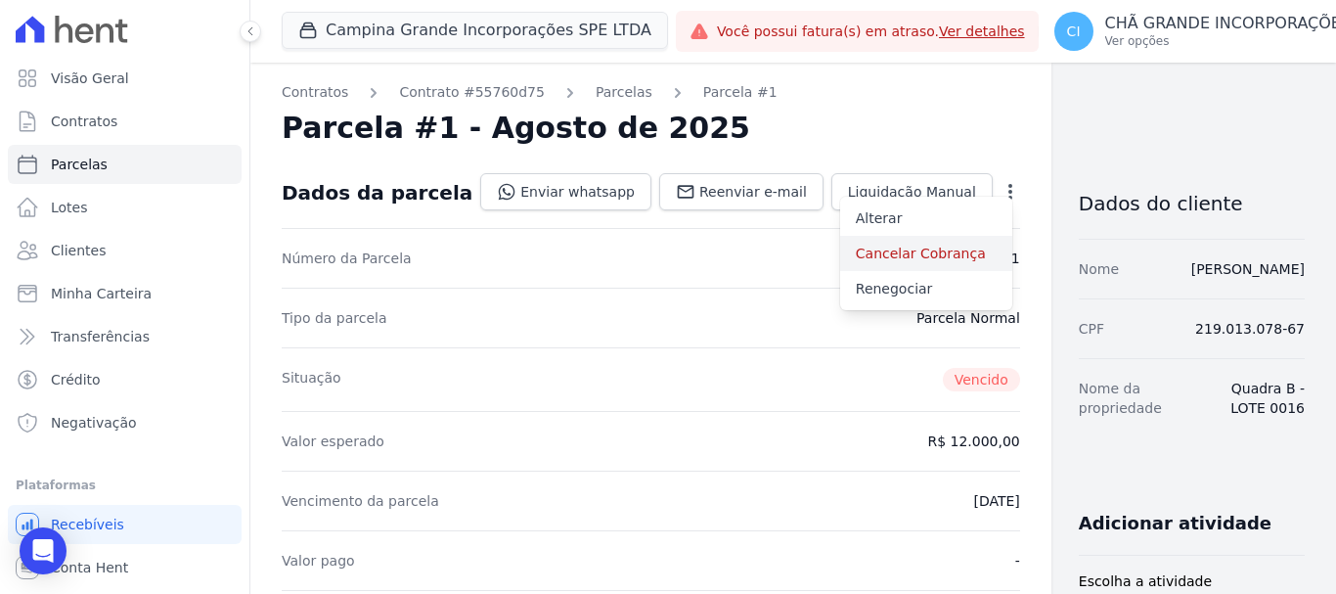
click at [840, 258] on link "Cancelar Cobrança" at bounding box center [926, 253] width 172 height 35
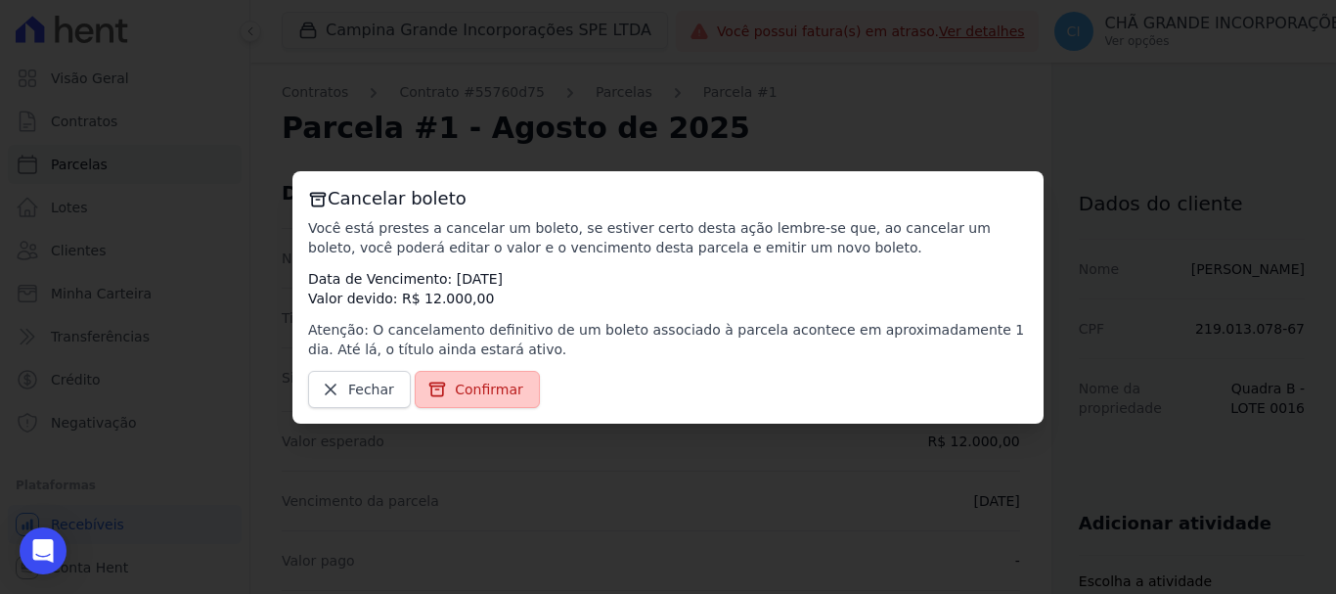
click at [478, 389] on span "Confirmar" at bounding box center [489, 389] width 68 height 20
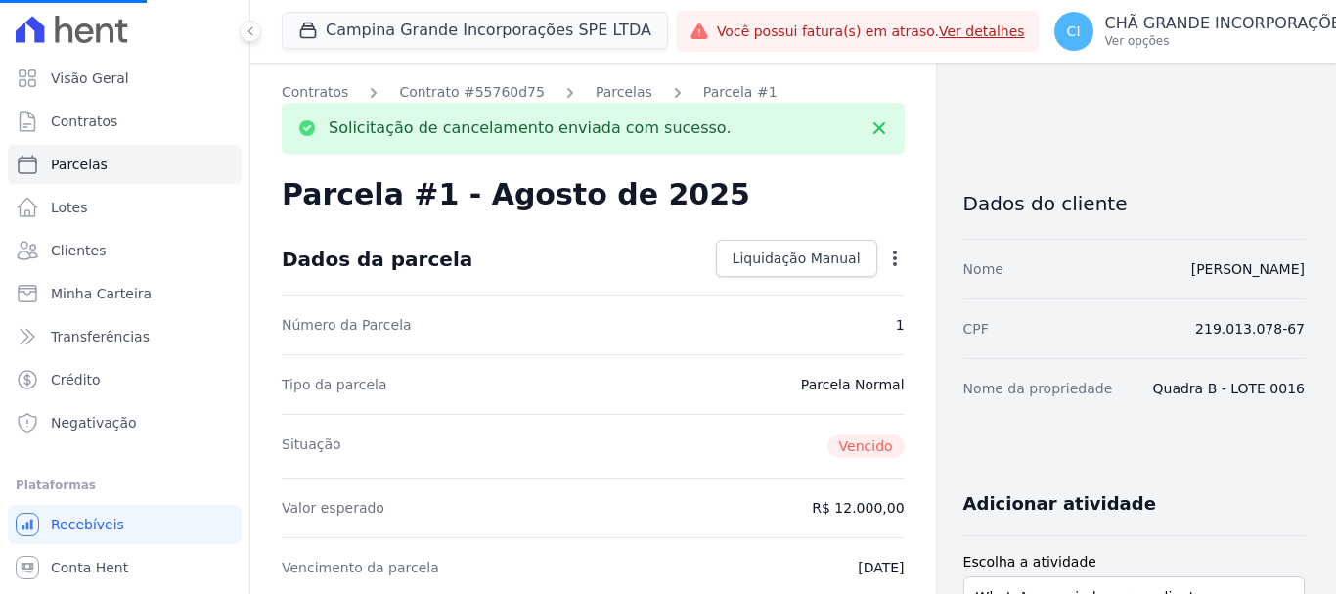
select select
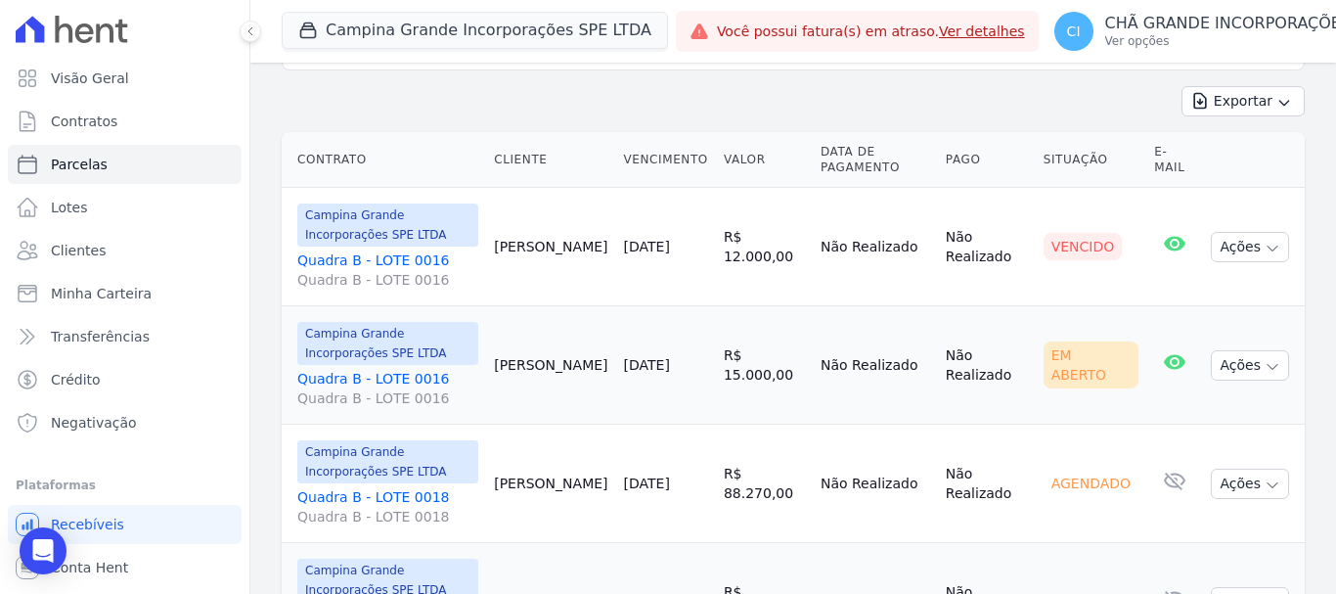
scroll to position [196, 0]
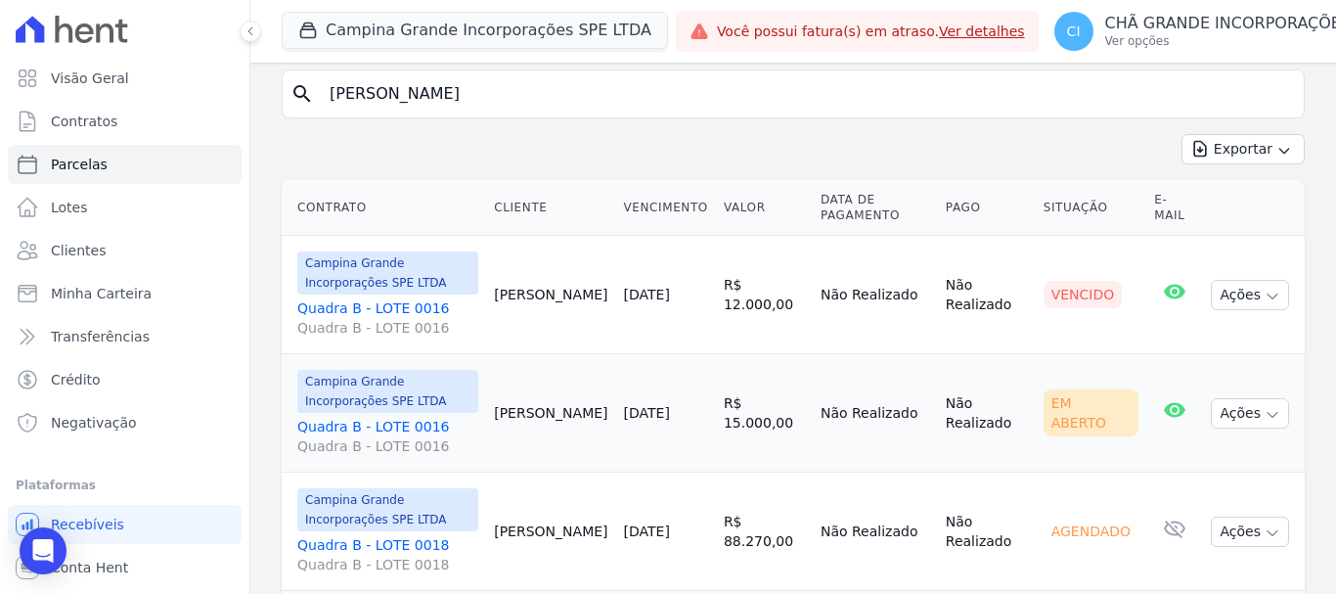
click at [334, 429] on link "Quadra B - LOTE 0016 Quadra B - LOTE 0016" at bounding box center [387, 436] width 181 height 39
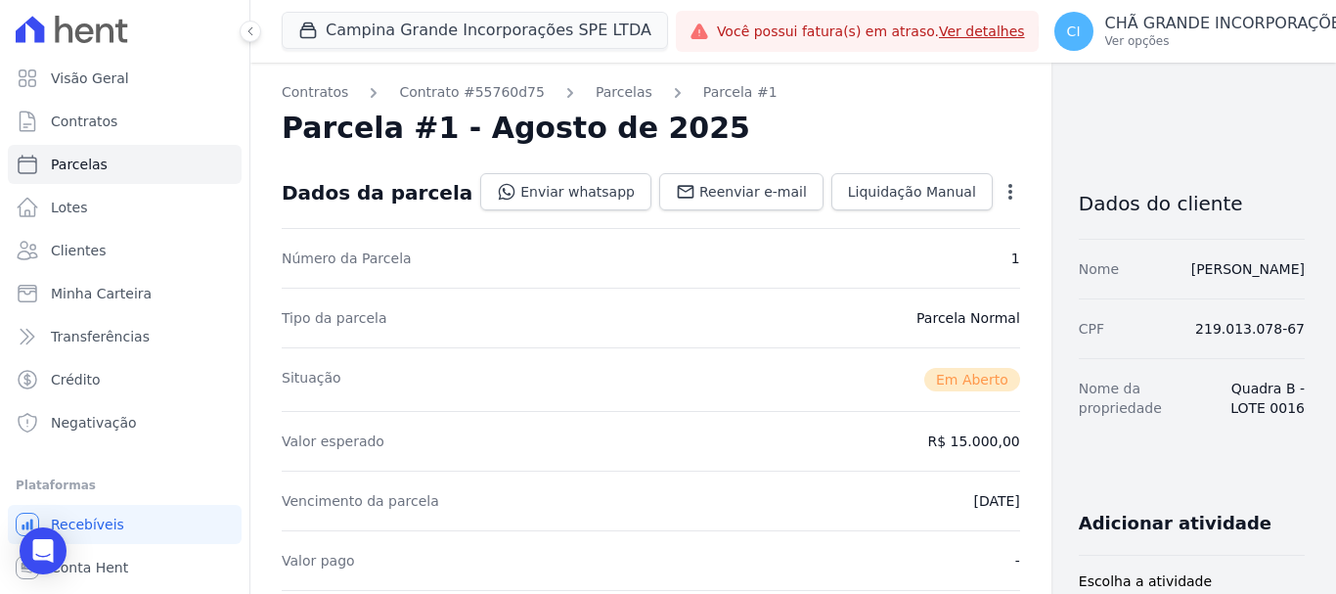
click at [1001, 186] on icon "button" at bounding box center [1011, 192] width 20 height 20
click at [842, 253] on link "Cancelar Cobrança" at bounding box center [926, 253] width 172 height 35
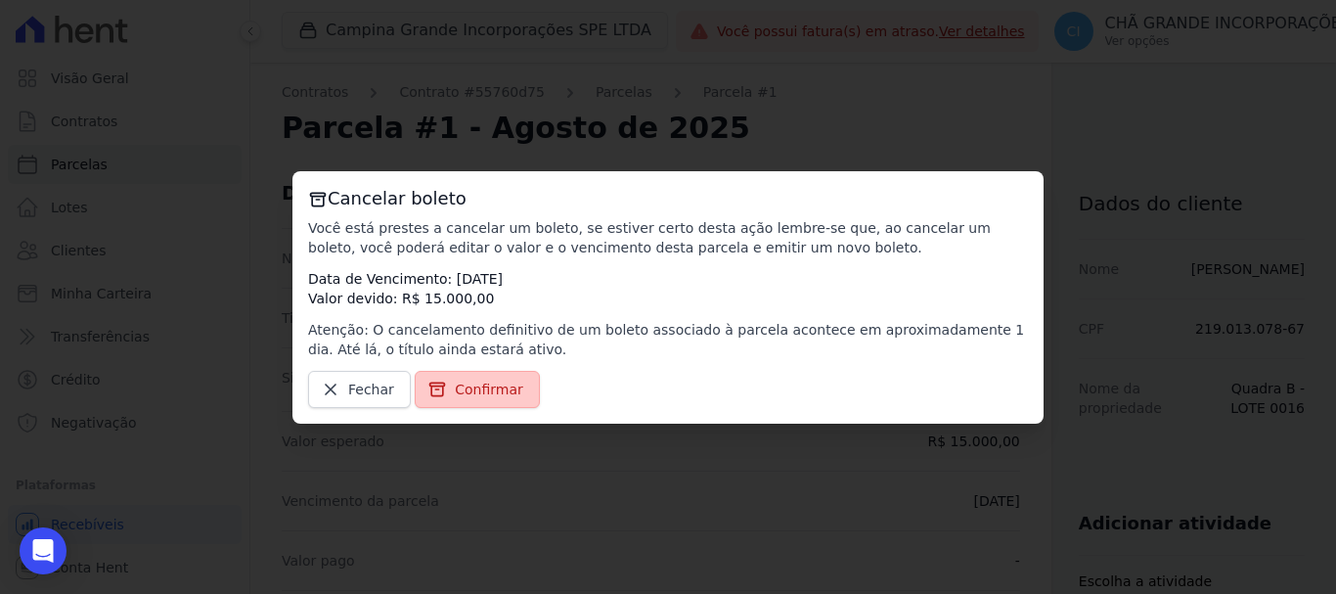
click at [462, 388] on span "Confirmar" at bounding box center [489, 389] width 68 height 20
